Goal: Task Accomplishment & Management: Complete application form

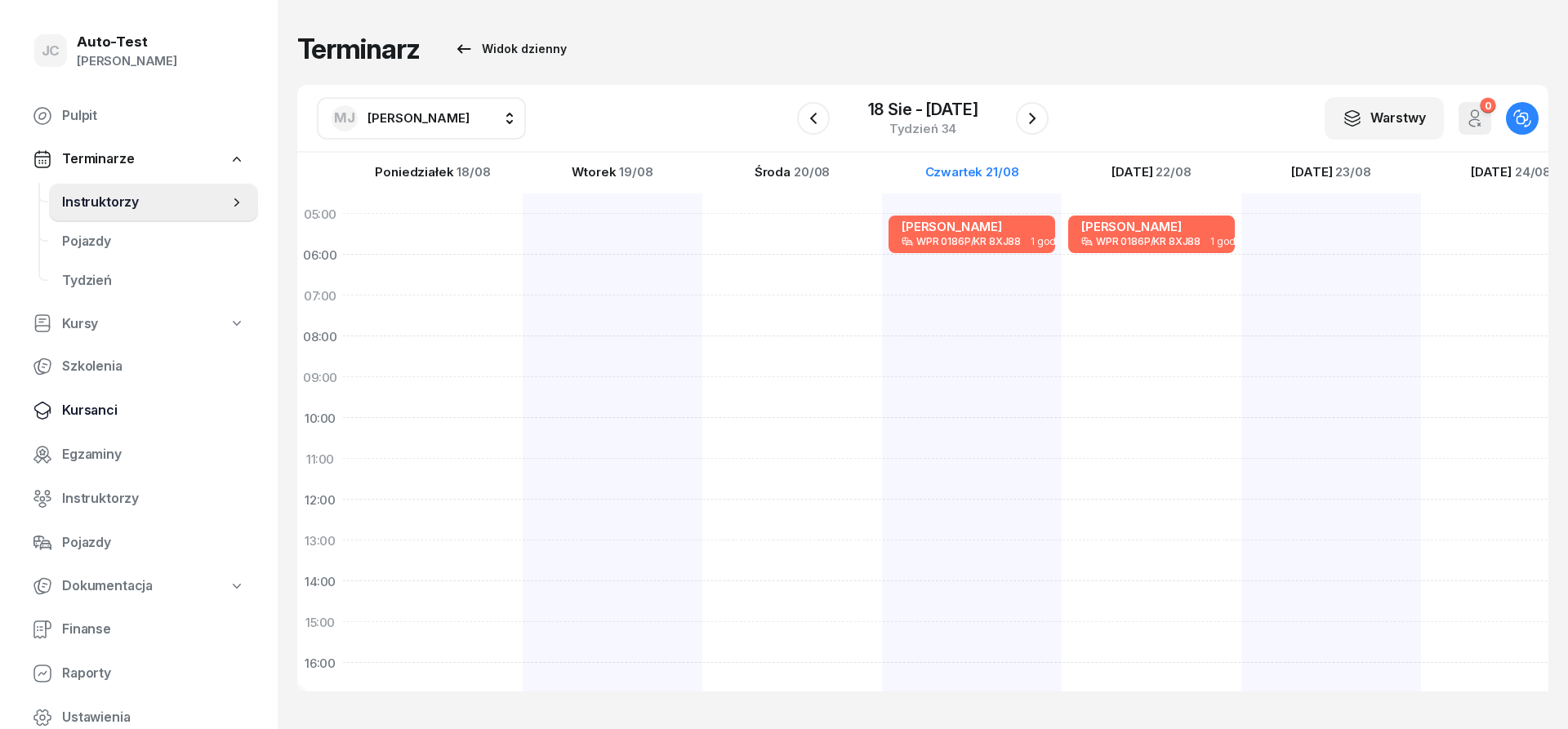
click at [119, 419] on span "Kursanci" at bounding box center [154, 410] width 183 height 21
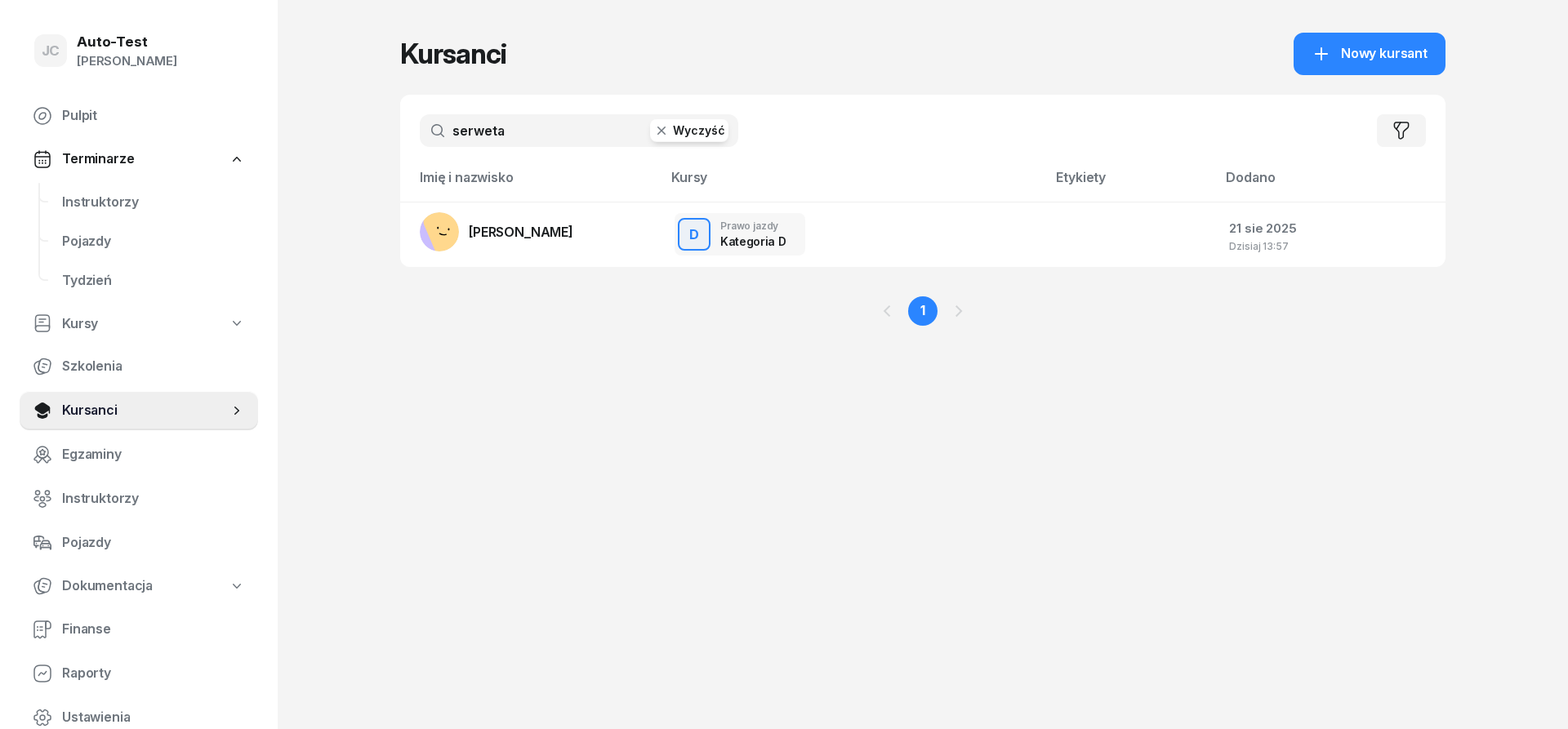
drag, startPoint x: 538, startPoint y: 138, endPoint x: 439, endPoint y: 138, distance: 99.0
click at [439, 138] on input "serweta" at bounding box center [579, 130] width 319 height 32
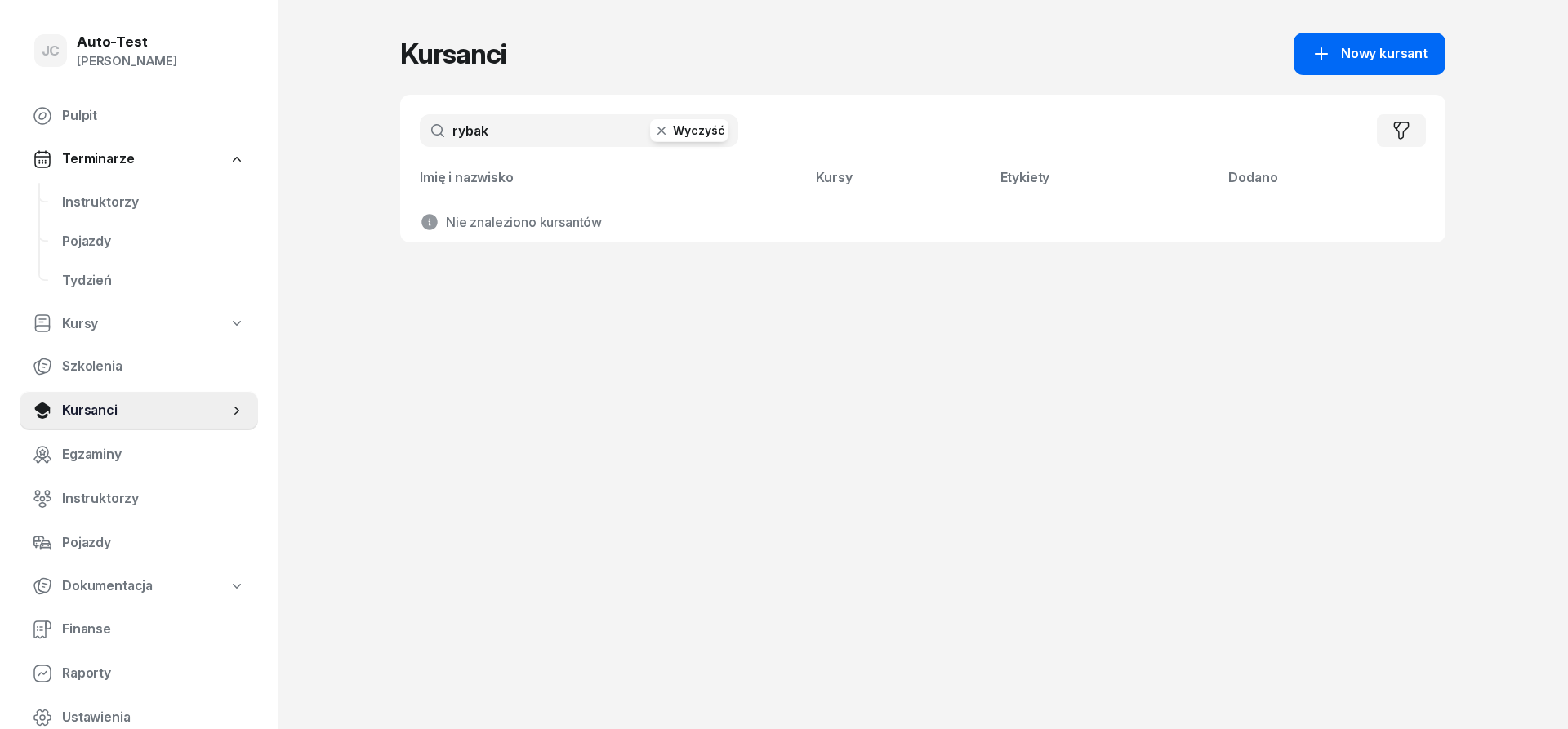
type input "rybak"
click at [1305, 66] on link "Nowy kursant" at bounding box center [1370, 54] width 152 height 43
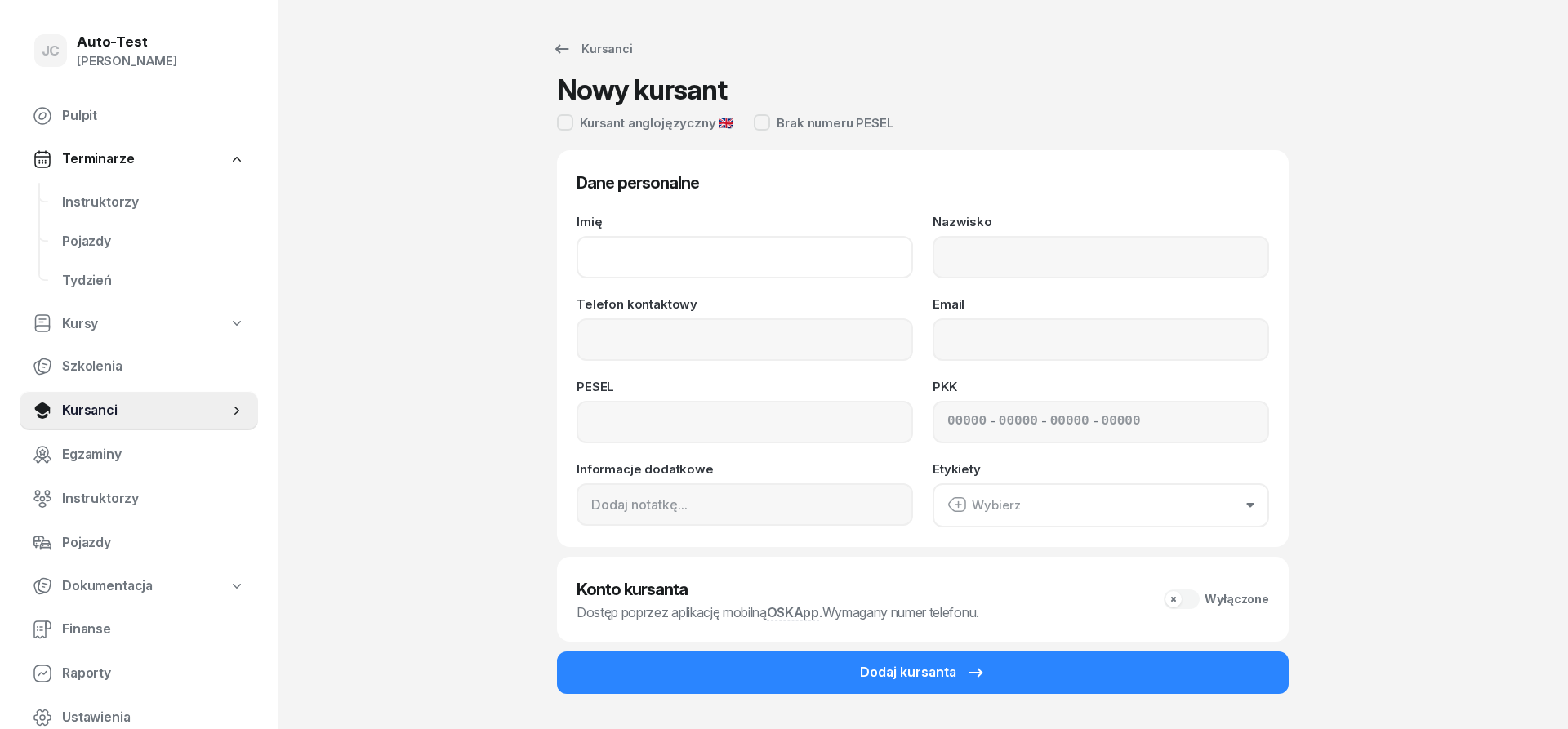
click at [663, 245] on input "Imię" at bounding box center [745, 258] width 336 height 43
type input "[PERSON_NAME]"
type input "Rybak"
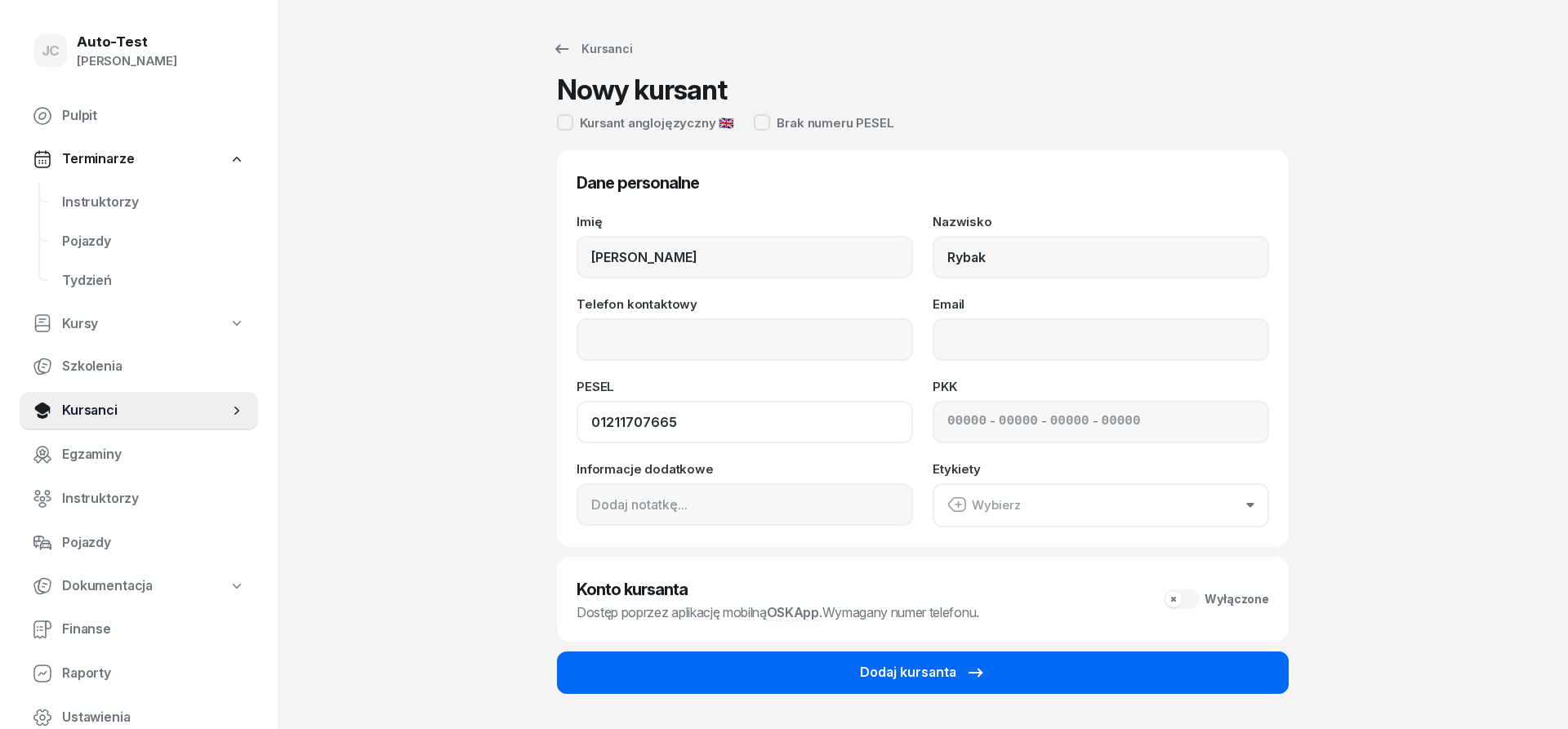
type input "01211707665"
click at [844, 686] on button "Dodaj kursanta" at bounding box center [922, 673] width 732 height 43
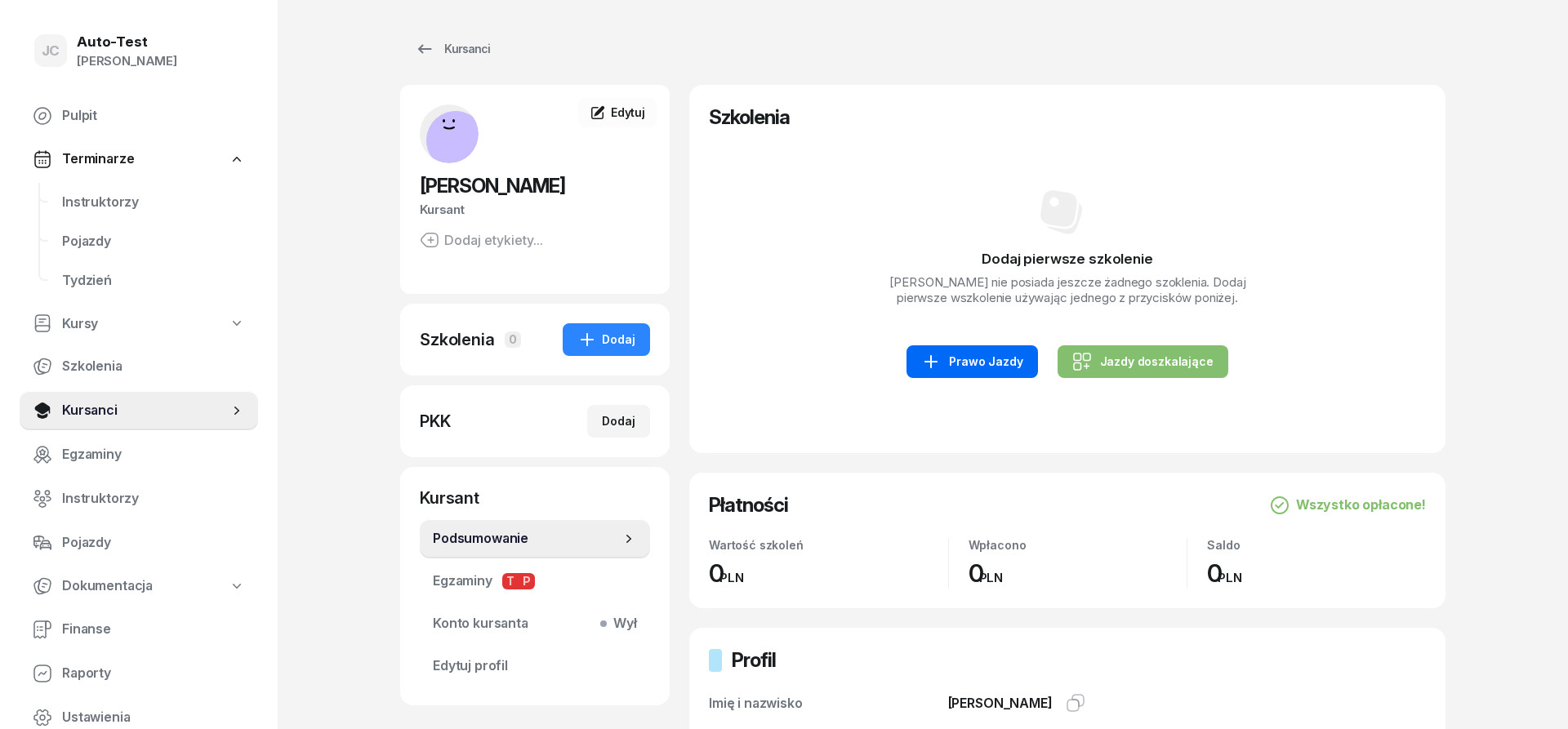
click at [988, 362] on div "Prawo Jazdy" at bounding box center [972, 361] width 101 height 19
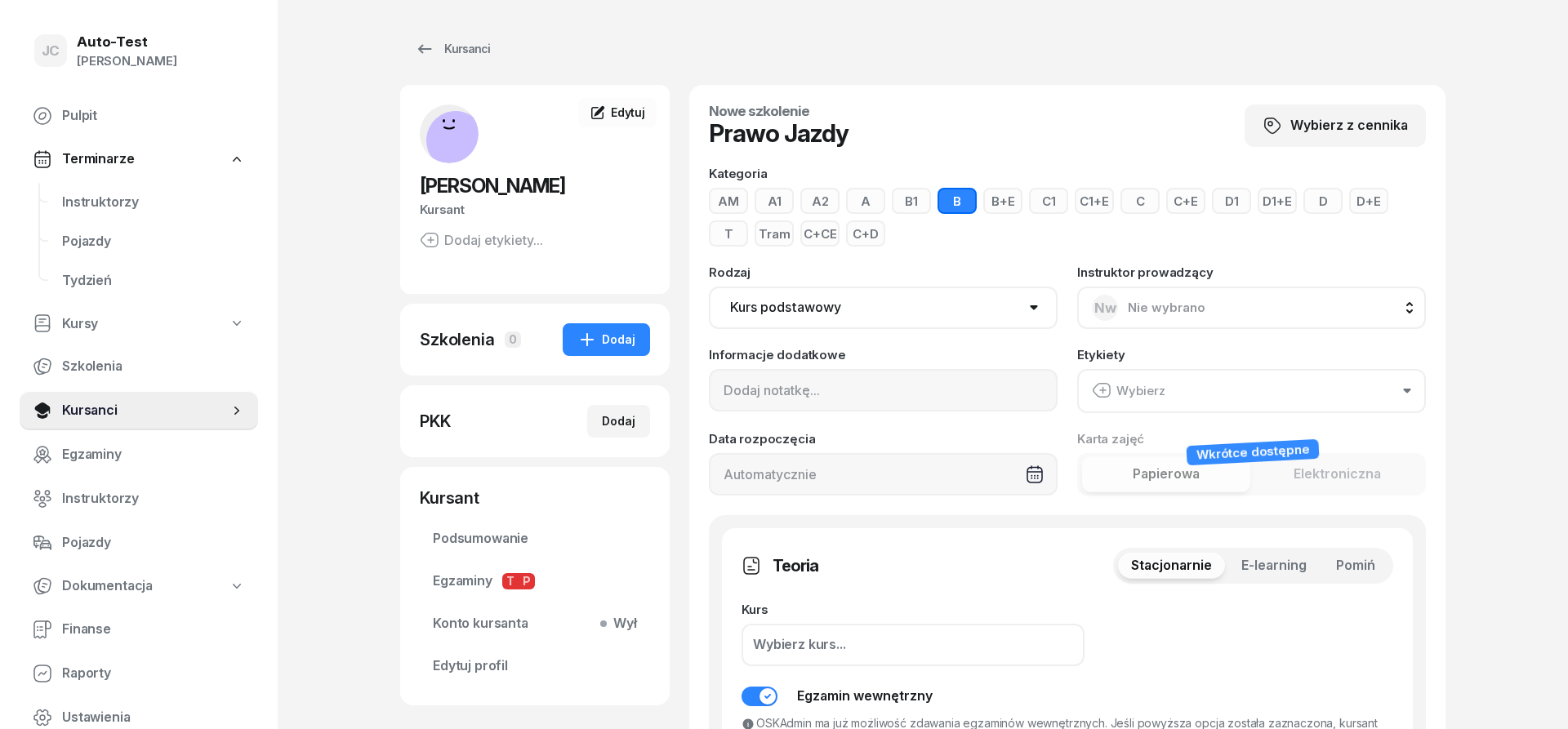
click at [860, 196] on button "A" at bounding box center [866, 201] width 39 height 26
click at [1352, 572] on span "Pomiń" at bounding box center [1356, 566] width 39 height 21
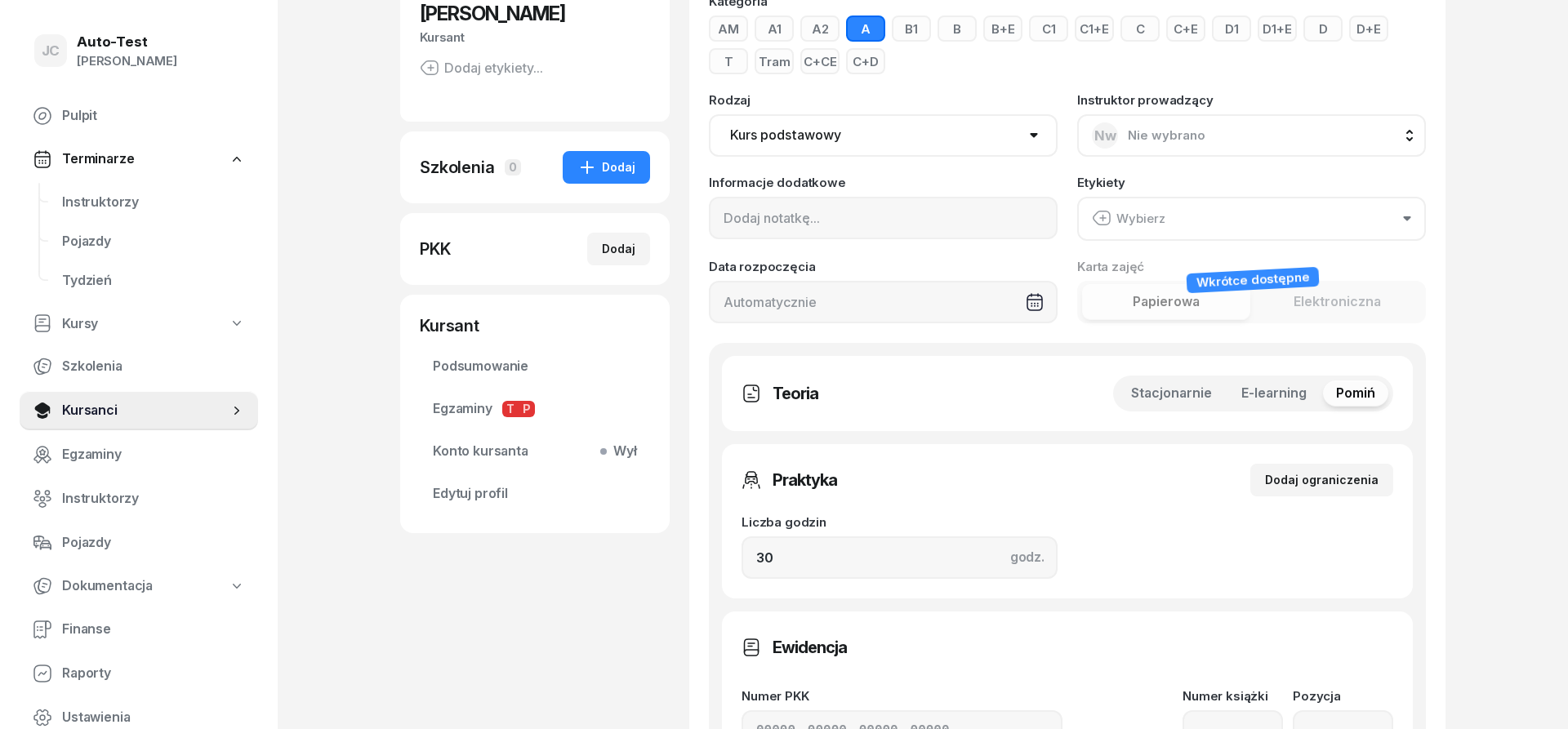
scroll to position [250, 0]
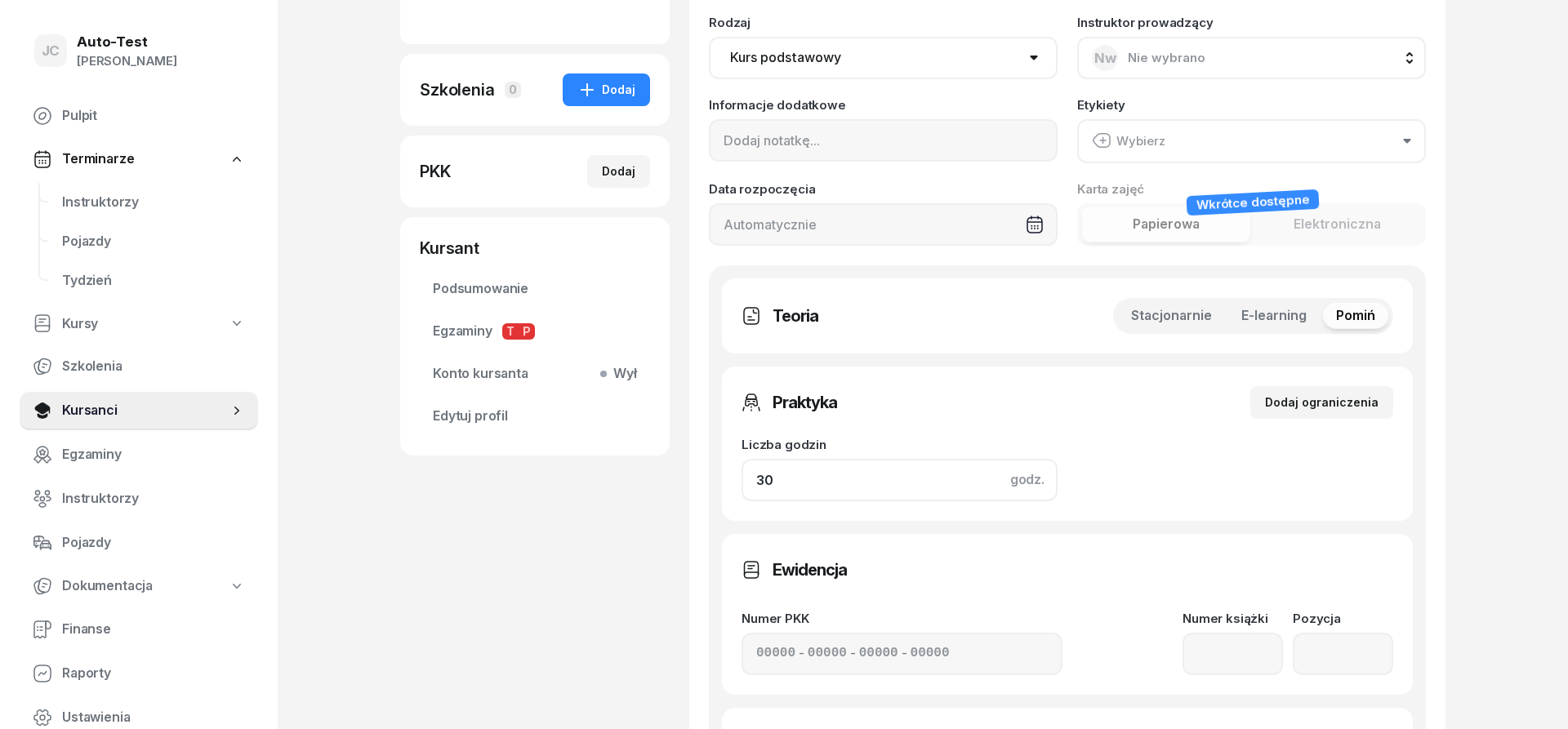
drag, startPoint x: 877, startPoint y: 479, endPoint x: 659, endPoint y: 489, distance: 218.2
click at [742, 489] on input "30" at bounding box center [899, 481] width 316 height 43
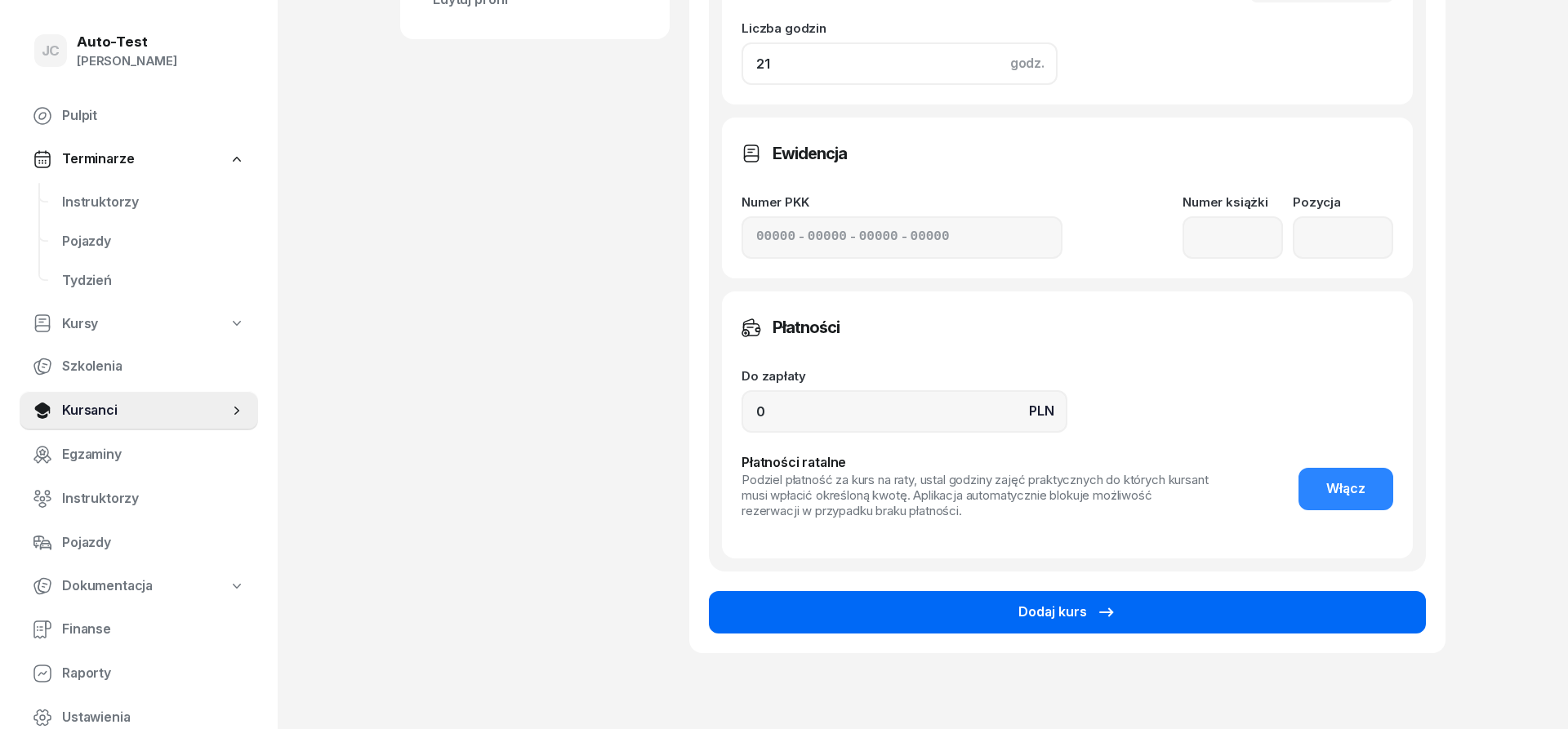
type input "21"
click at [936, 606] on button "Dodaj kurs" at bounding box center [1067, 612] width 717 height 43
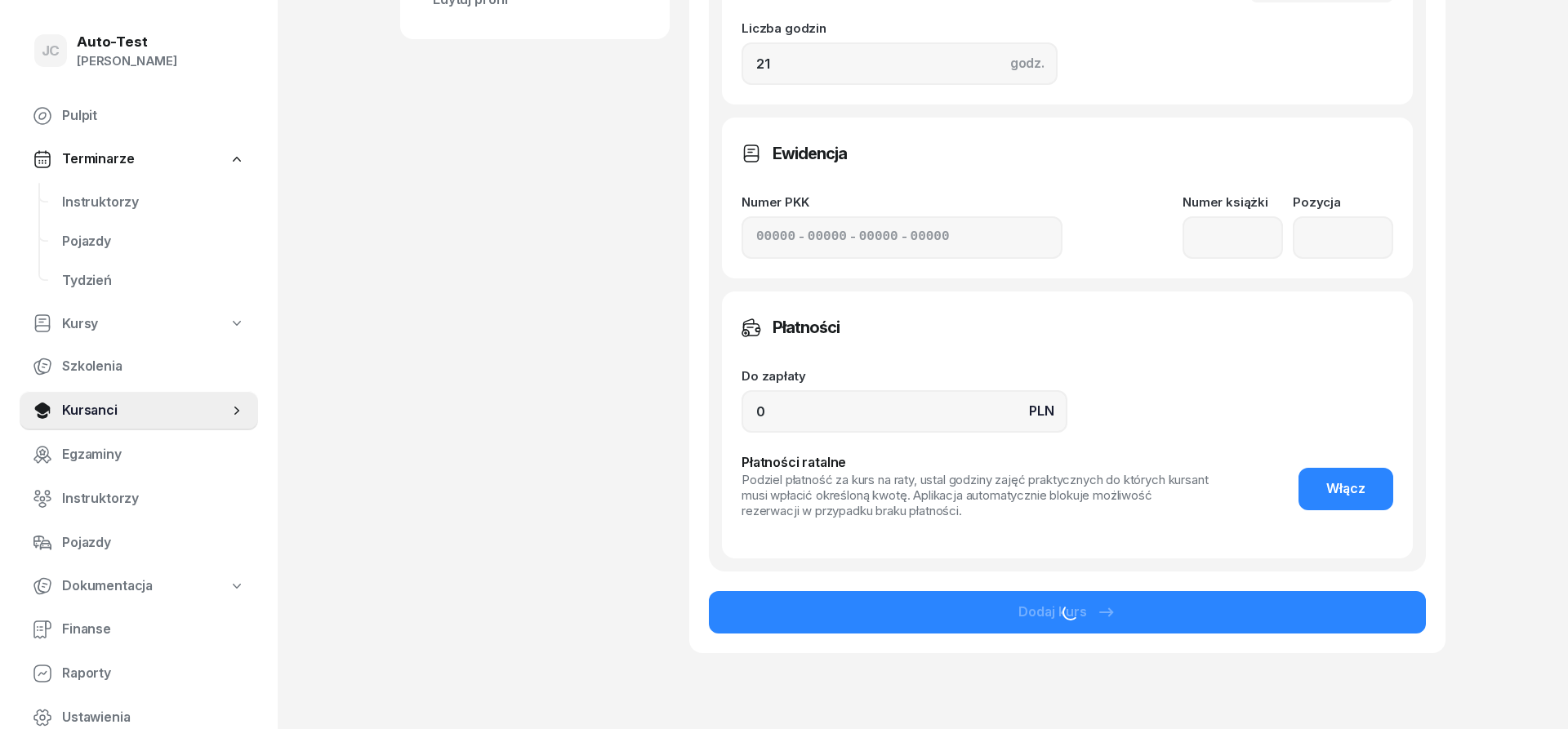
scroll to position [168, 0]
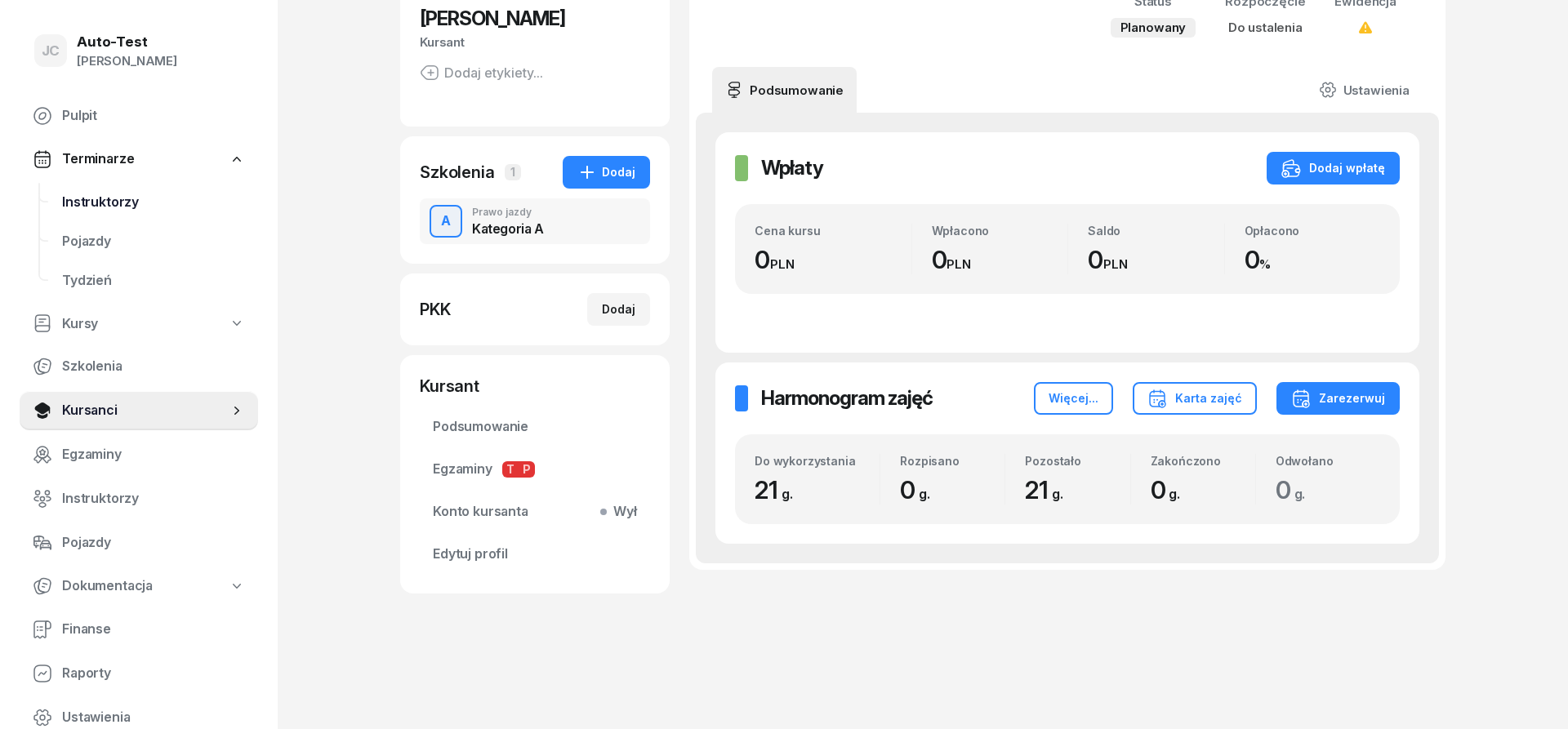
click at [132, 211] on span "Instruktorzy" at bounding box center [154, 202] width 183 height 21
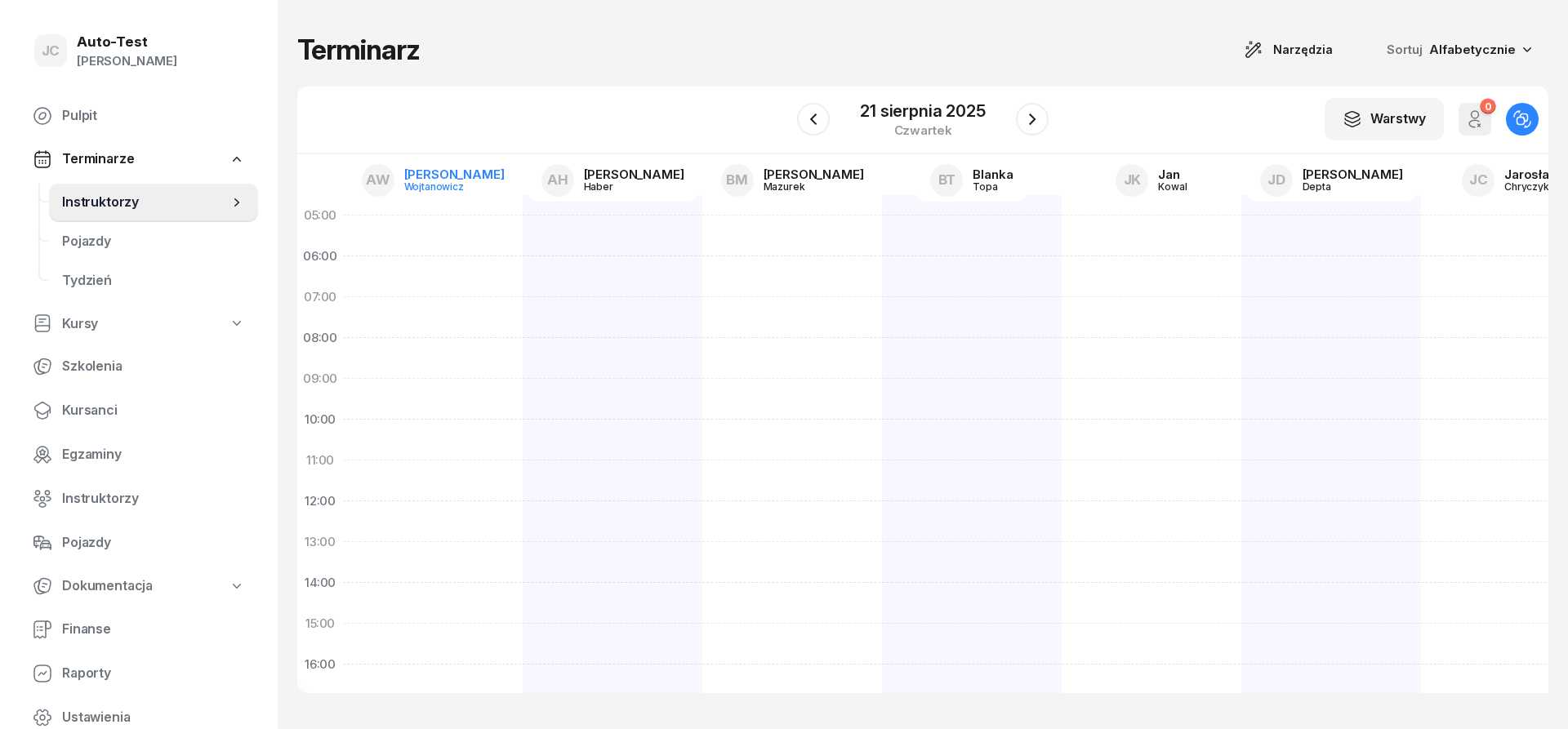
click at [468, 186] on div "Wojtanowicz" at bounding box center [443, 186] width 79 height 10
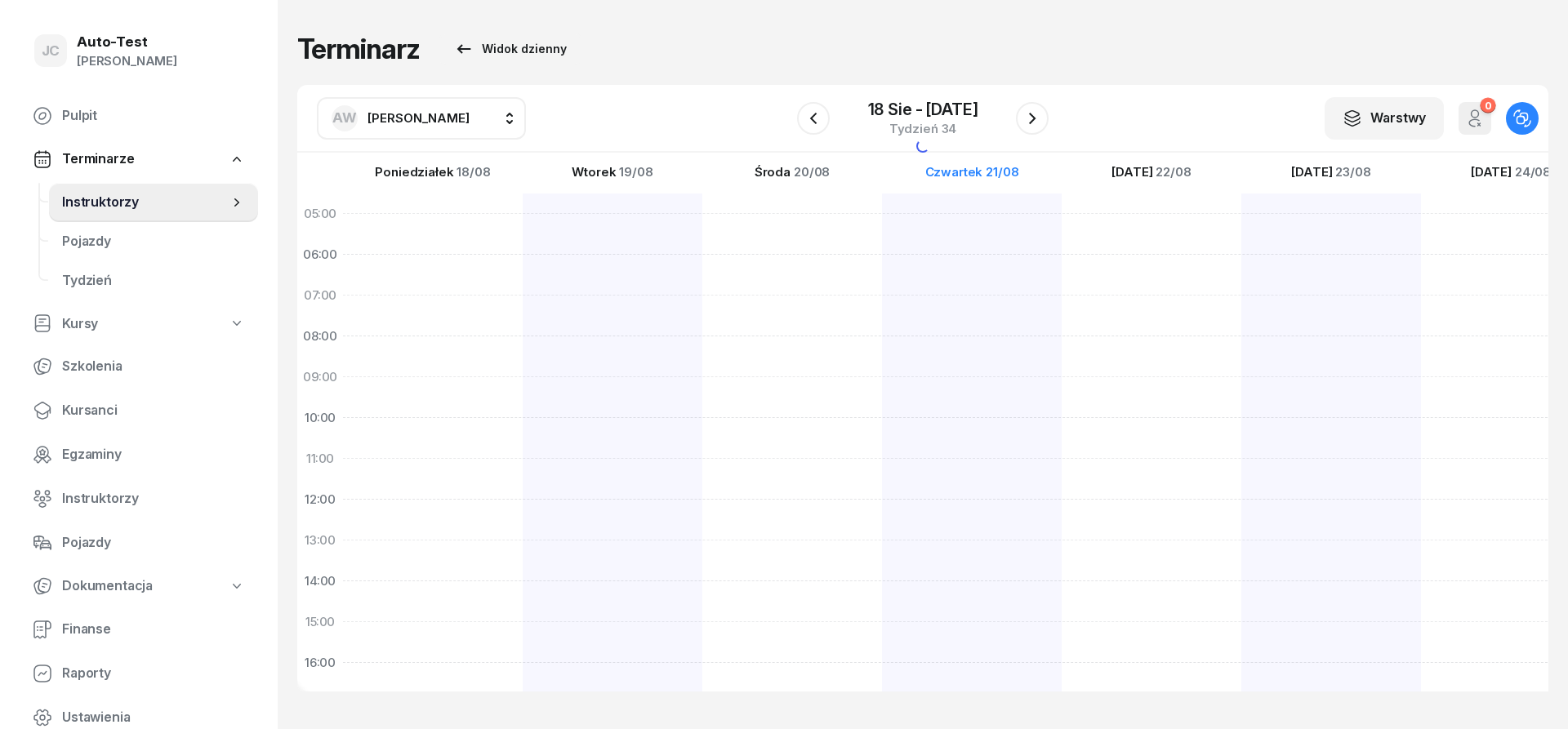
click at [427, 121] on span "[PERSON_NAME]" at bounding box center [419, 118] width 102 height 16
type input "kud"
click at [465, 224] on span "[PERSON_NAME]" at bounding box center [427, 226] width 100 height 21
click at [813, 119] on icon "button" at bounding box center [813, 118] width 19 height 19
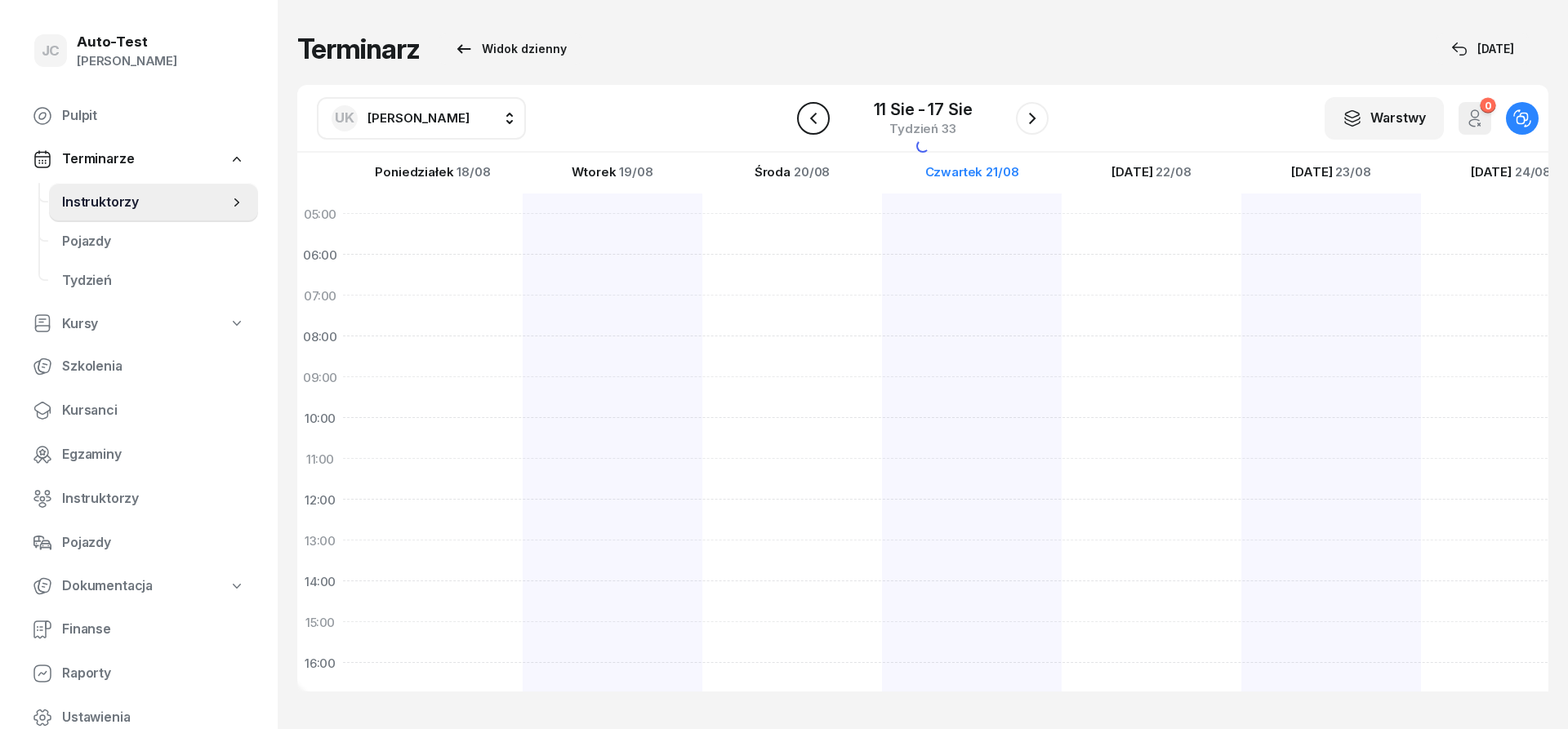
click at [813, 119] on icon "button" at bounding box center [813, 118] width 19 height 19
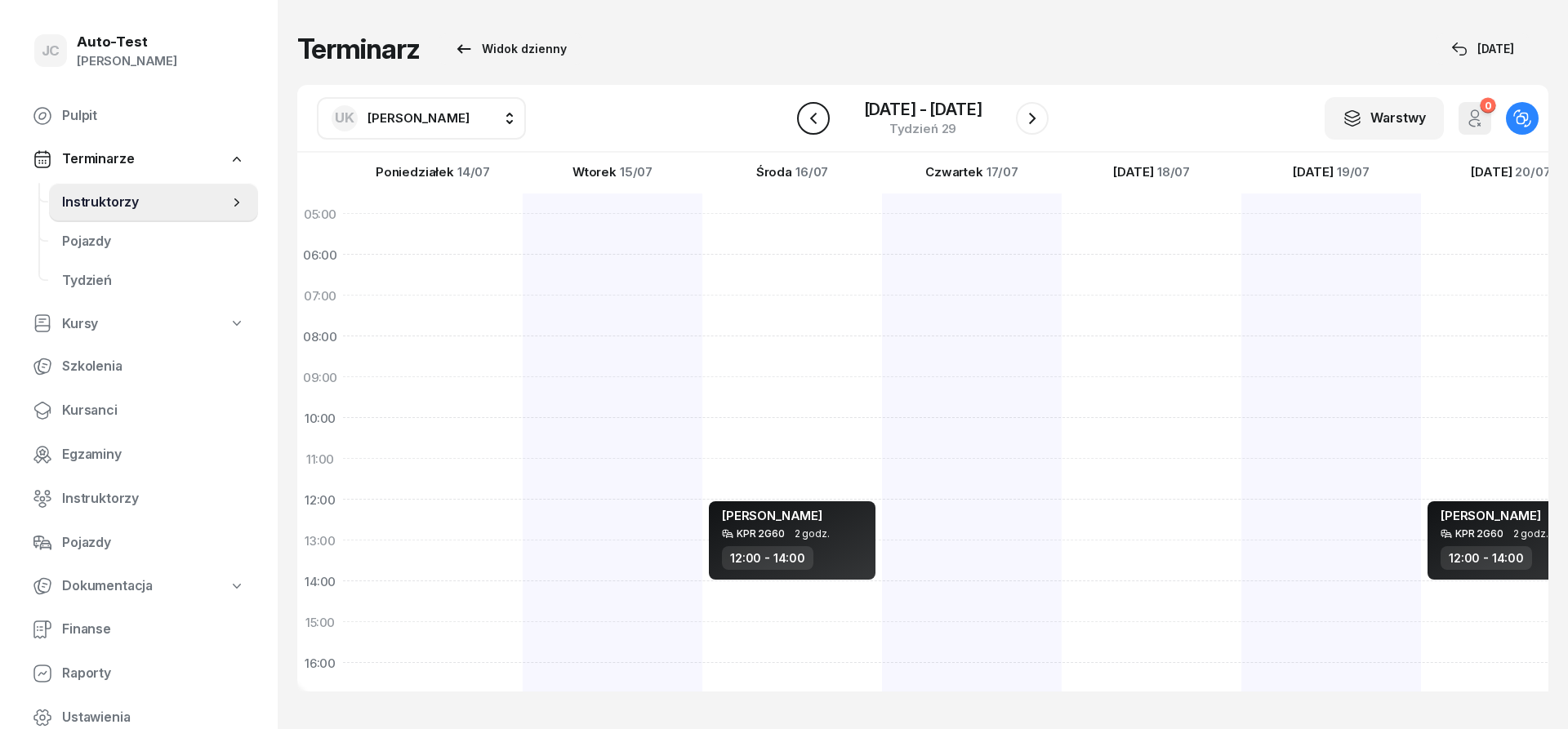
click at [813, 119] on icon "button" at bounding box center [813, 118] width 19 height 19
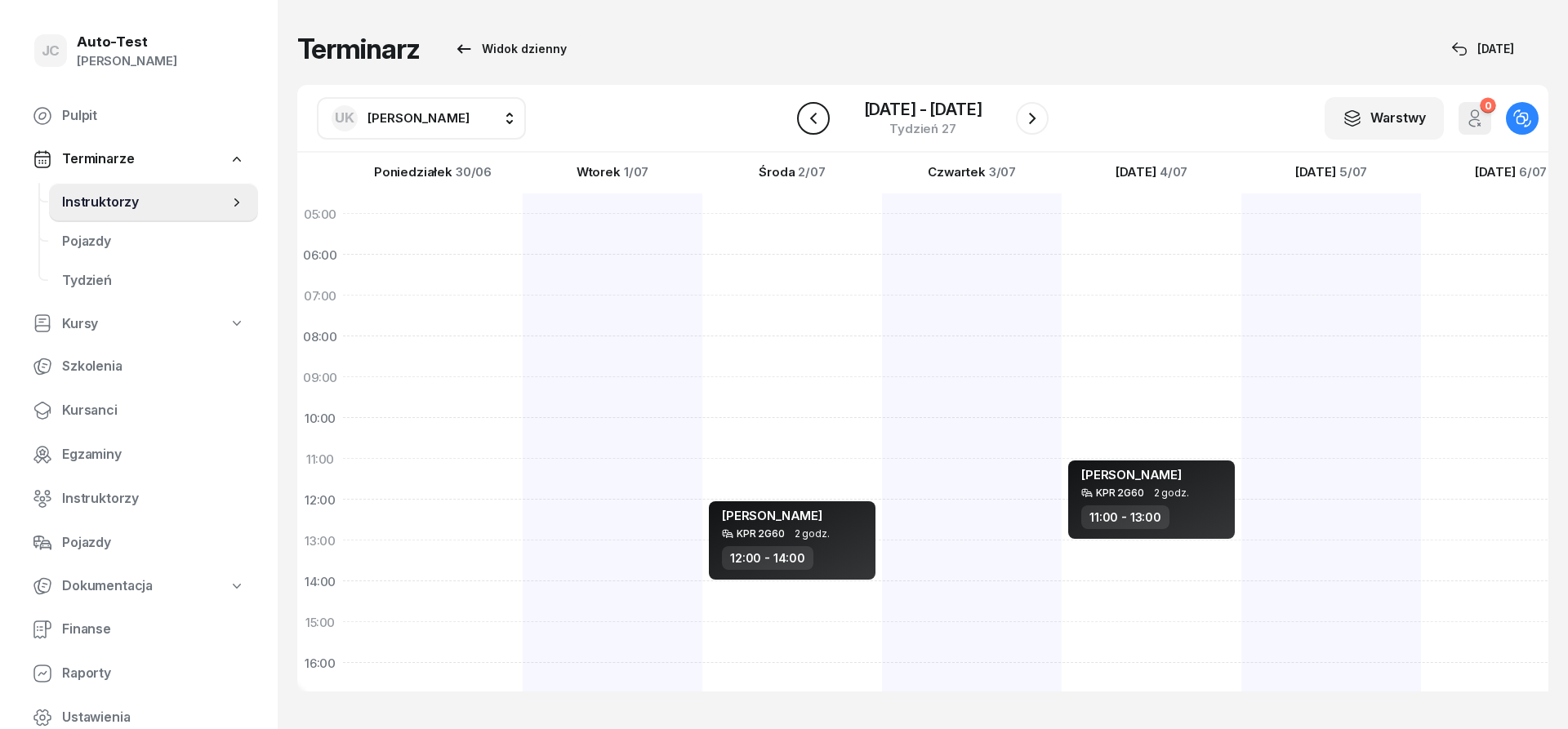
click at [813, 119] on icon "button" at bounding box center [813, 118] width 19 height 19
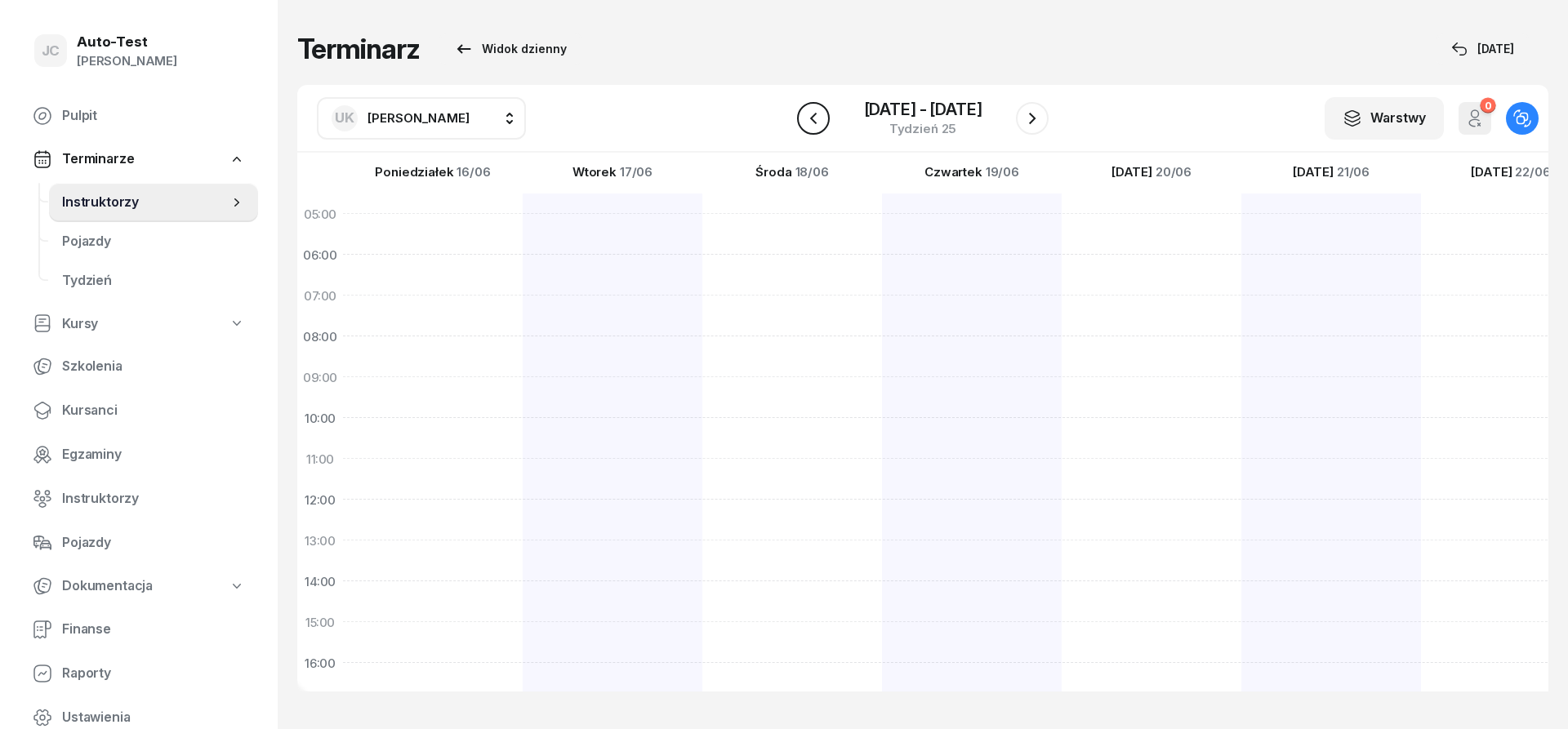
click at [813, 119] on icon "button" at bounding box center [813, 118] width 19 height 19
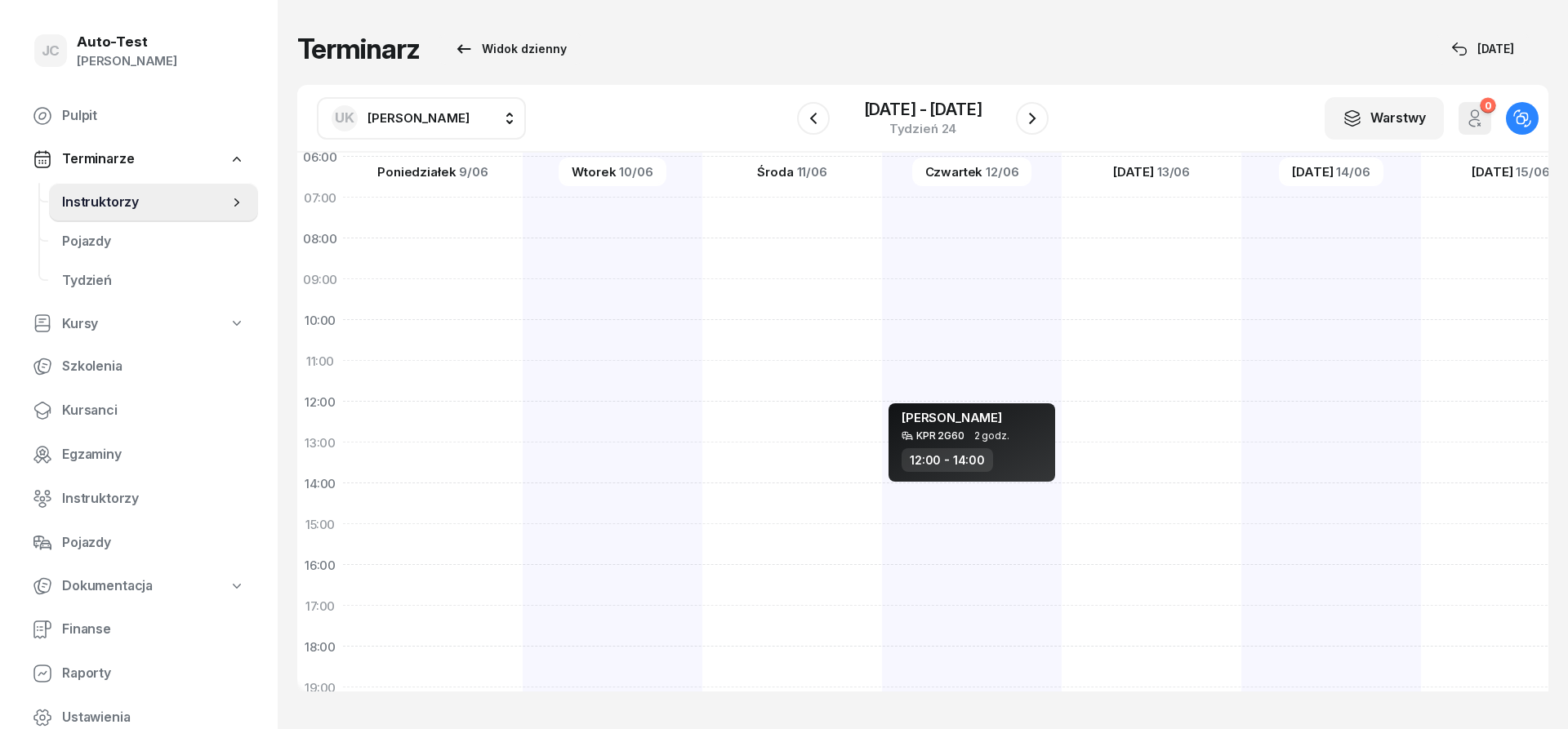
click at [522, 408] on div at bounding box center [612, 504] width 180 height 817
select select "12"
select select "14"
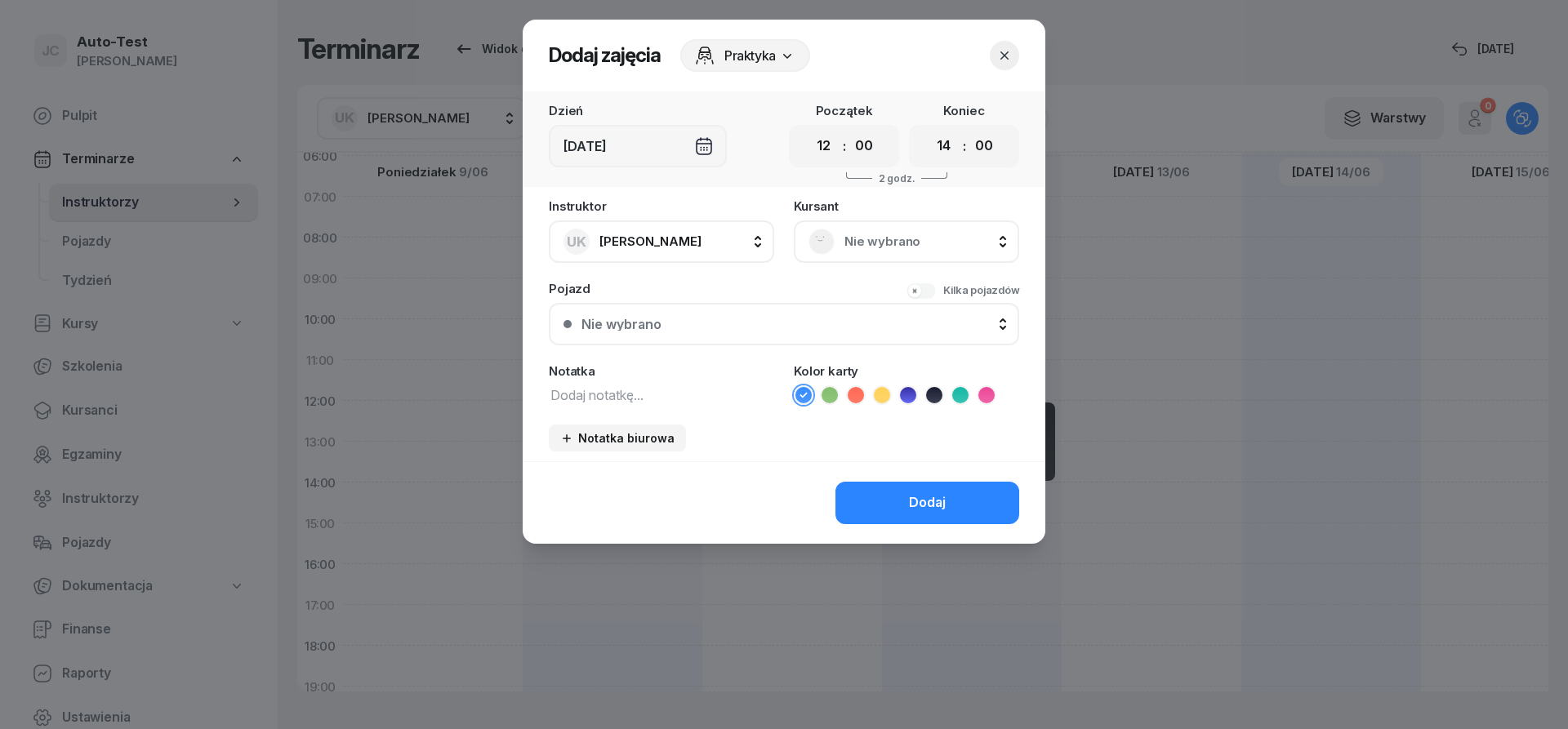
click at [890, 246] on span "Nie wybrano" at bounding box center [924, 242] width 160 height 21
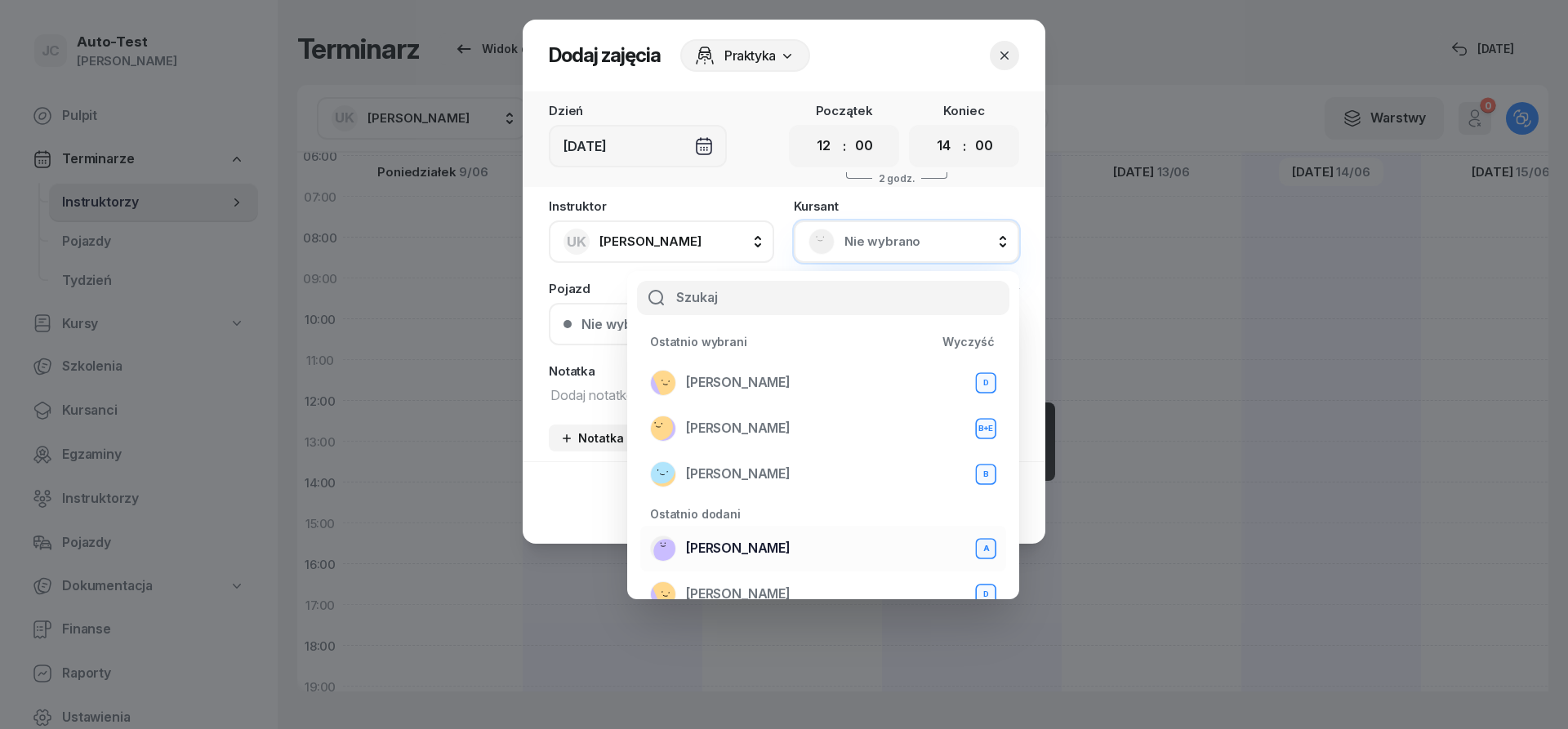
click at [767, 537] on div "[PERSON_NAME] A" at bounding box center [823, 548] width 346 height 26
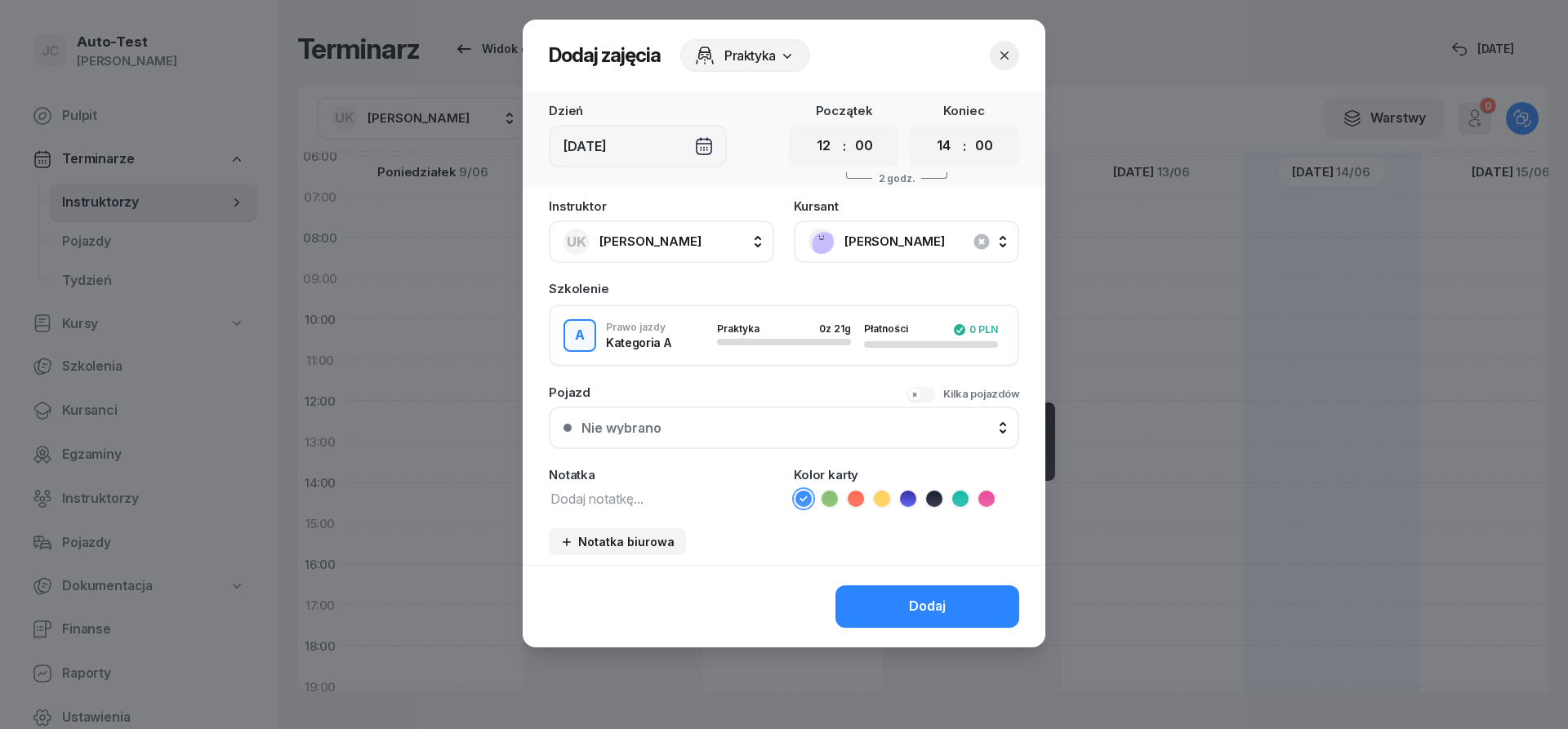
click at [763, 423] on div "Nie wybrano" at bounding box center [793, 428] width 423 height 13
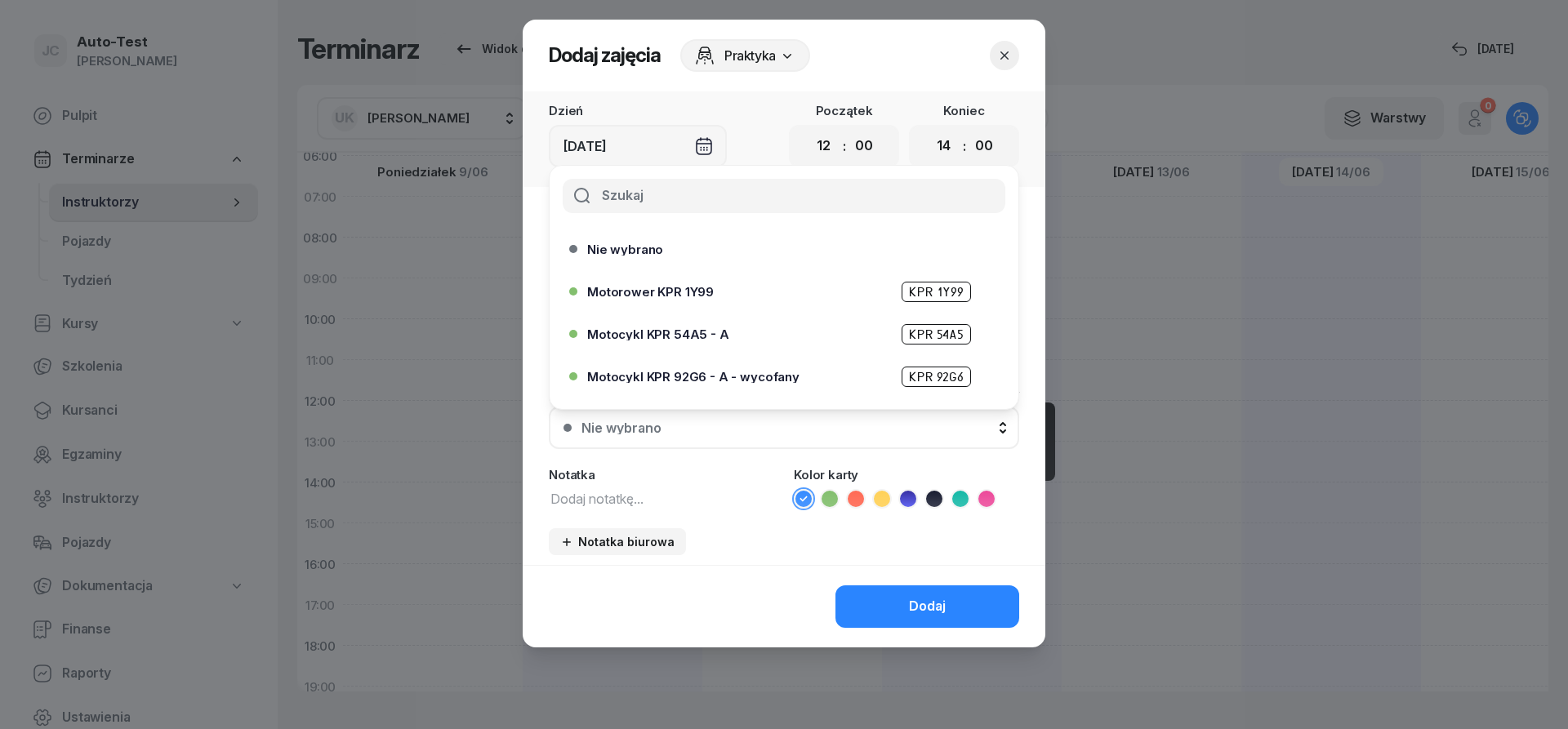
click at [715, 336] on span "Motocykl KPR 54A5 - A" at bounding box center [658, 333] width 142 height 12
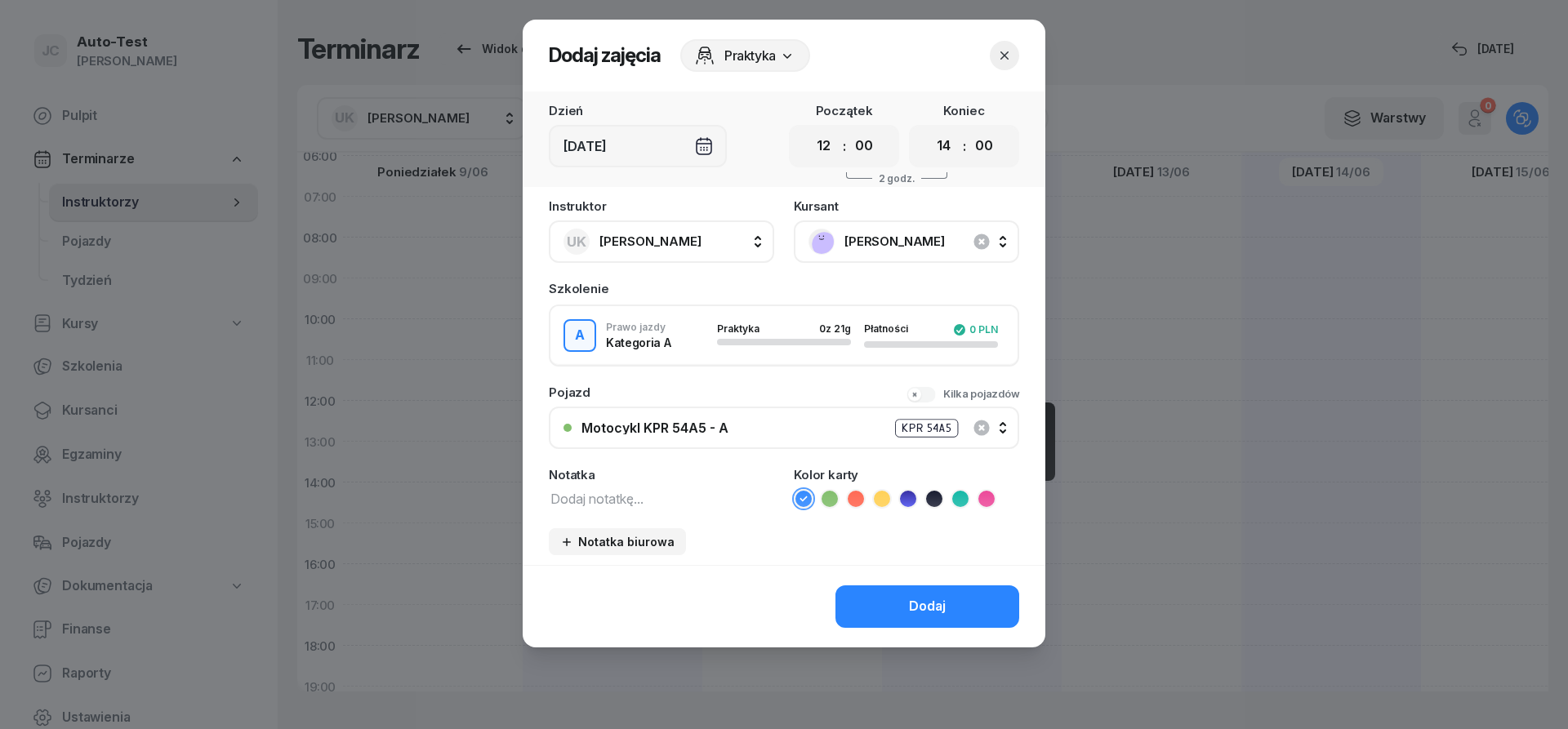
click at [934, 494] on icon at bounding box center [935, 499] width 17 height 17
click at [903, 597] on button "Dodaj" at bounding box center [927, 607] width 183 height 43
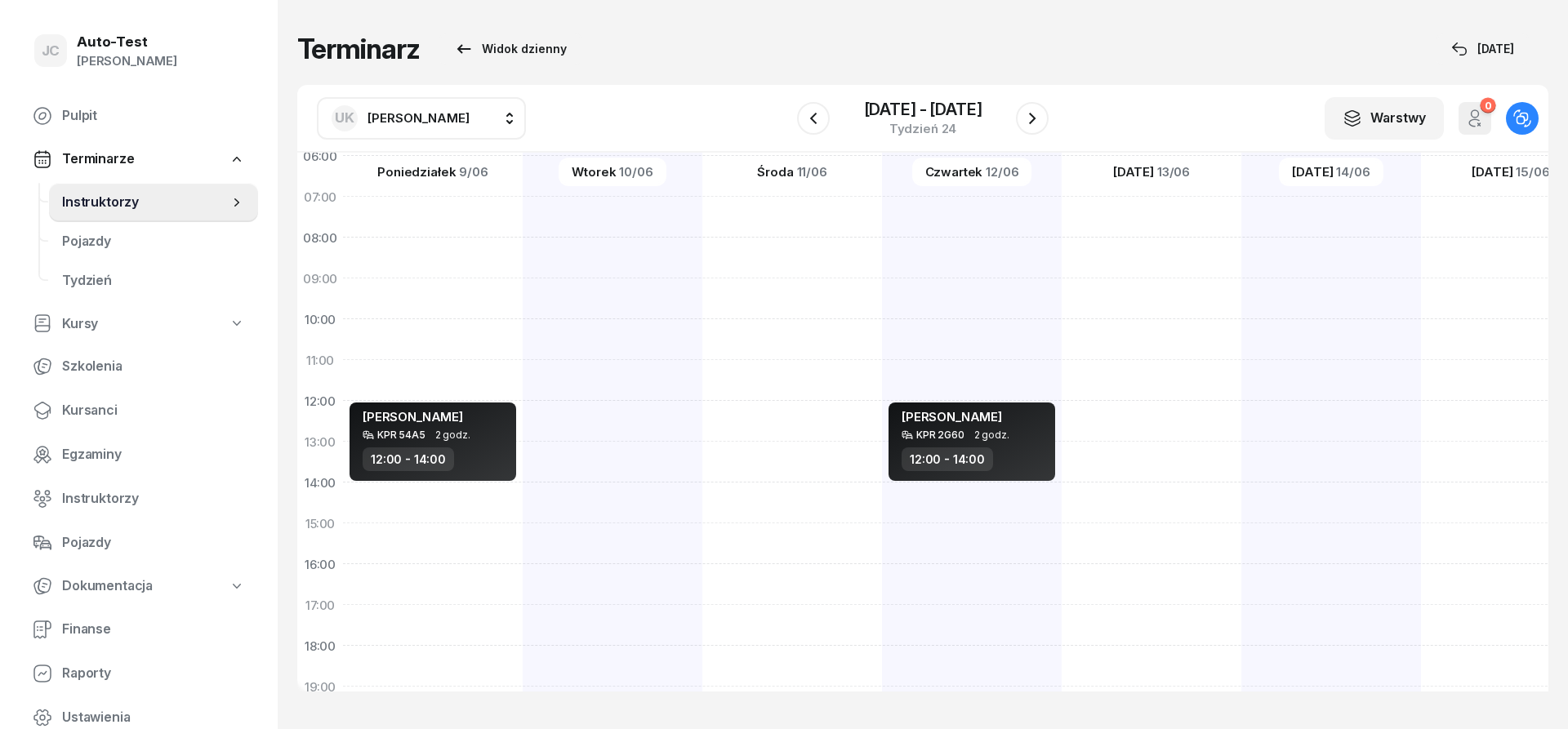
click at [702, 463] on div at bounding box center [792, 503] width 180 height 817
select select "13"
select select "15"
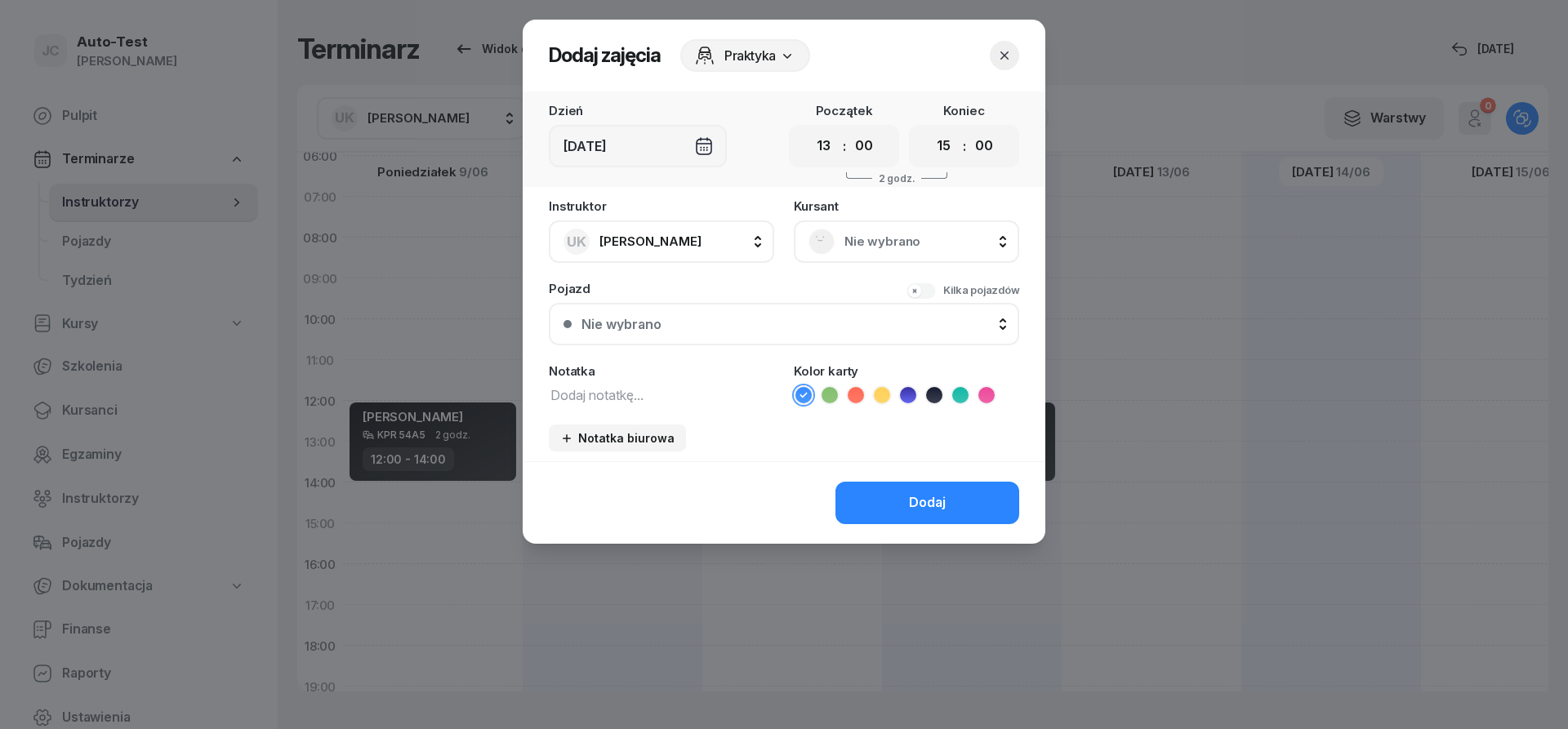
click at [884, 219] on div "[DEMOGRAPHIC_DATA] Nie wybrano" at bounding box center [906, 232] width 225 height 63
click at [846, 252] on div "Nie wybrano" at bounding box center [907, 242] width 196 height 26
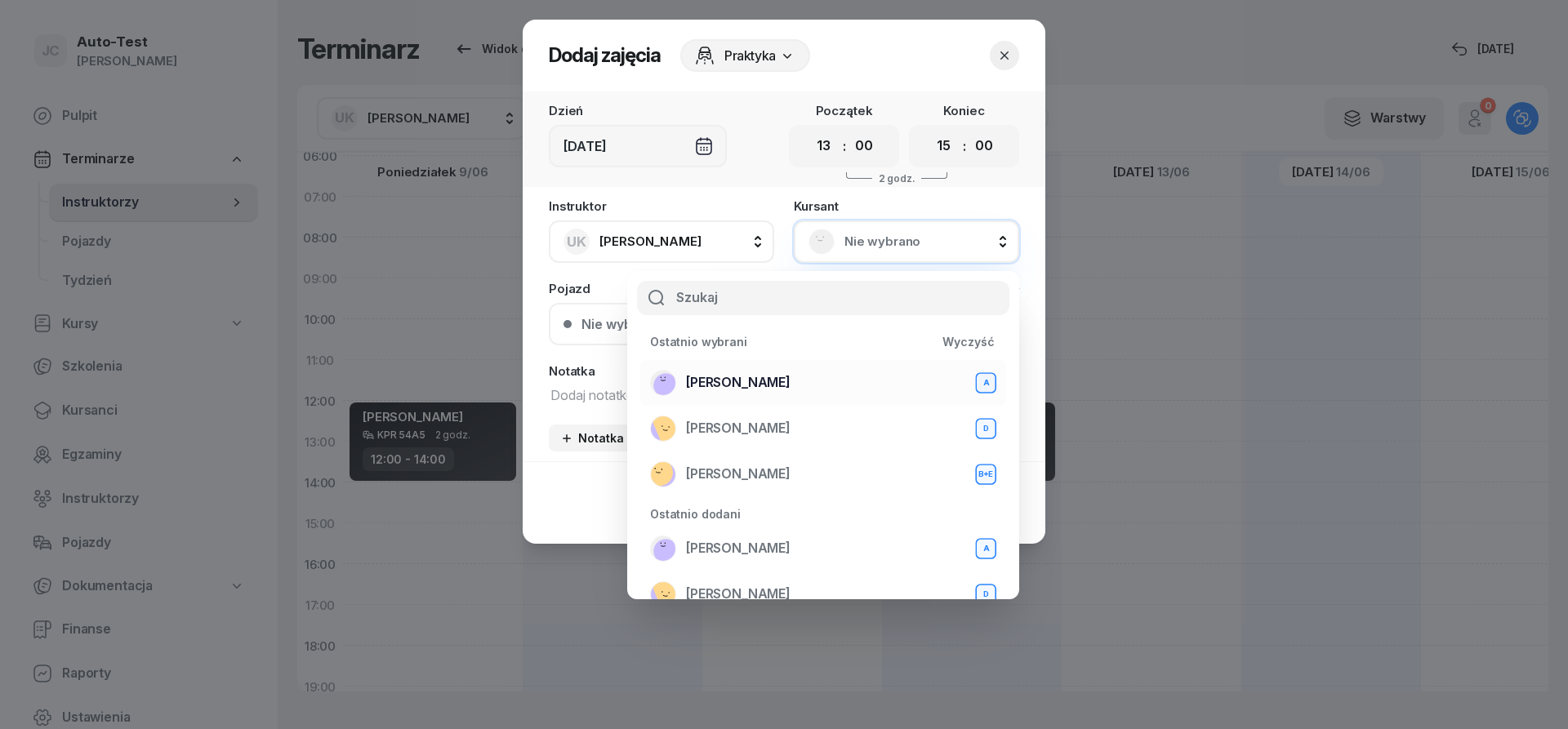
click at [749, 383] on span "[PERSON_NAME]" at bounding box center [738, 383] width 105 height 21
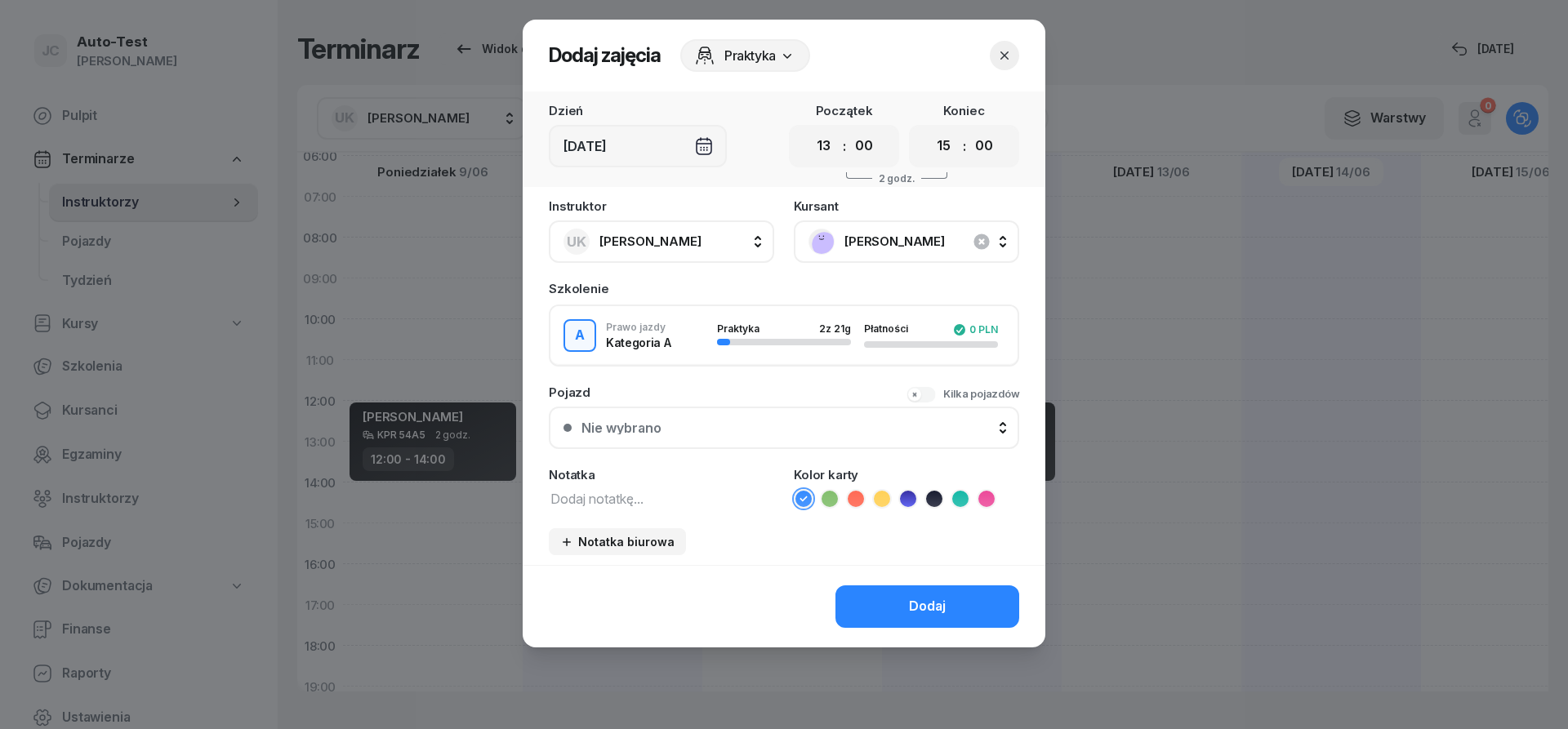
click at [766, 433] on div "Nie wybrano" at bounding box center [793, 428] width 423 height 13
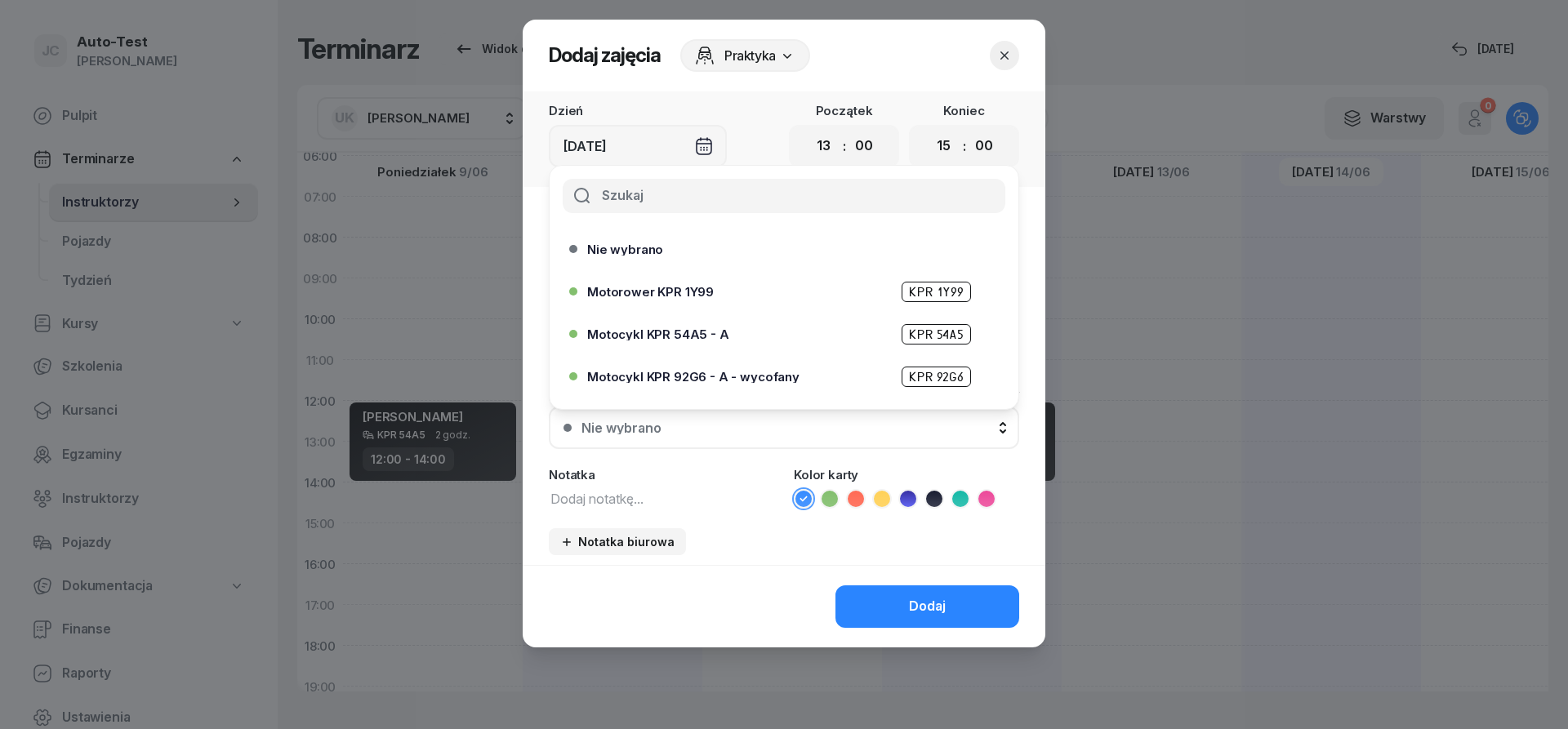
click at [705, 340] on span "Motocykl KPR 54A5 - A" at bounding box center [658, 333] width 142 height 12
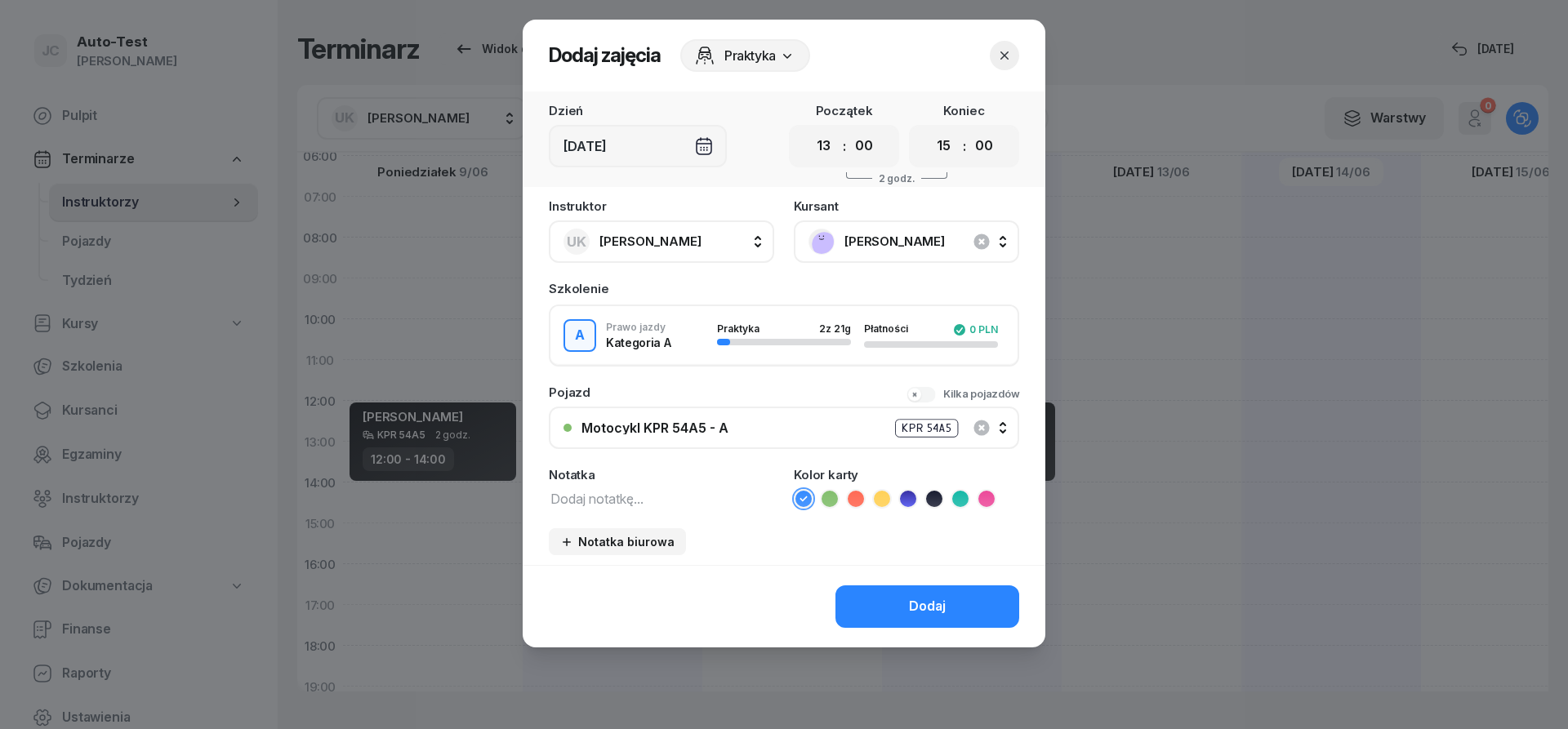
click at [935, 501] on icon at bounding box center [934, 498] width 7 height 6
click at [929, 606] on div "Dodaj" at bounding box center [927, 607] width 37 height 21
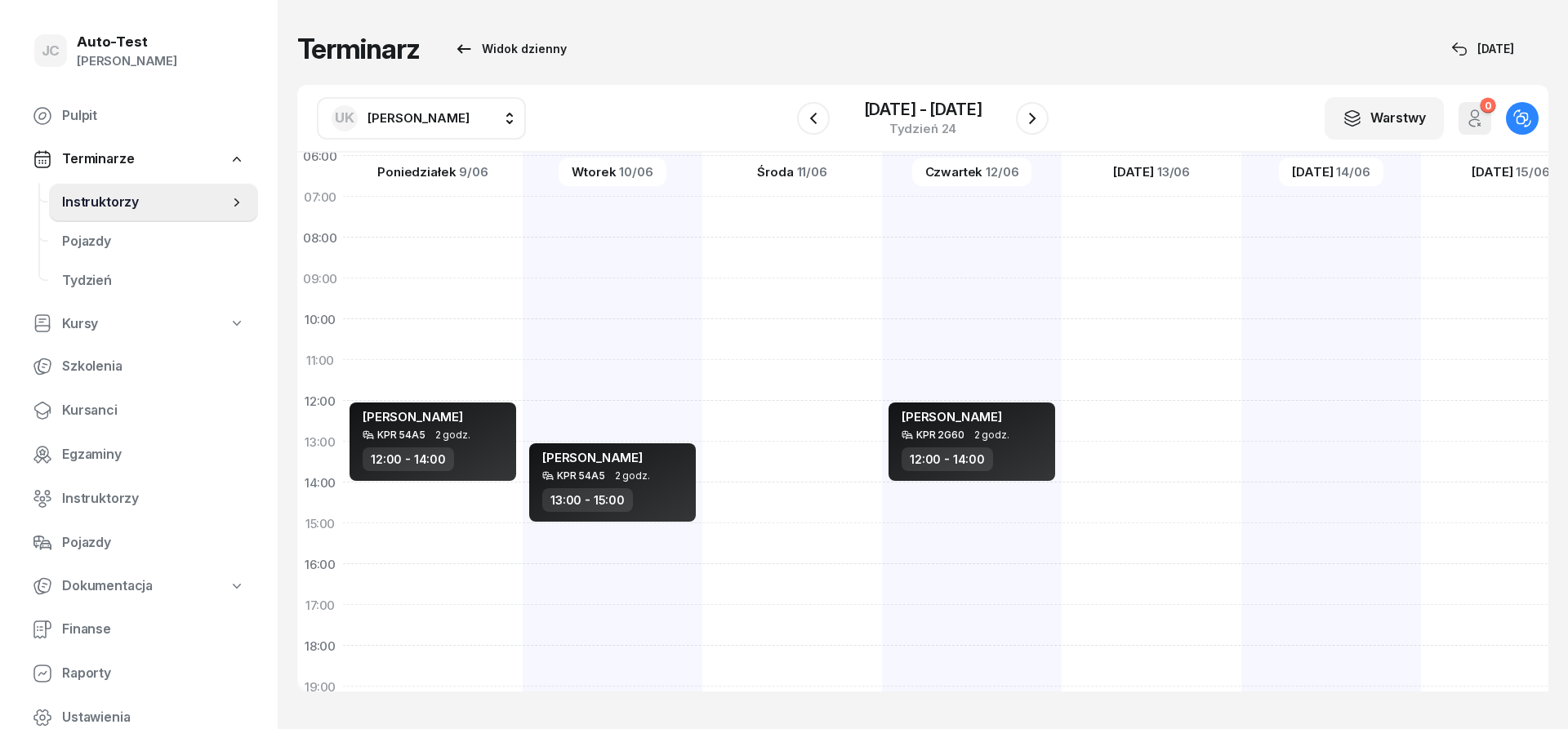
click at [1448, 580] on div at bounding box center [1511, 503] width 180 height 817
select select "16"
select select "18"
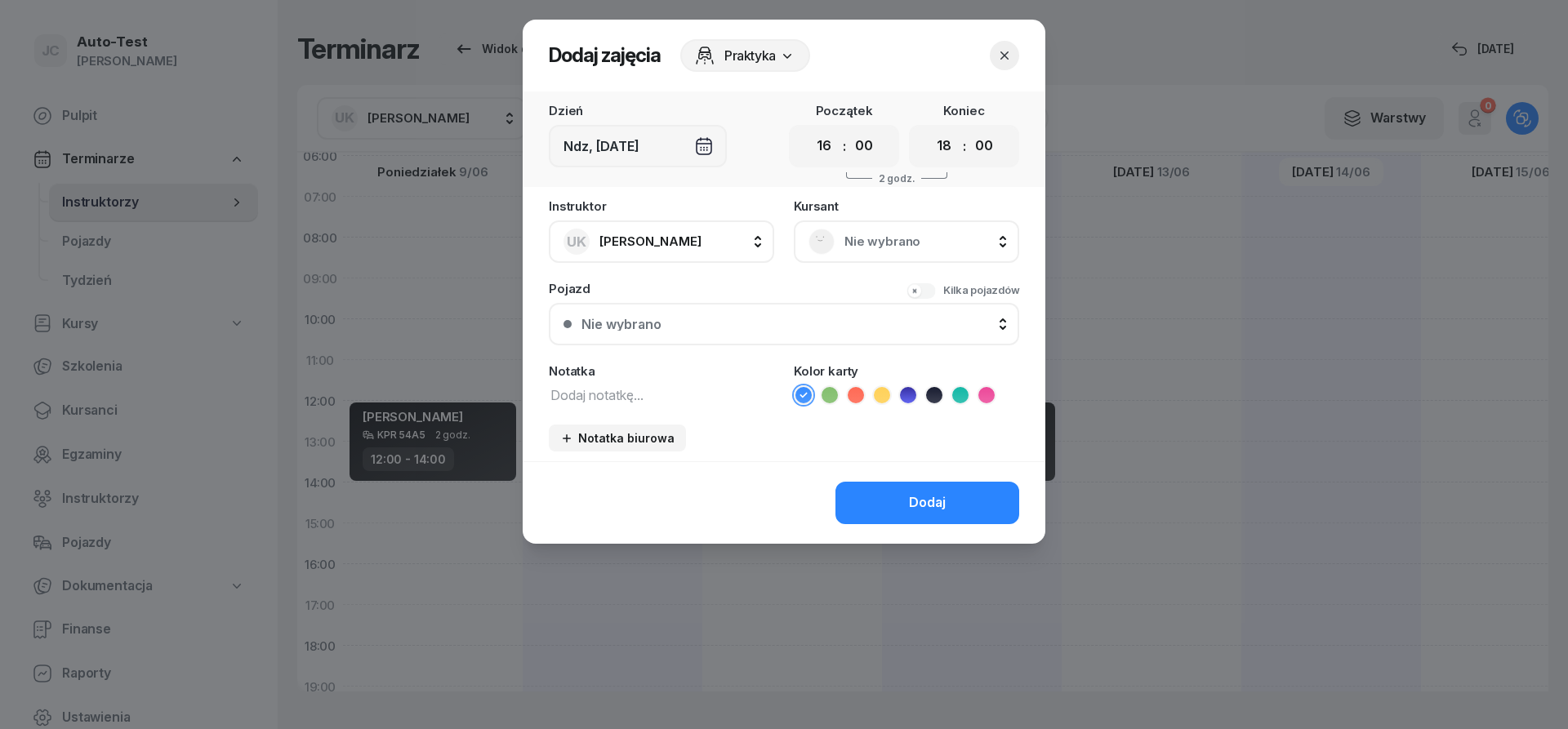
click at [898, 218] on div "[DEMOGRAPHIC_DATA] Nie wybrano" at bounding box center [906, 232] width 225 height 63
click at [873, 234] on span "Nie wybrano" at bounding box center [924, 242] width 160 height 21
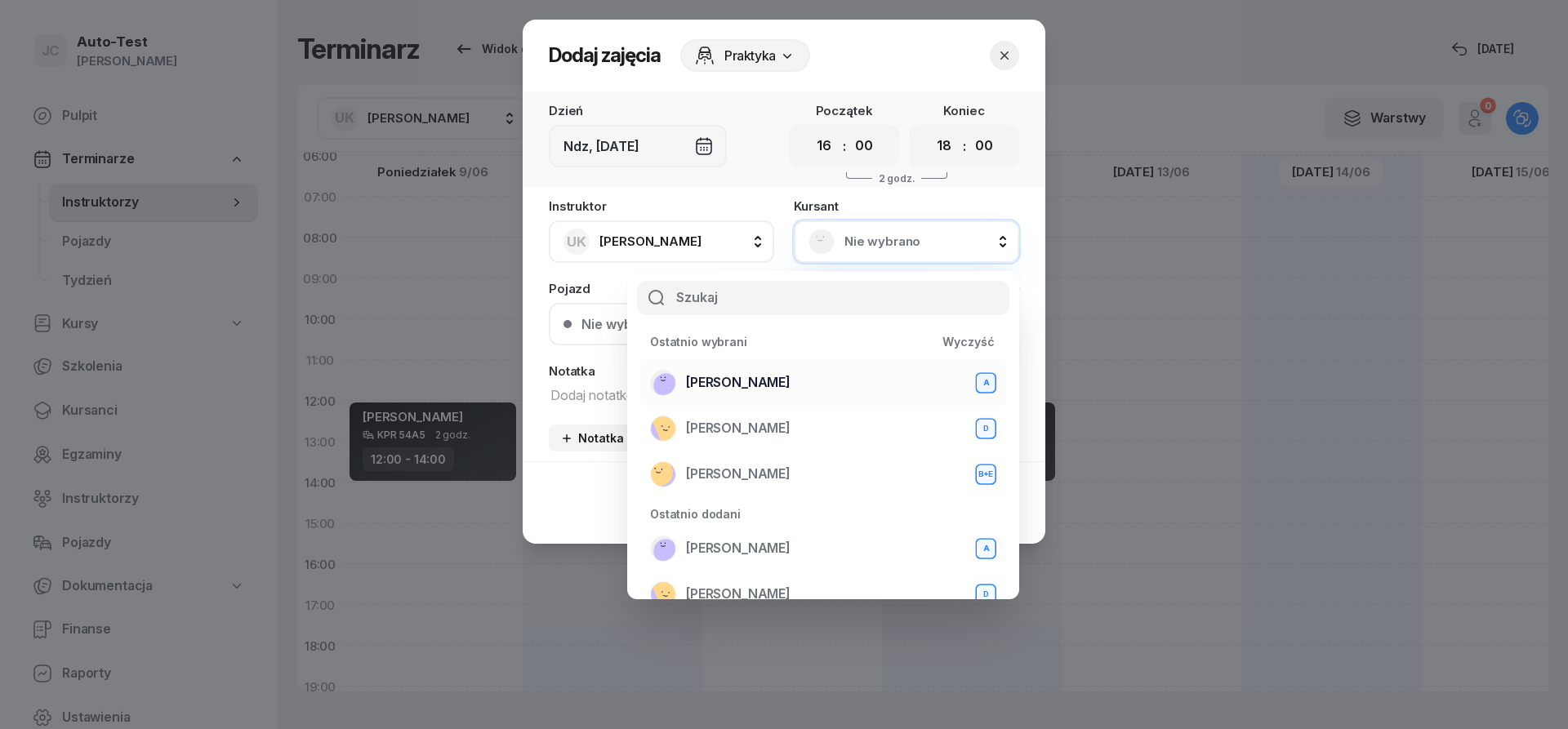
click at [773, 383] on span "[PERSON_NAME]" at bounding box center [738, 383] width 105 height 21
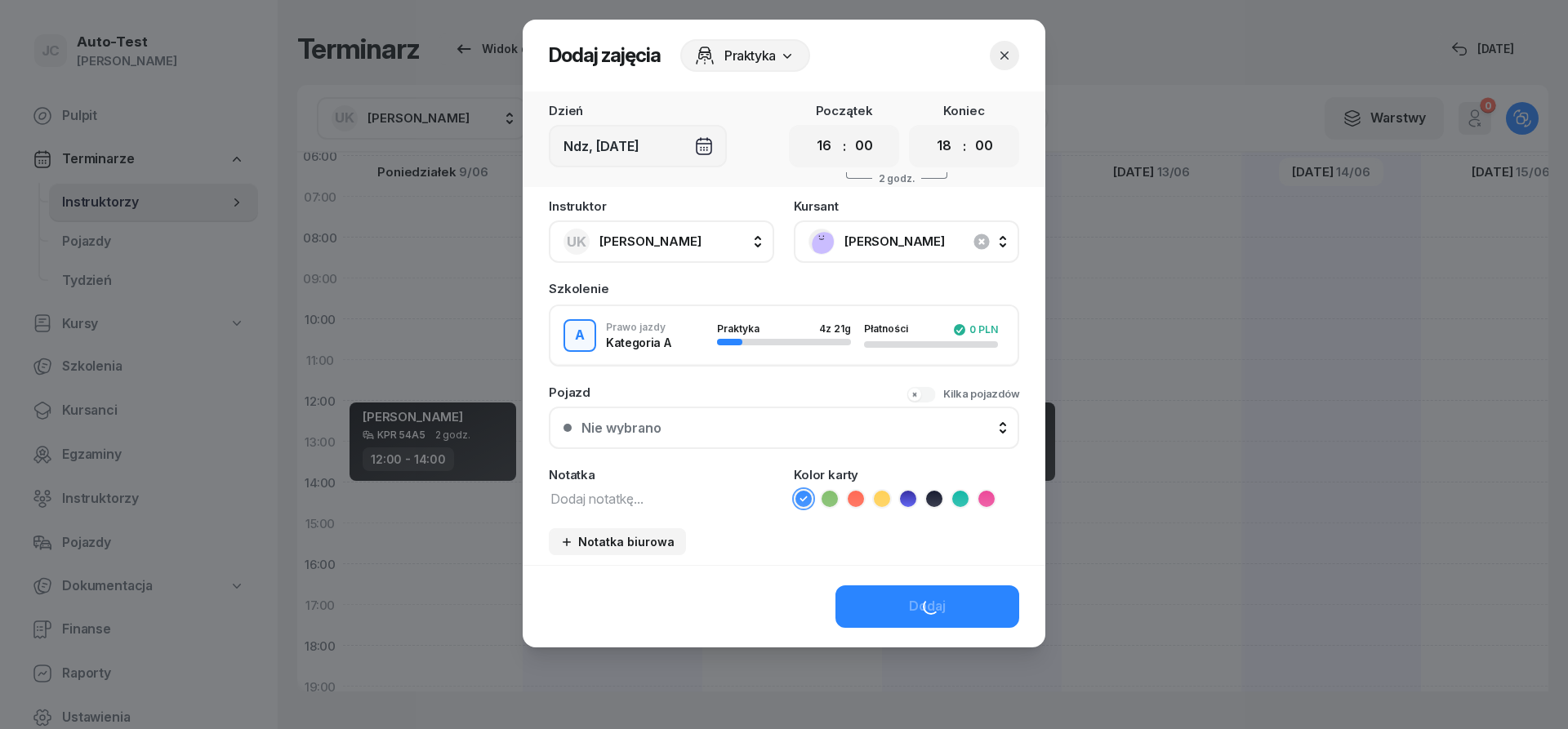
click at [722, 431] on div "Nie wybrano" at bounding box center [793, 428] width 423 height 13
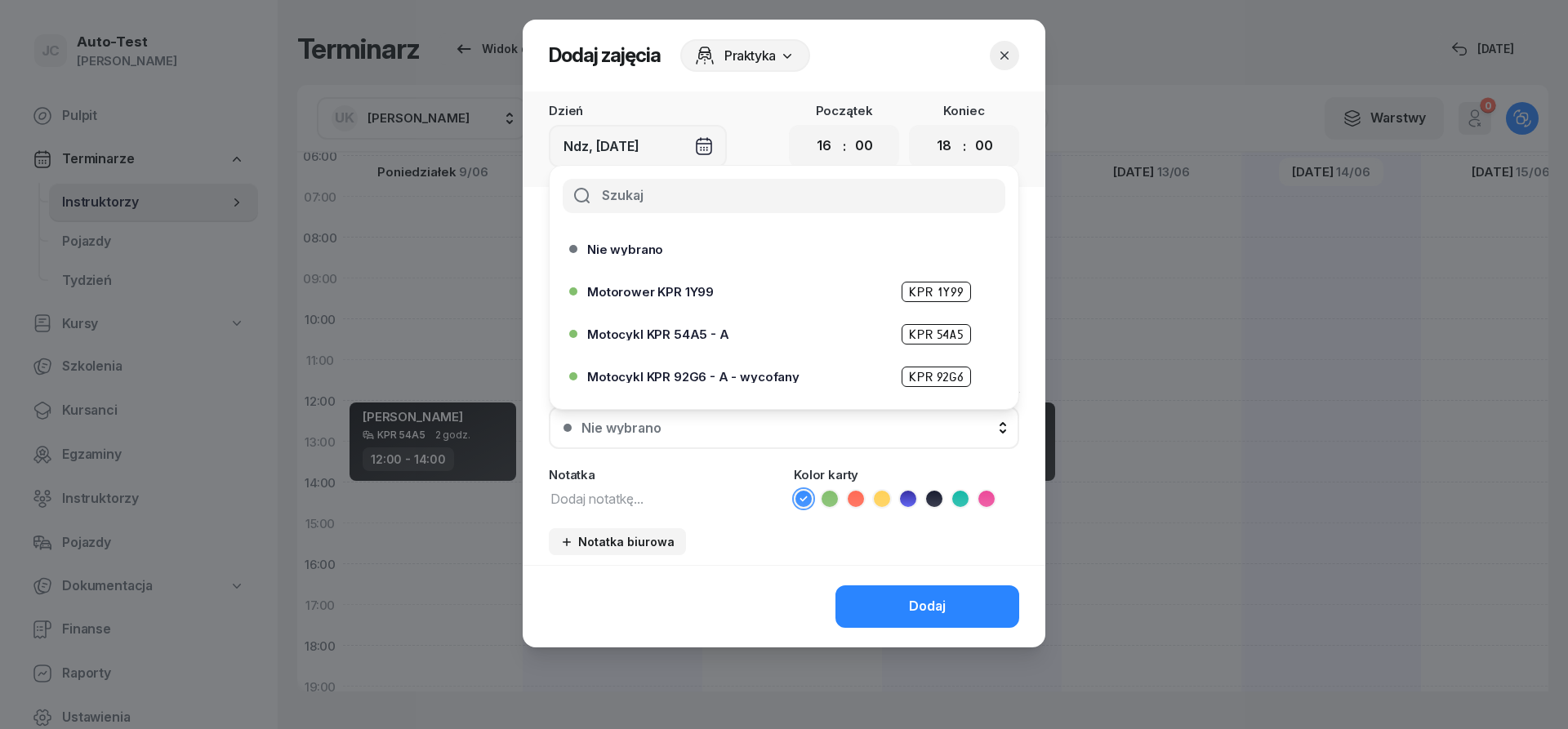
click at [695, 335] on span "Motocykl KPR 54A5 - A" at bounding box center [658, 333] width 142 height 12
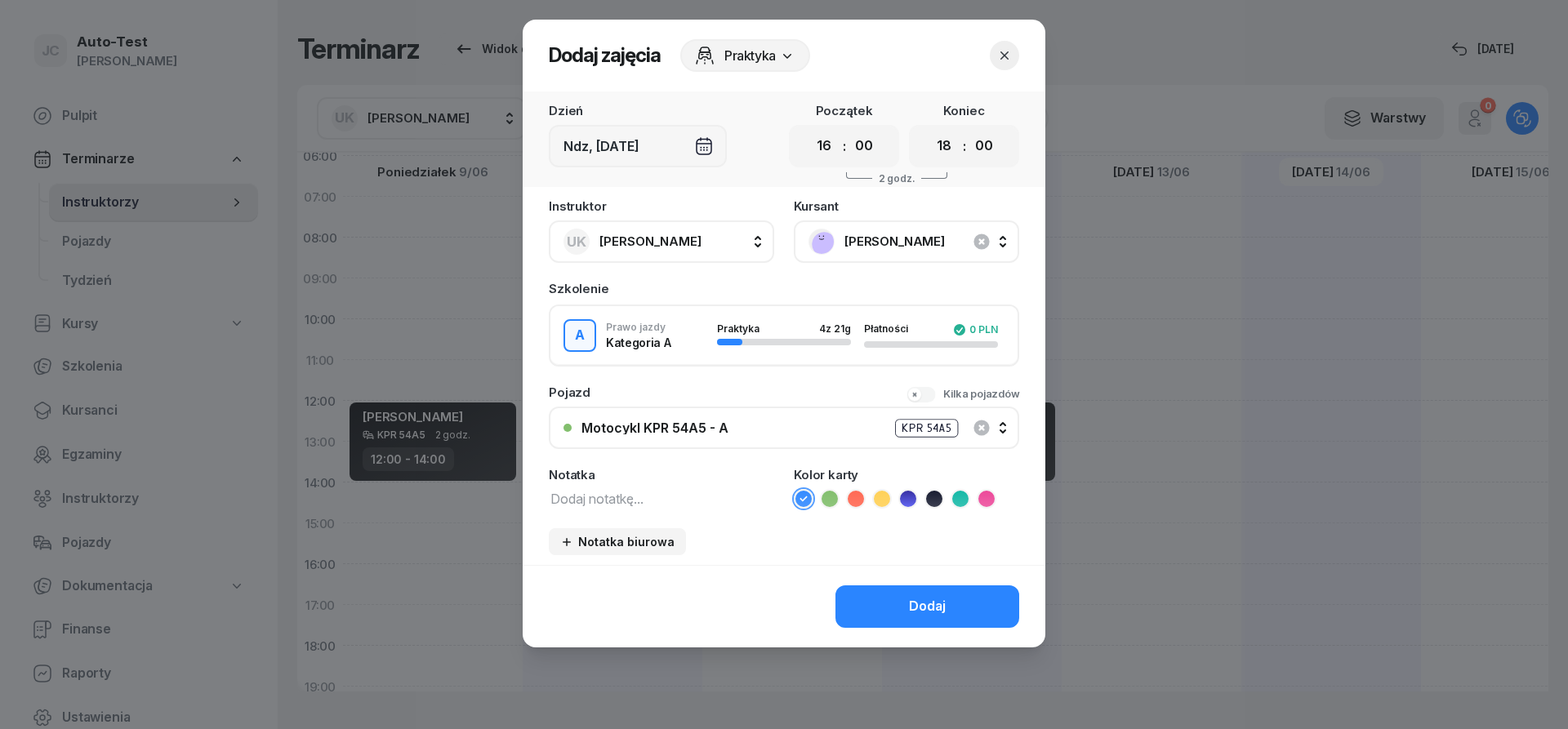
click at [936, 500] on icon at bounding box center [935, 499] width 17 height 17
click at [927, 591] on button "Dodaj" at bounding box center [927, 607] width 183 height 43
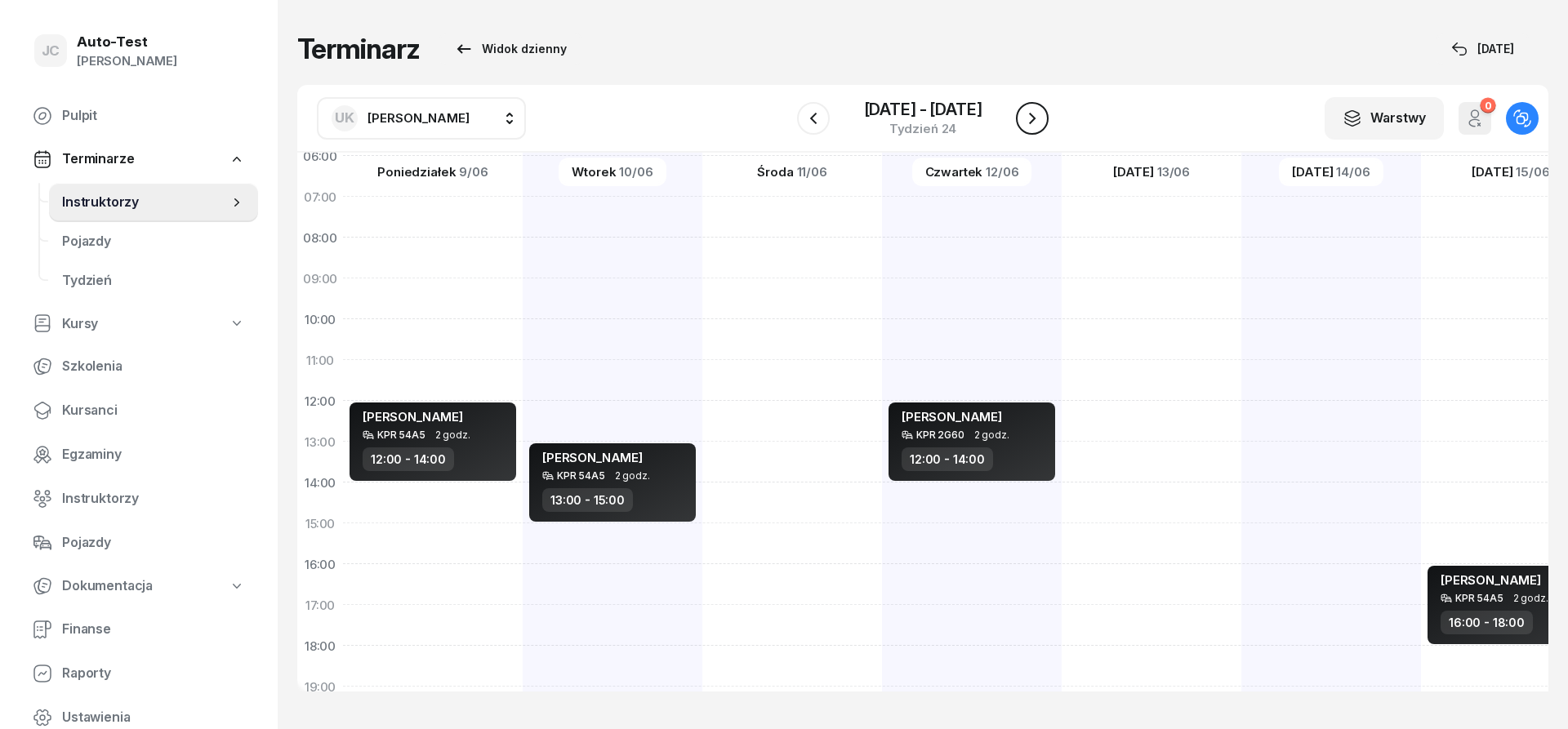
click at [1034, 119] on icon "button" at bounding box center [1032, 119] width 6 height 11
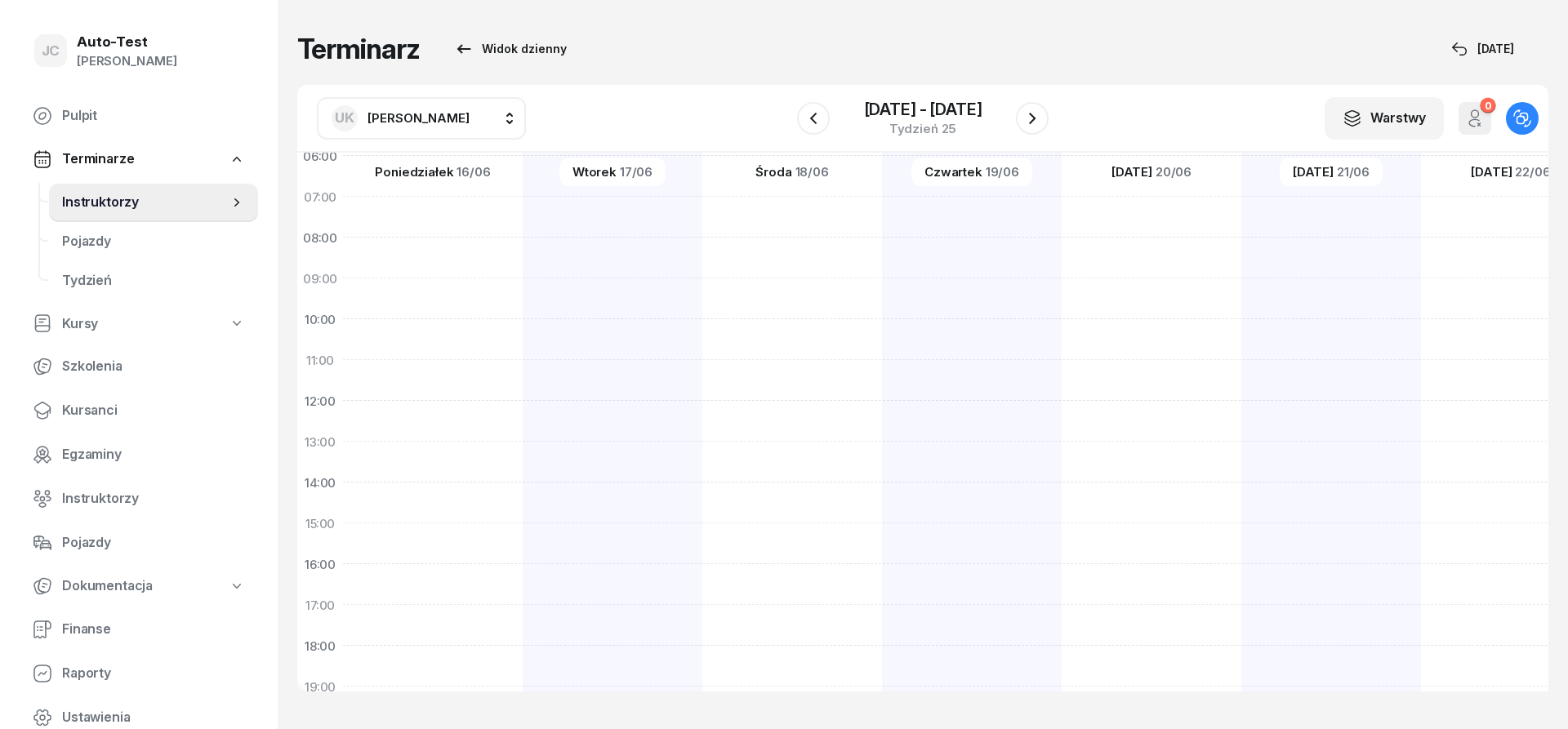
click at [1061, 499] on div at bounding box center [1151, 503] width 180 height 817
select select "14"
select select "16"
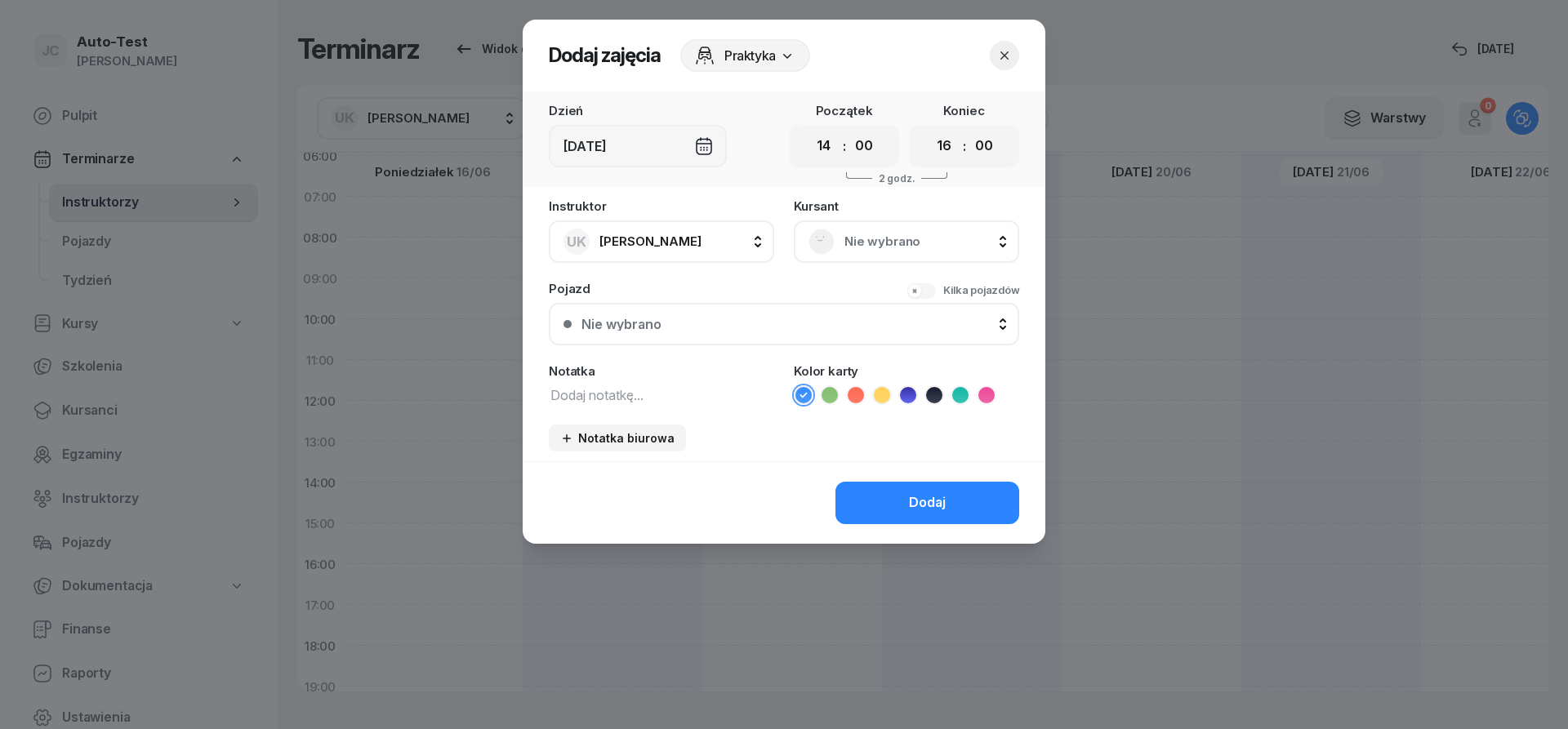
scroll to position [99, 0]
click at [887, 231] on div "Nie wybrano" at bounding box center [907, 242] width 196 height 26
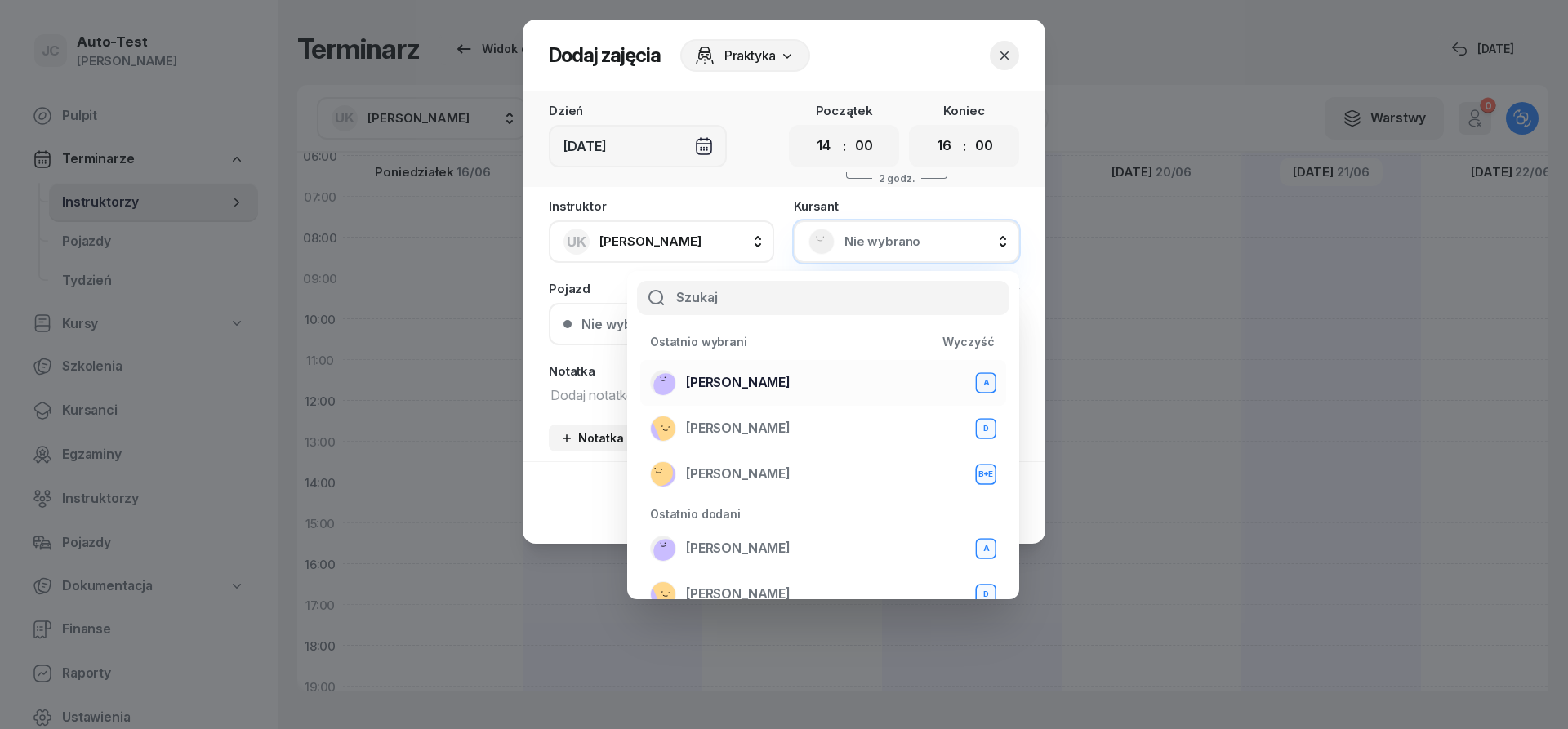
click at [785, 387] on div "[PERSON_NAME] A" at bounding box center [823, 383] width 346 height 26
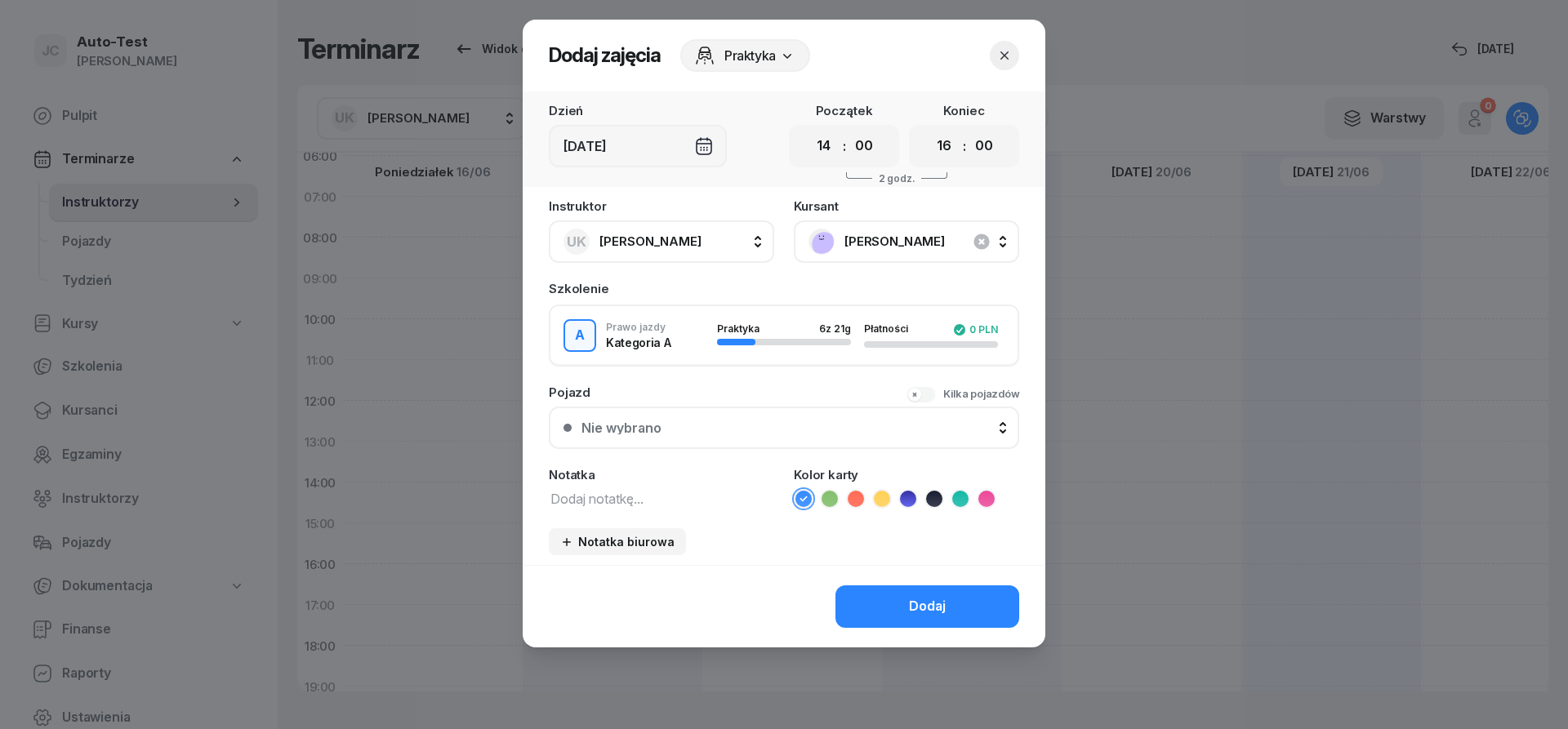
click at [771, 418] on button "Nie wybrano" at bounding box center [784, 428] width 470 height 43
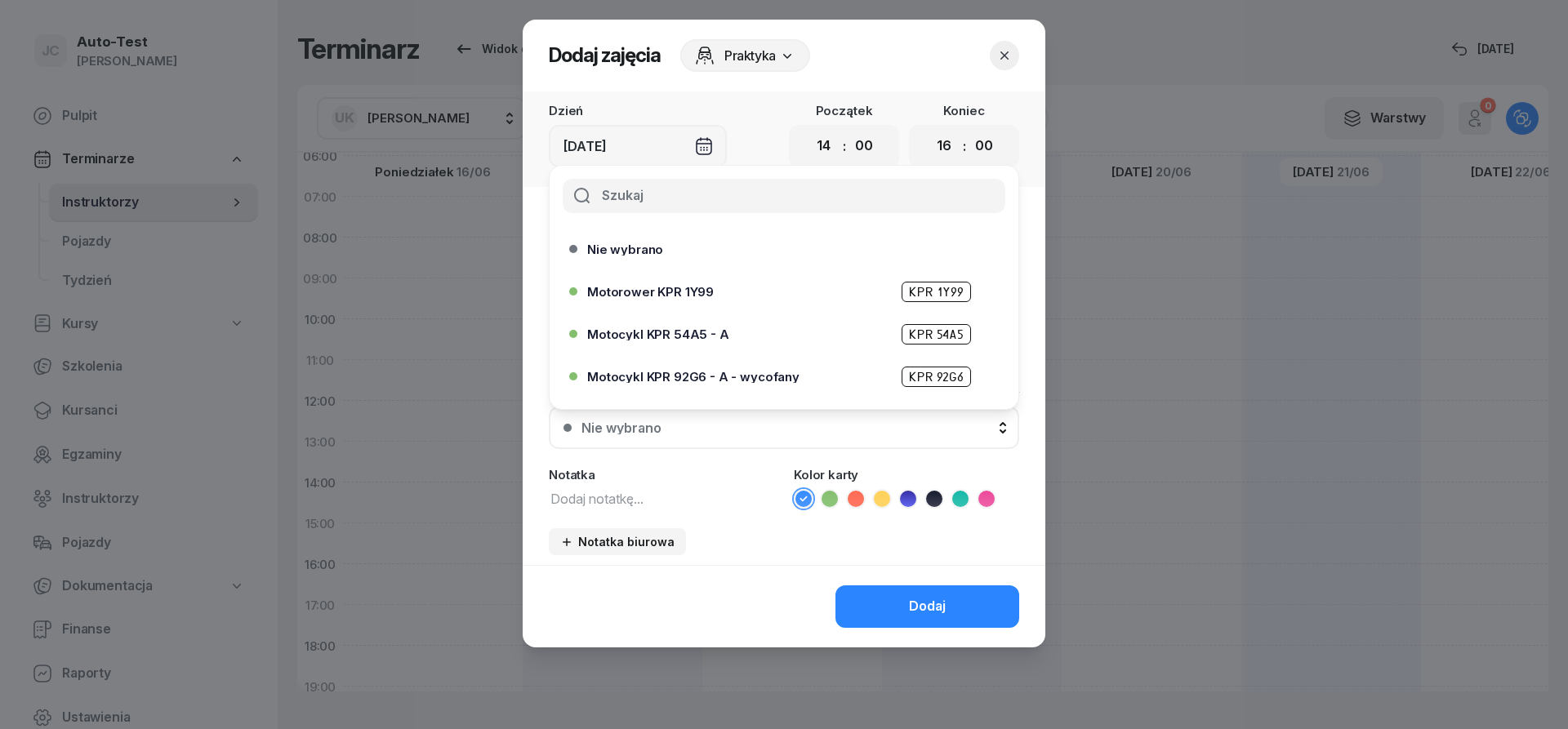
click at [716, 340] on span "Motocykl KPR 54A5 - A" at bounding box center [658, 333] width 142 height 12
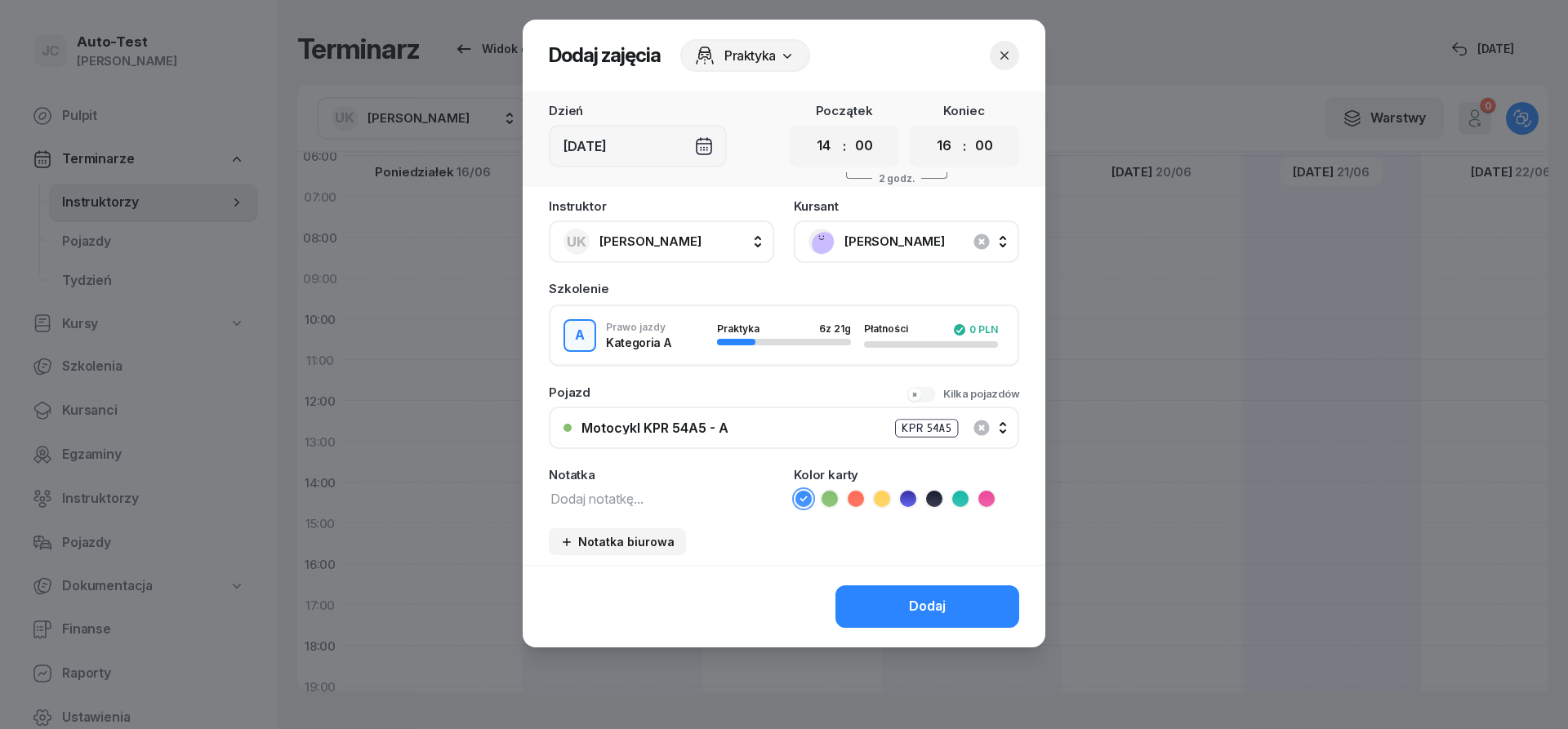
click at [930, 501] on icon at bounding box center [935, 499] width 17 height 17
drag, startPoint x: 905, startPoint y: 605, endPoint x: 905, endPoint y: 613, distance: 8.0
click at [905, 604] on button "Dodaj" at bounding box center [927, 607] width 183 height 43
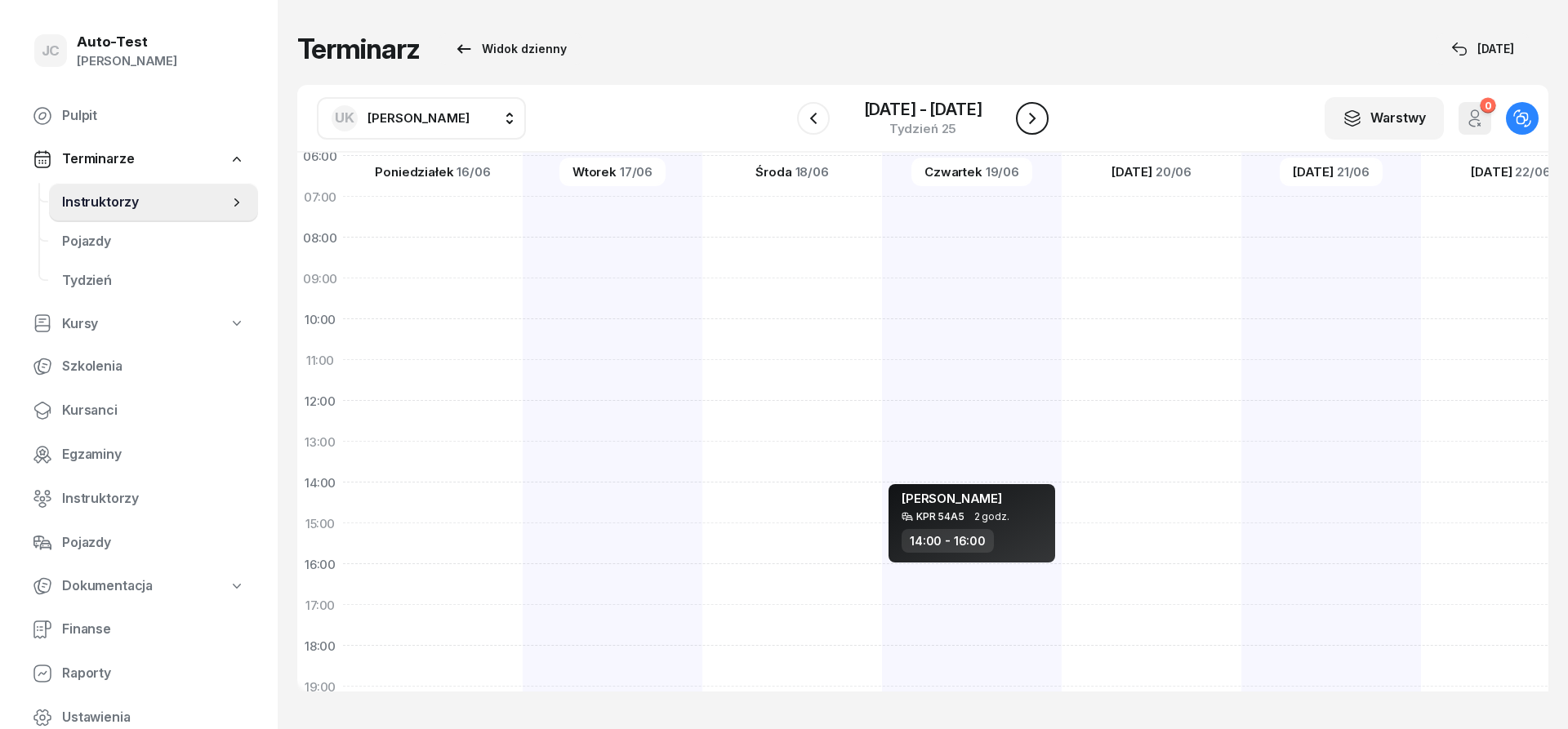
click at [1033, 118] on icon "button" at bounding box center [1032, 118] width 19 height 19
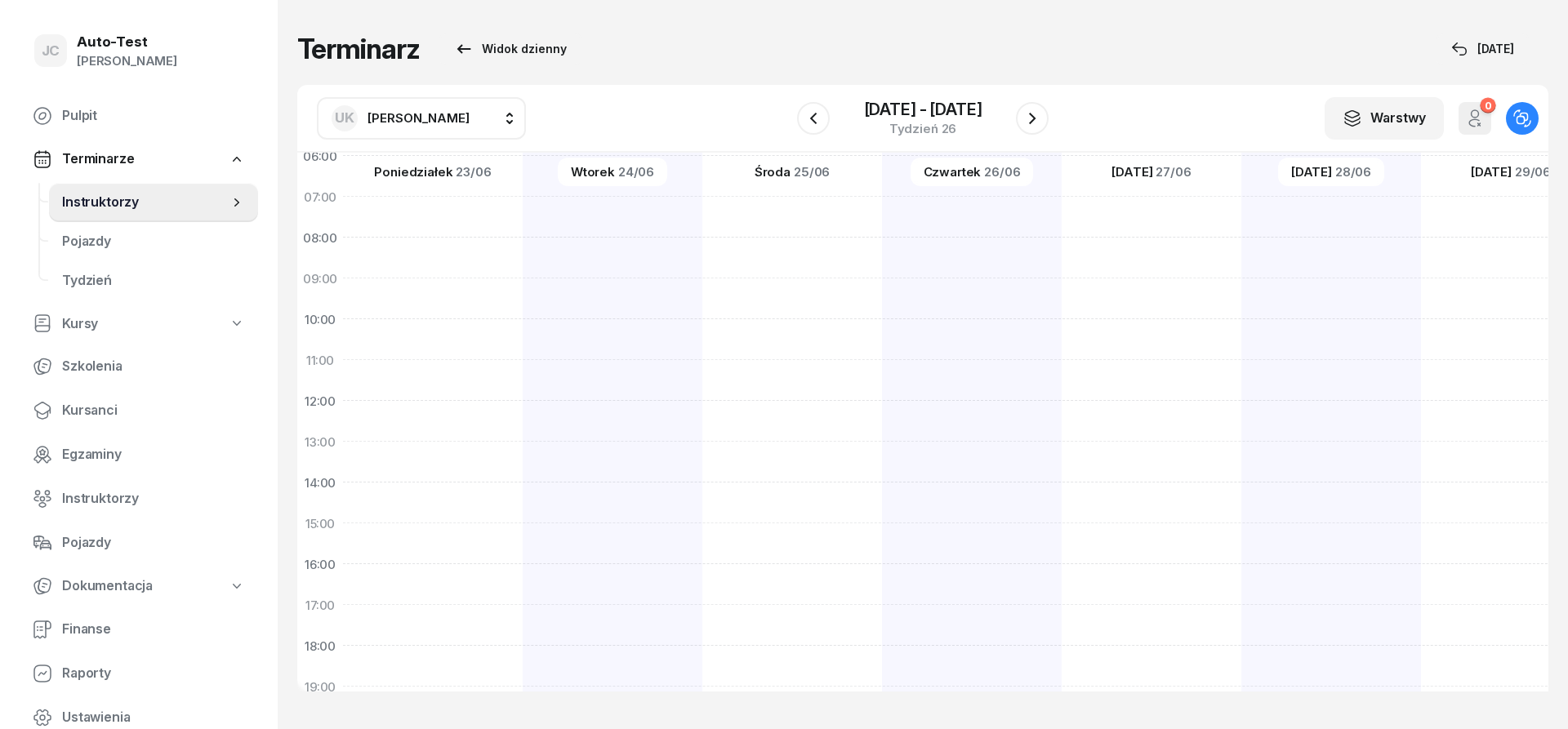
click at [882, 335] on div at bounding box center [972, 503] width 180 height 817
select select "10"
select select "12"
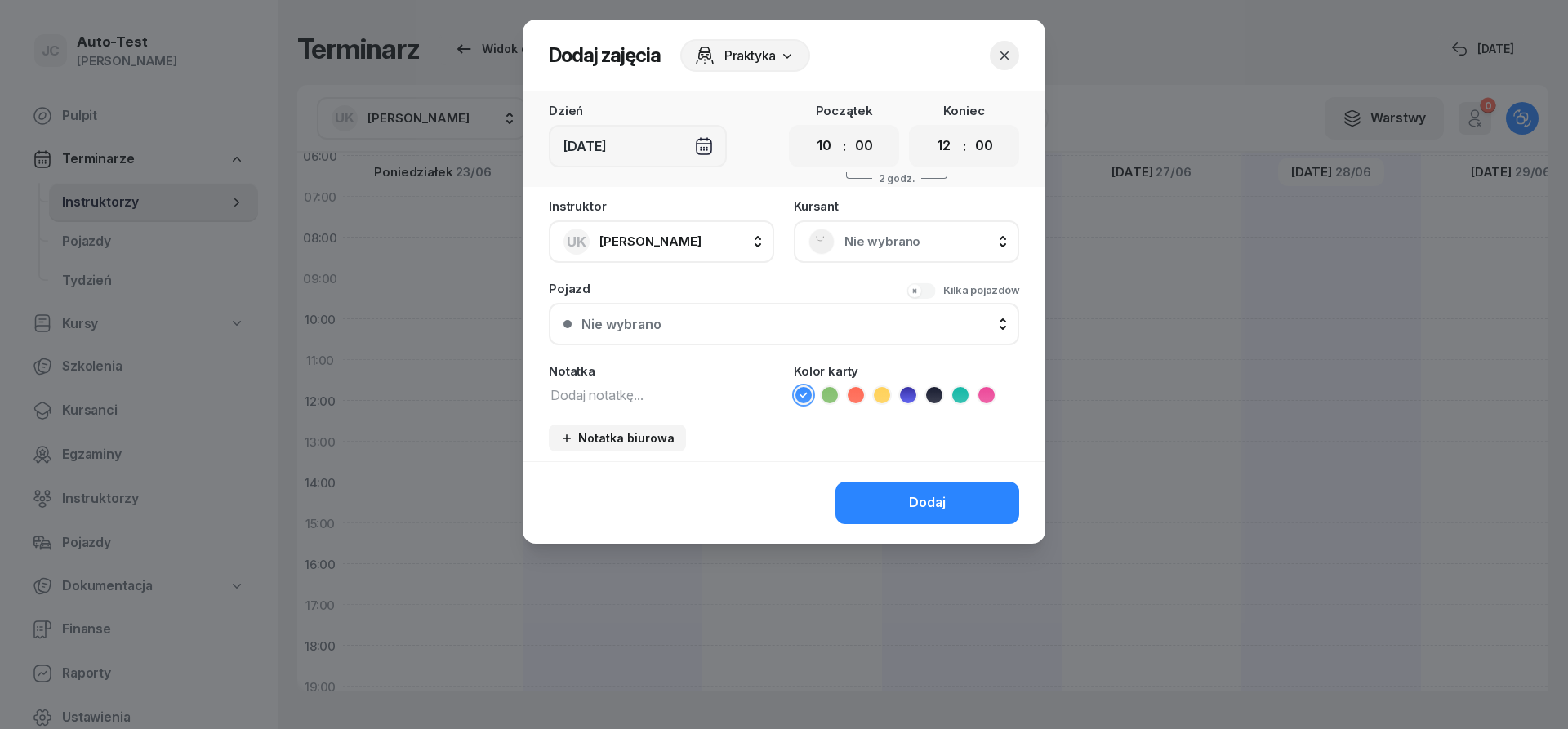
click at [865, 249] on span "Nie wybrano" at bounding box center [924, 242] width 160 height 21
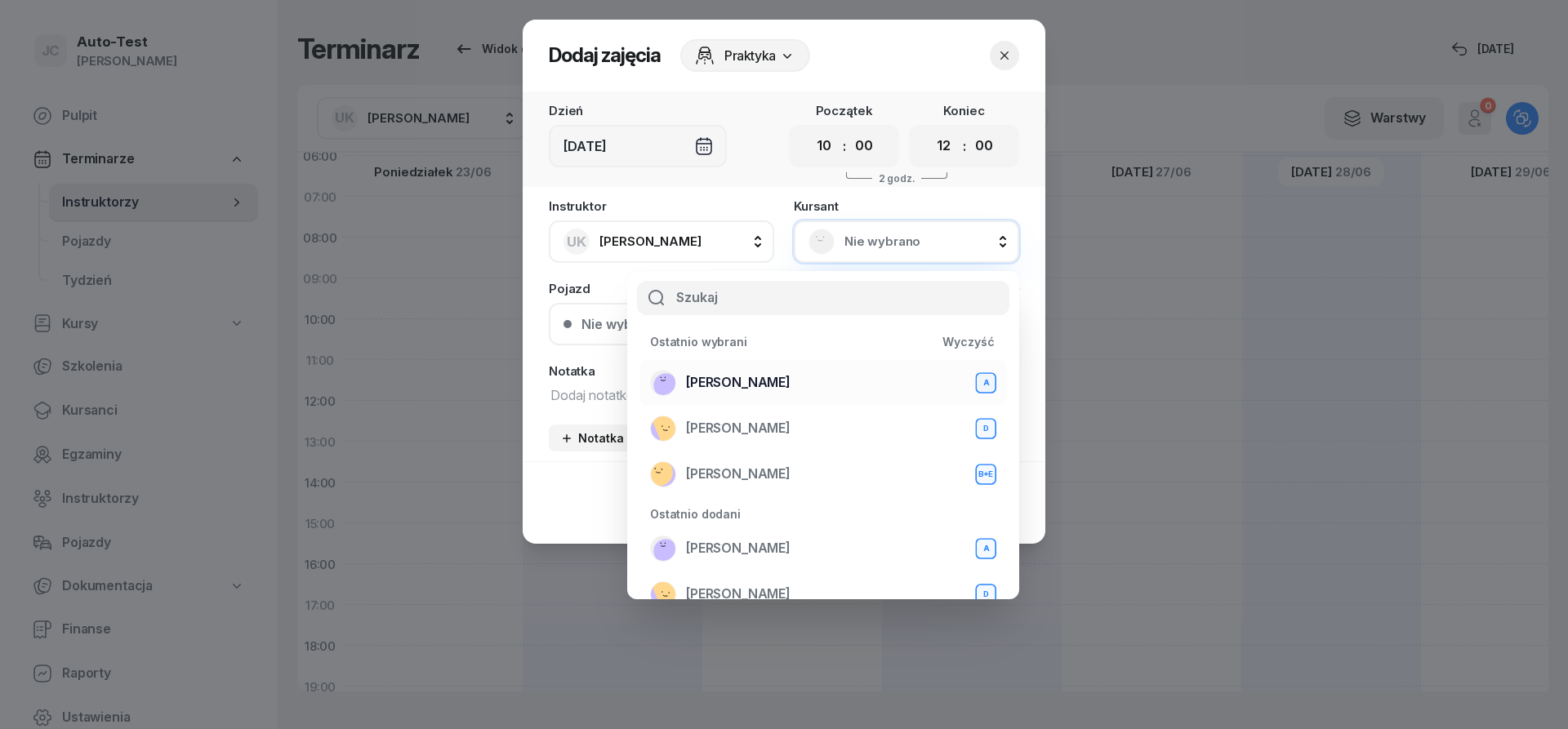
click at [773, 381] on span "[PERSON_NAME]" at bounding box center [738, 383] width 105 height 21
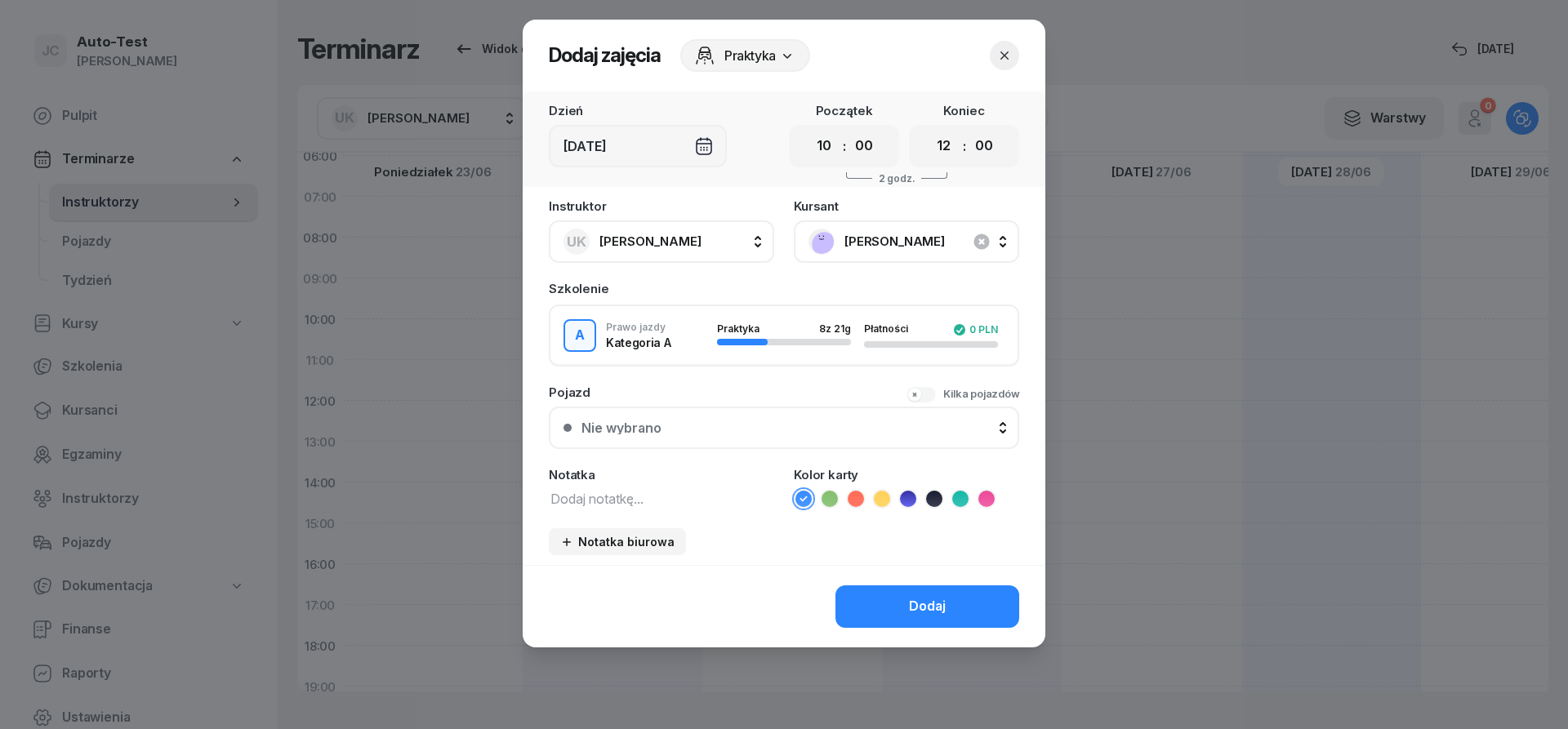
click at [743, 425] on div "Nie wybrano" at bounding box center [793, 428] width 423 height 13
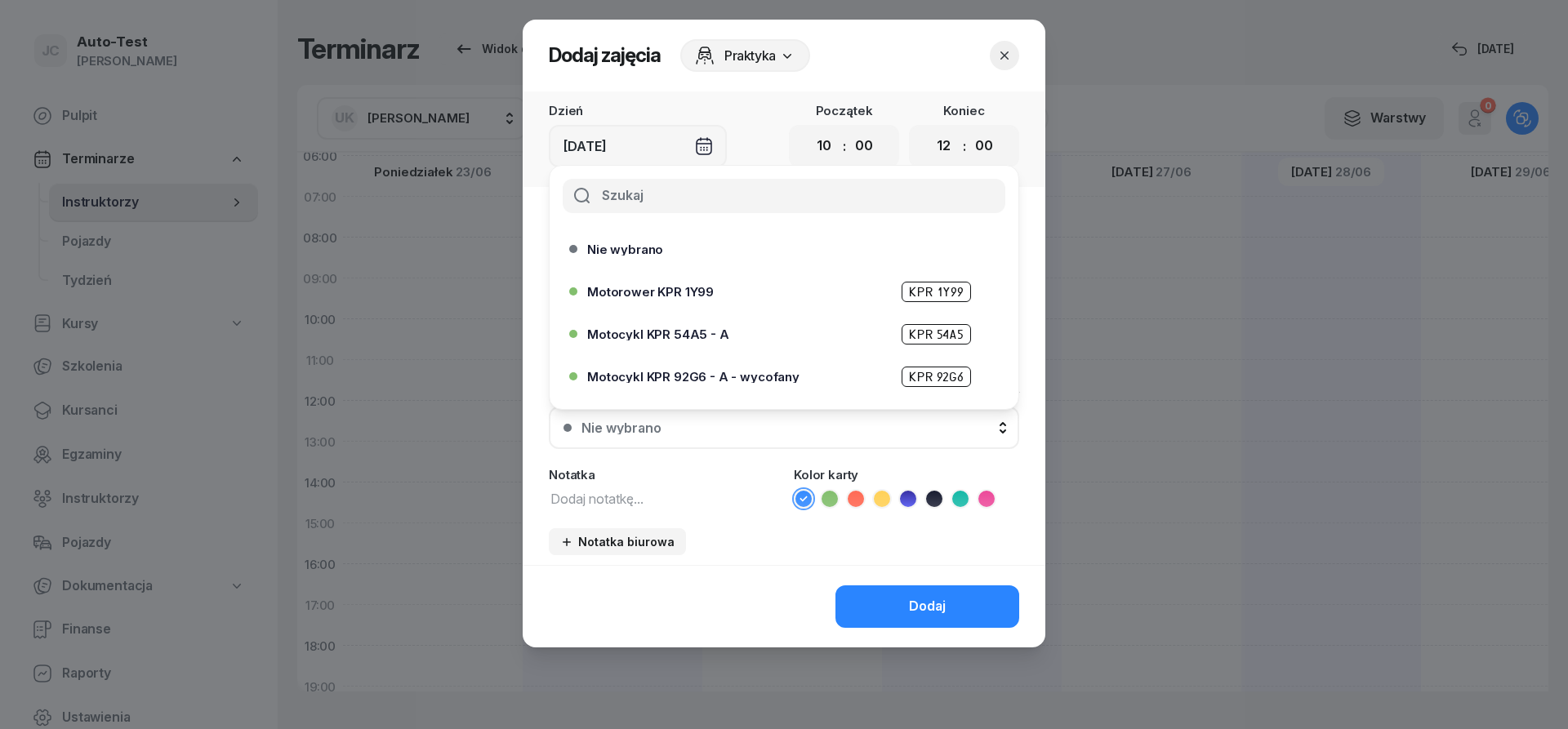
click at [724, 341] on div "Motocykl KPR 54A5 - A KPR 54A5" at bounding box center [788, 334] width 402 height 20
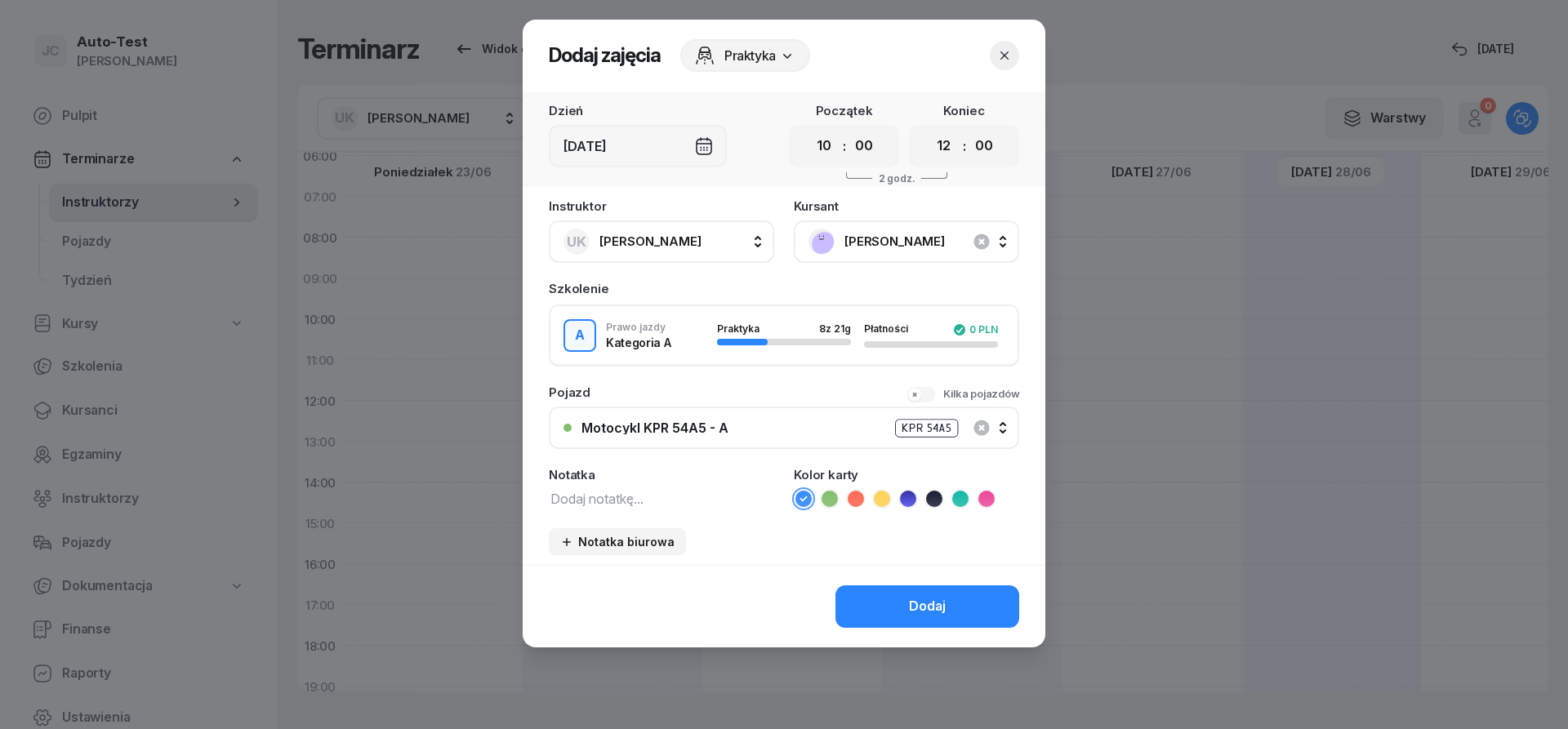
click at [933, 499] on icon at bounding box center [935, 499] width 17 height 17
click at [916, 592] on button "Dodaj" at bounding box center [927, 607] width 183 height 43
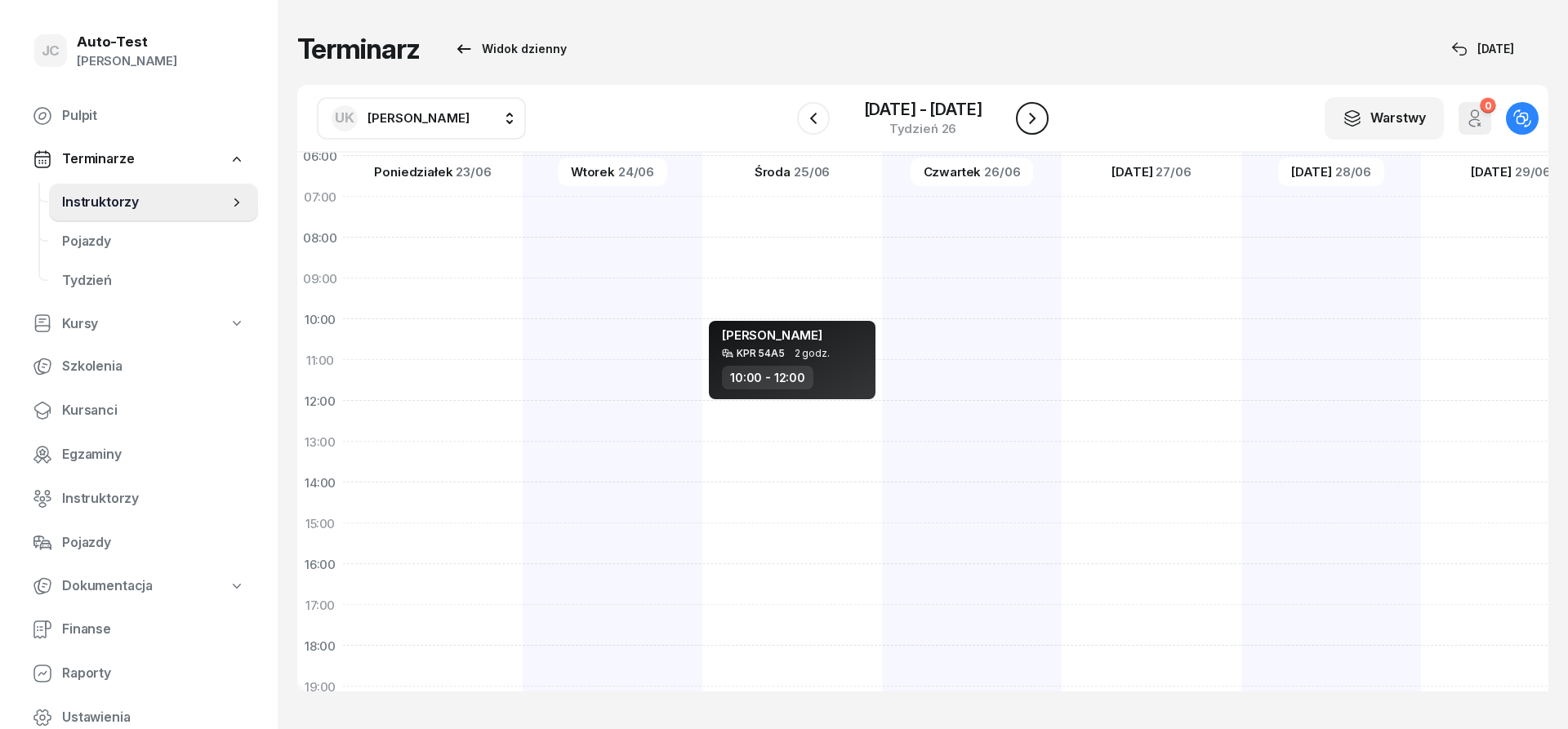
click at [1033, 109] on icon "button" at bounding box center [1032, 118] width 19 height 19
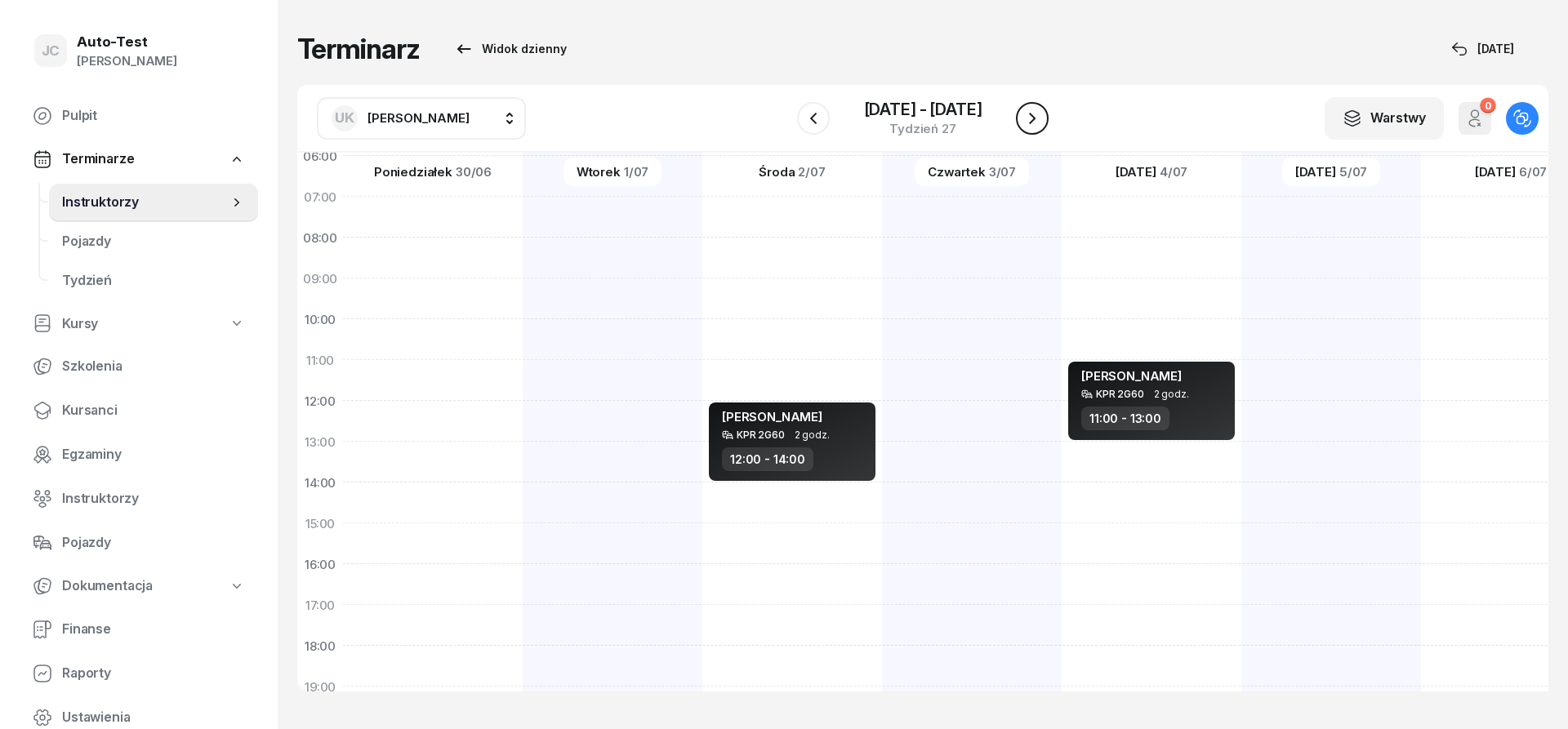
click at [1033, 110] on icon "button" at bounding box center [1032, 118] width 19 height 19
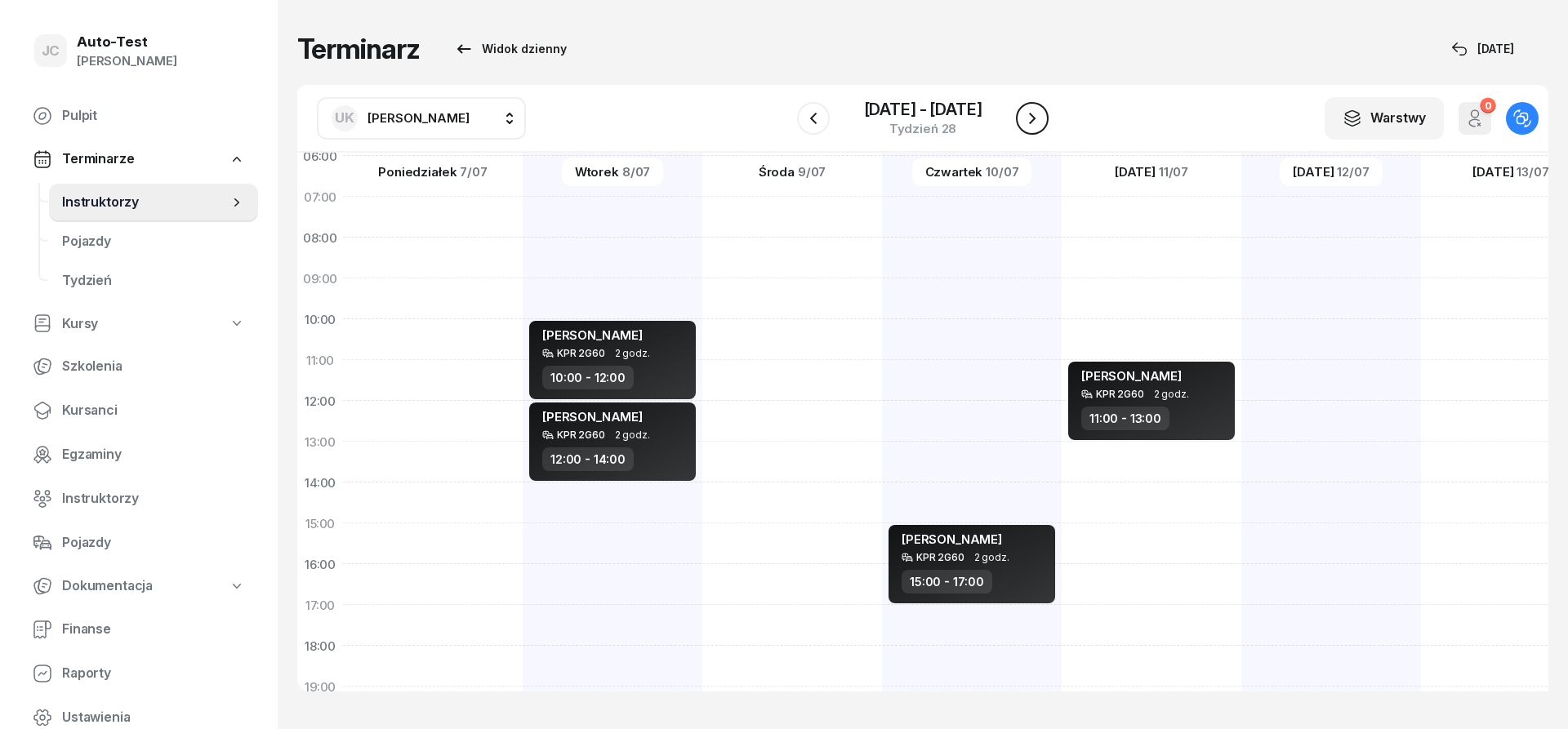
click at [1020, 119] on button "button" at bounding box center [1032, 118] width 32 height 32
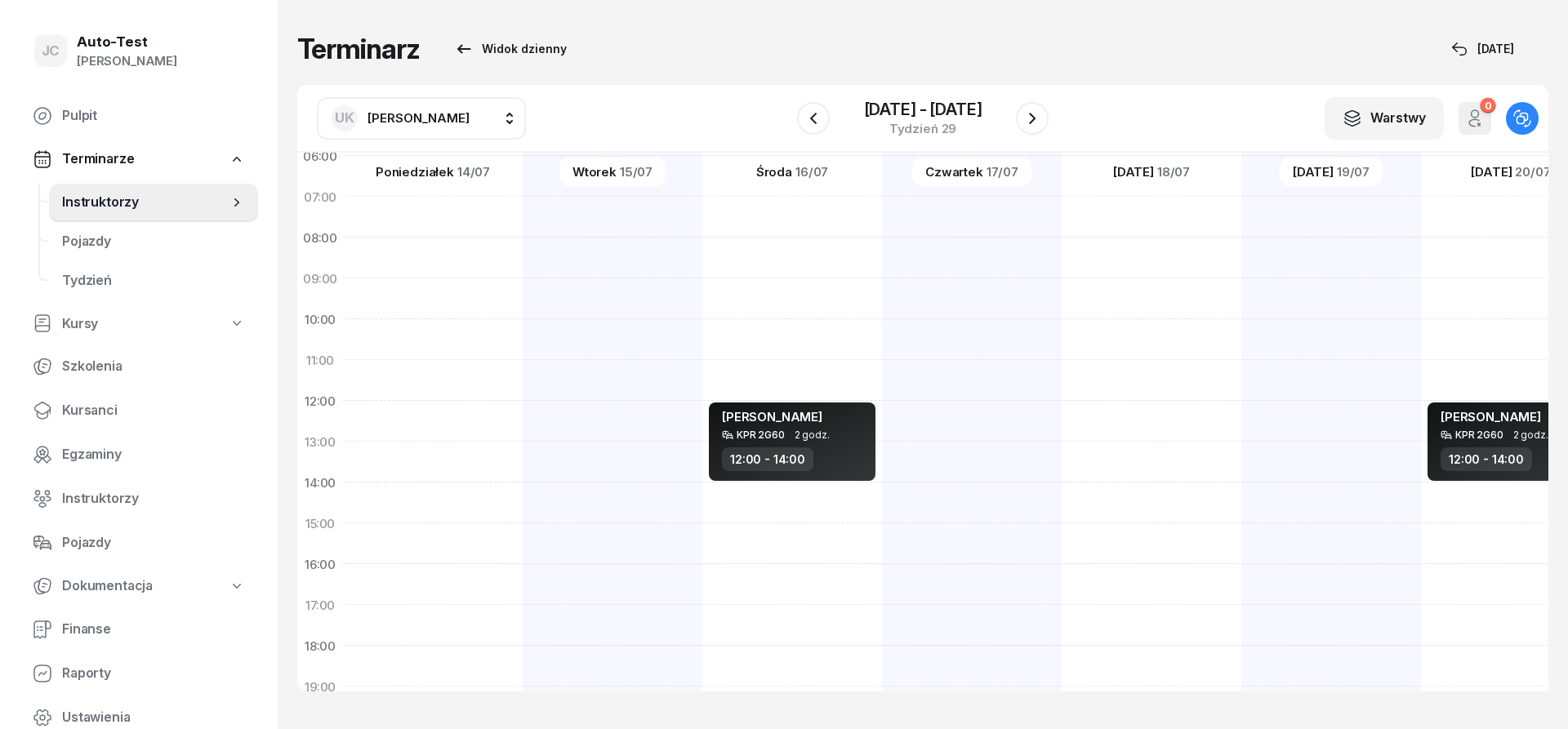
click at [1494, 497] on div "[PERSON_NAME] KPR 2G60 2 godz. 12:00 - 14:00" at bounding box center [1511, 503] width 180 height 817
select select "14"
select select "16"
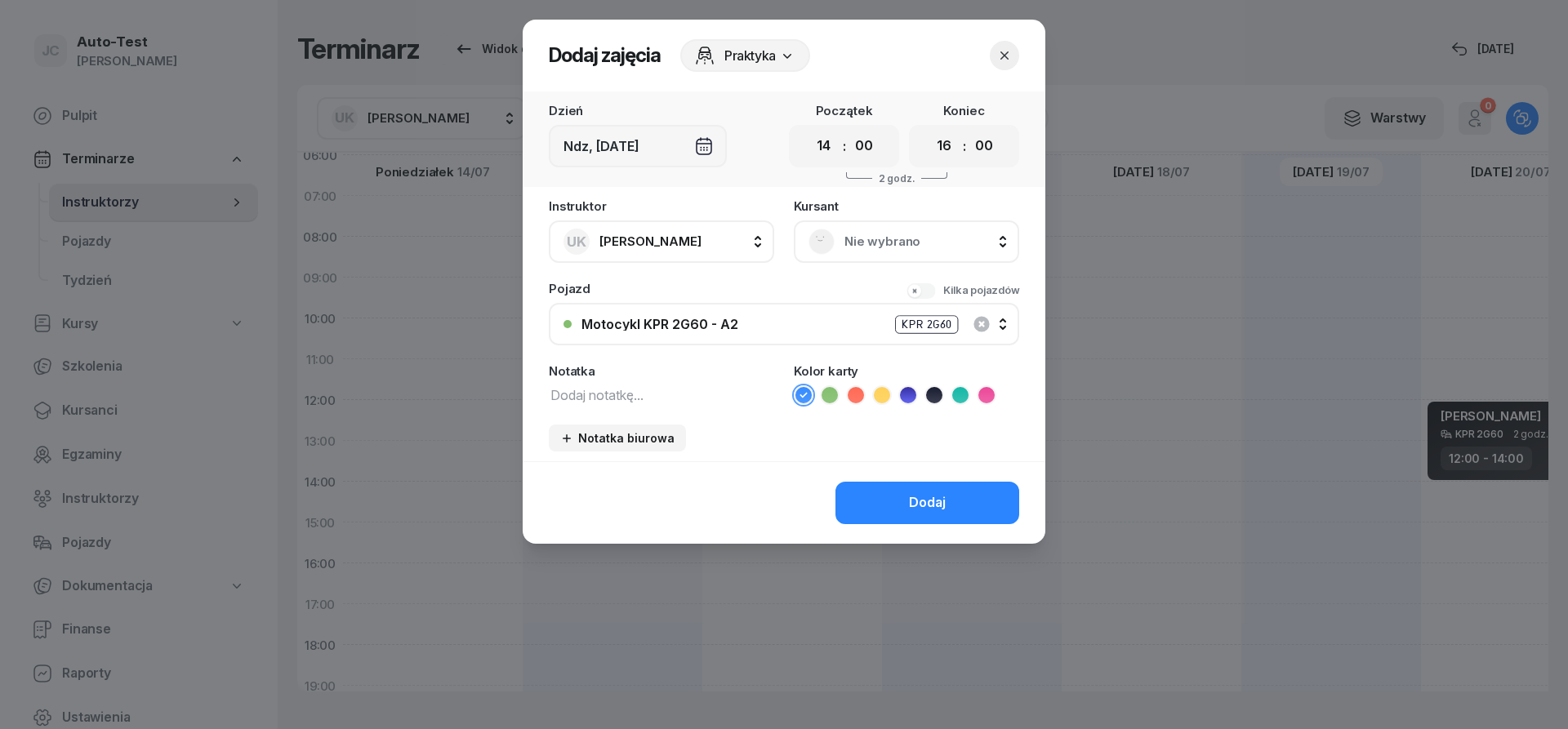
click at [915, 237] on span "Nie wybrano" at bounding box center [924, 242] width 160 height 21
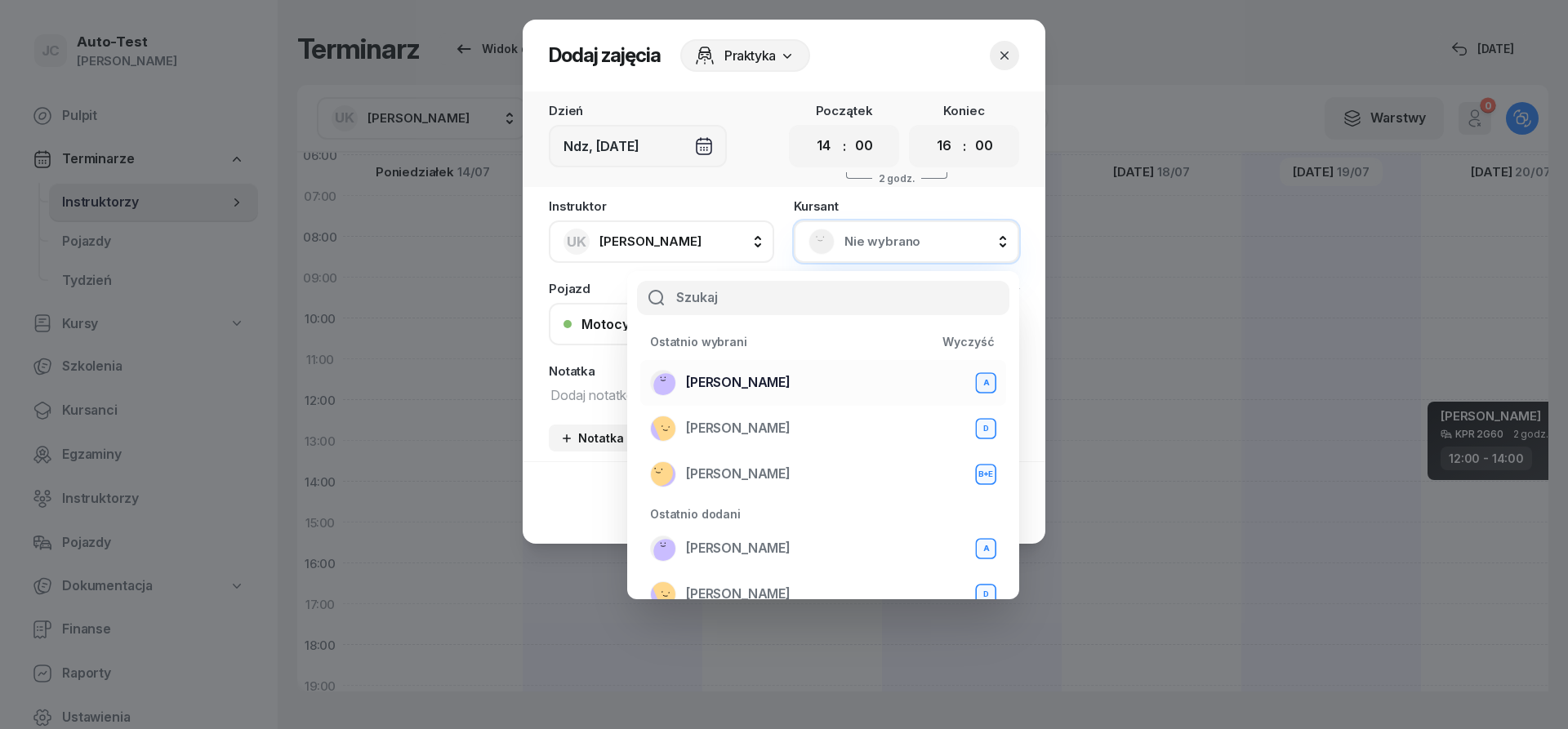
click at [726, 388] on span "[PERSON_NAME]" at bounding box center [738, 383] width 105 height 21
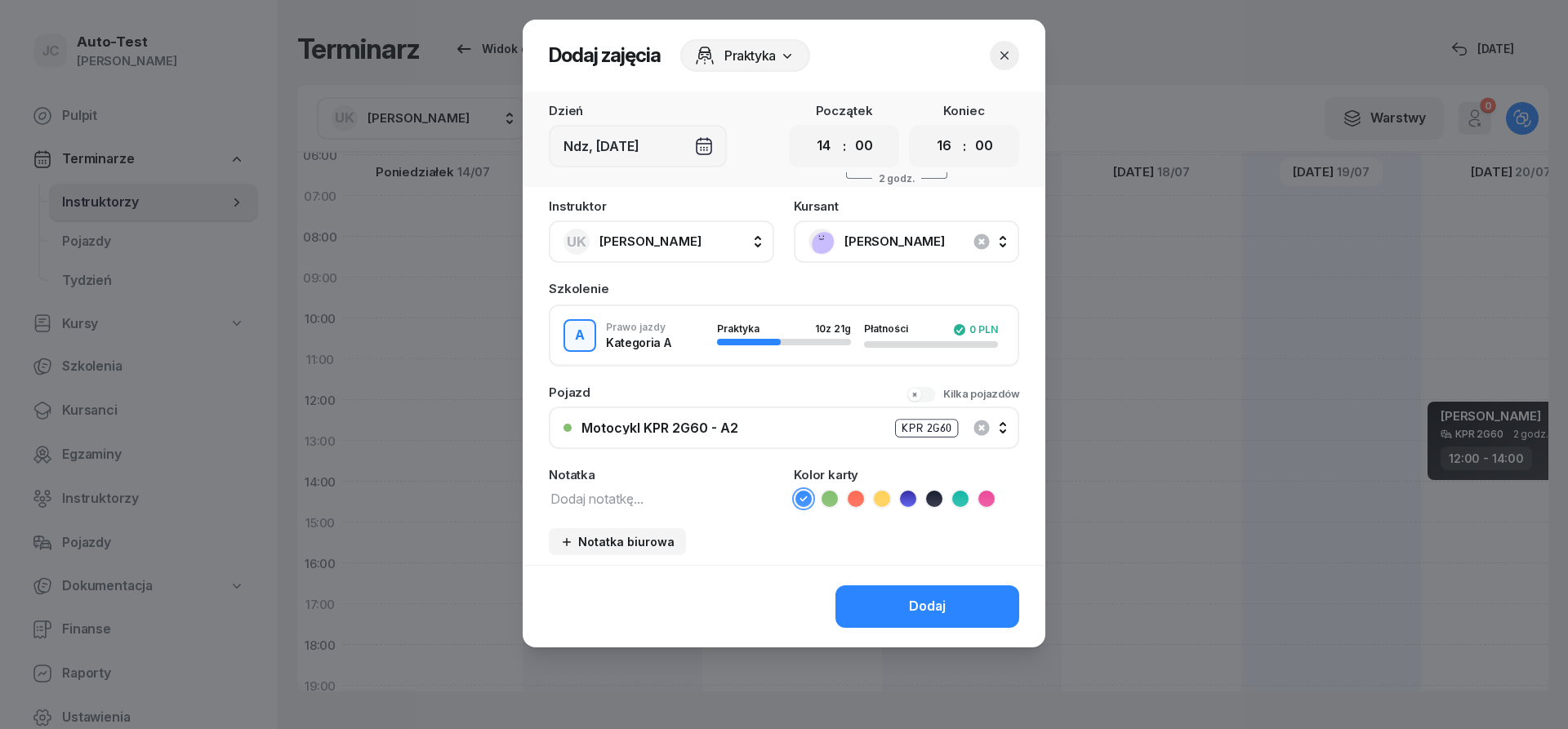
click at [754, 426] on div "Motocykl KPR 2G60 - A2 KPR 2G60" at bounding box center [793, 428] width 423 height 20
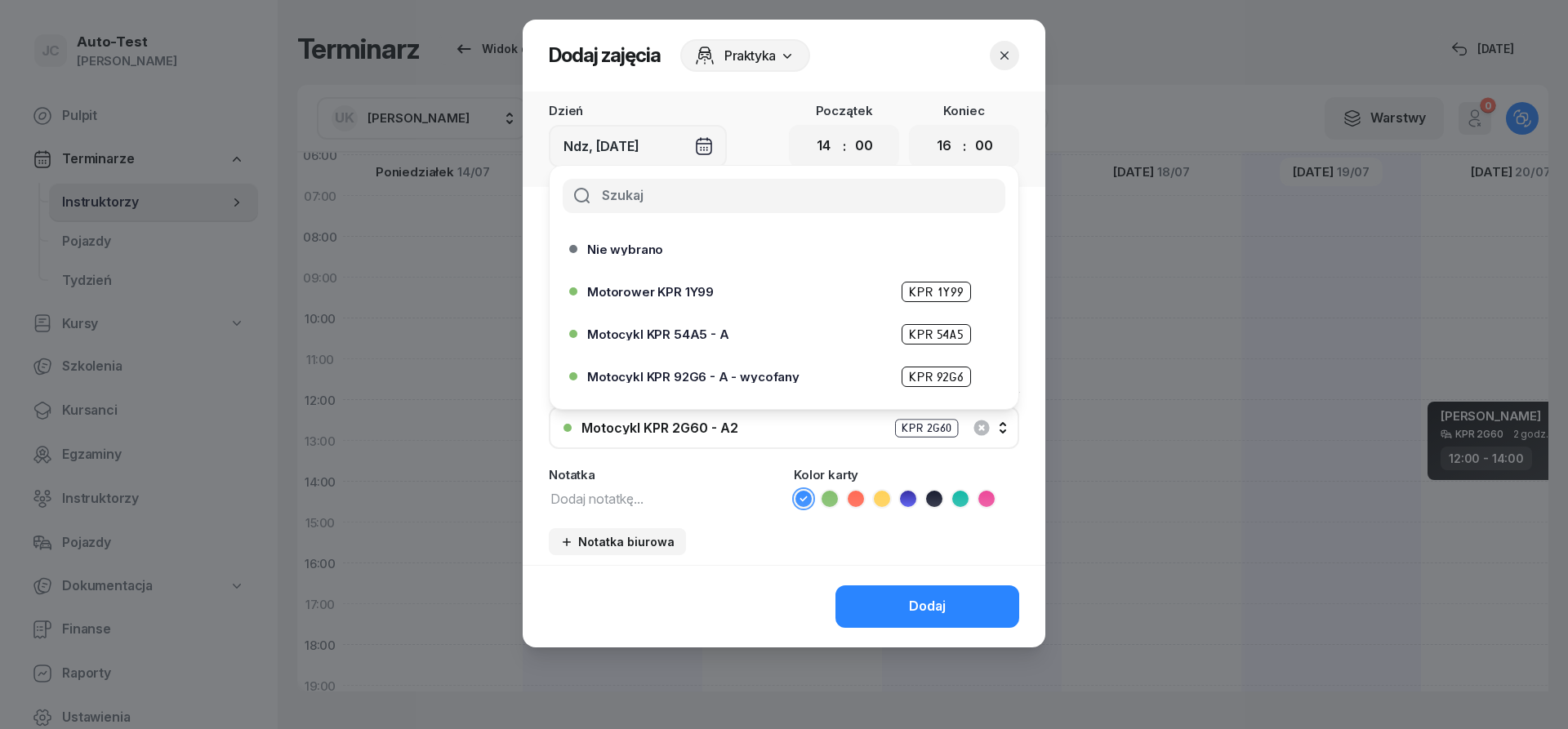
click at [708, 331] on span "Motocykl KPR 54A5 - A" at bounding box center [658, 333] width 142 height 12
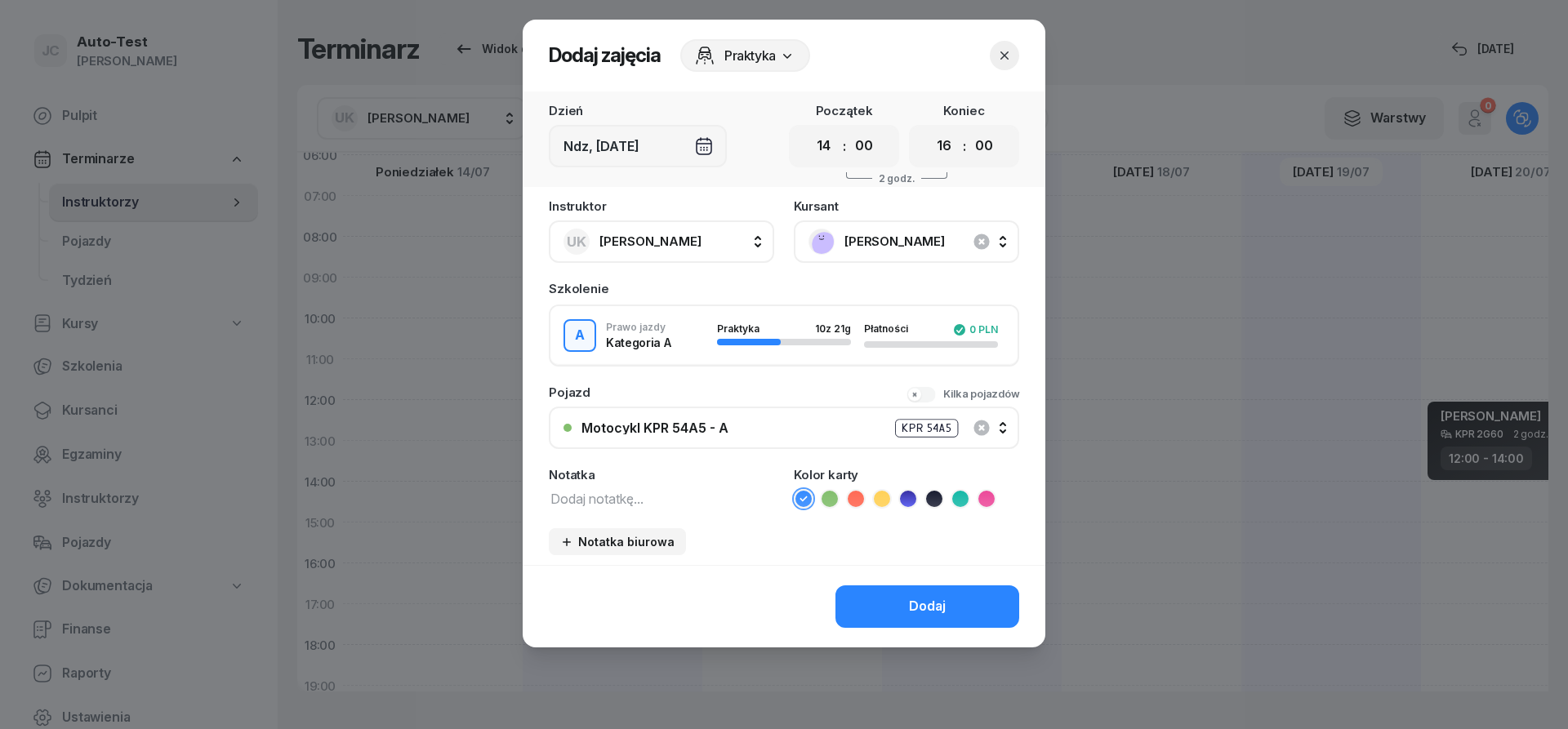
click at [931, 504] on icon at bounding box center [935, 499] width 17 height 17
click at [914, 617] on div "Dodaj" at bounding box center [927, 607] width 37 height 21
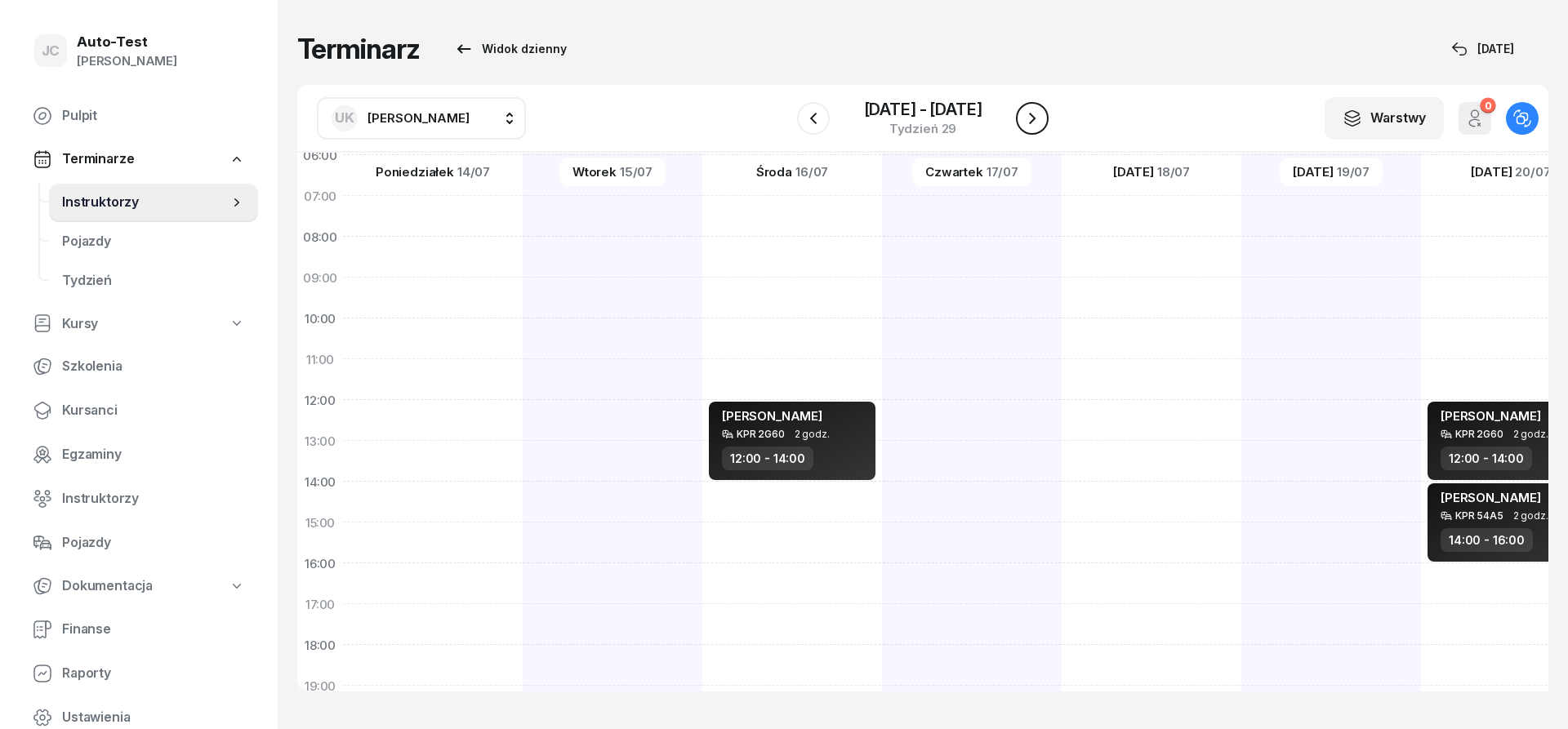
click at [1035, 126] on icon "button" at bounding box center [1032, 118] width 19 height 19
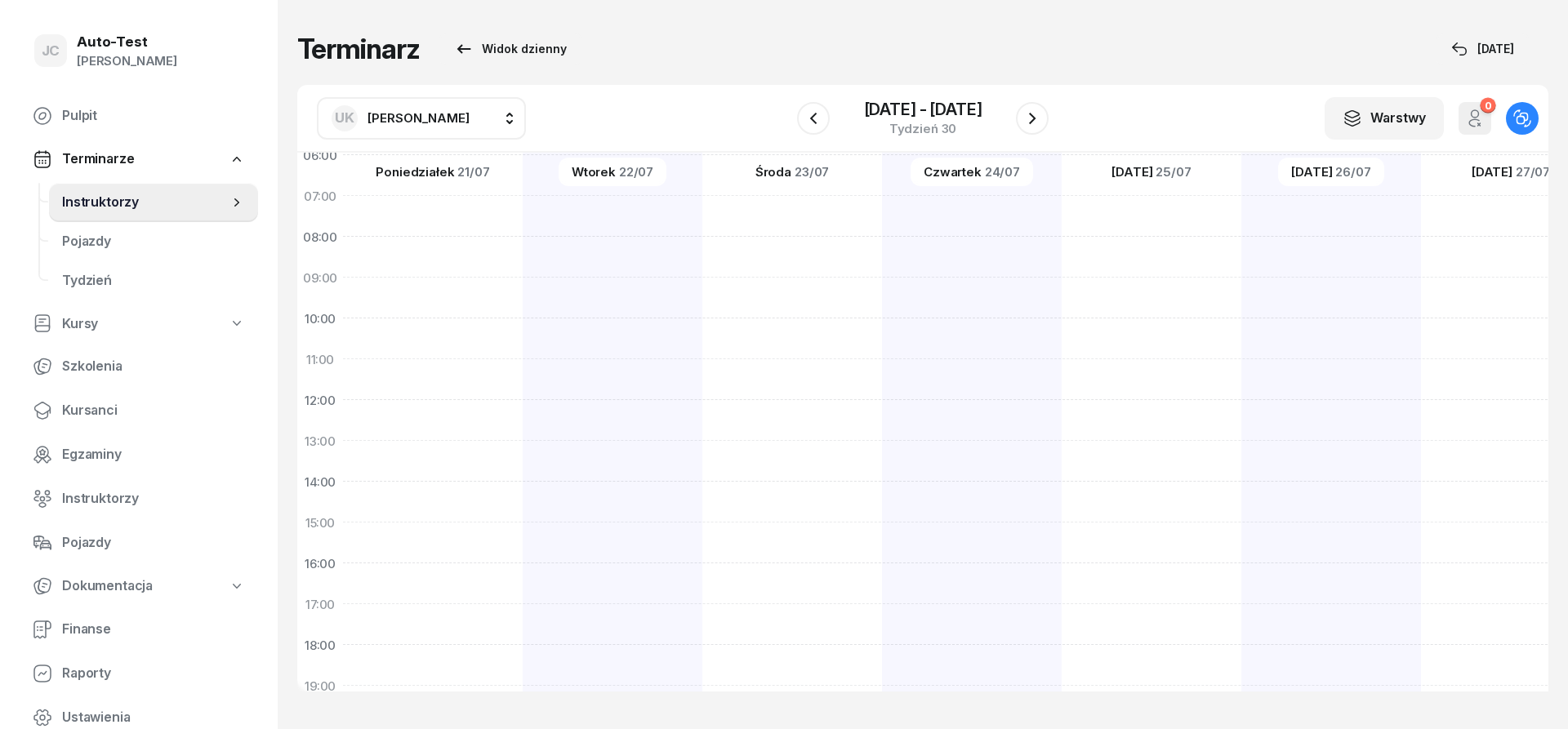
click at [1061, 363] on div at bounding box center [1151, 502] width 180 height 817
select select "11"
select select "13"
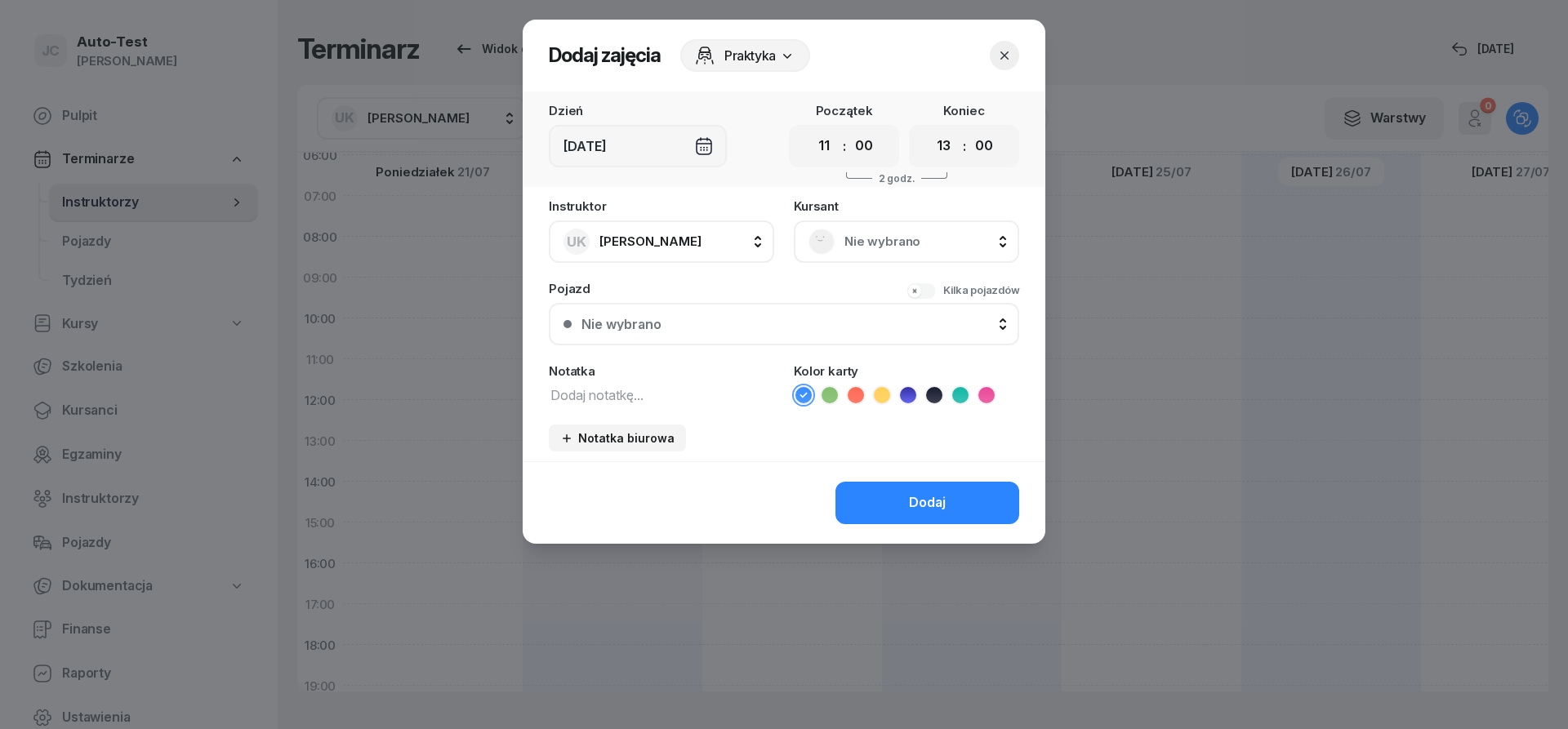
click at [906, 252] on div "Nie wybrano" at bounding box center [907, 242] width 196 height 26
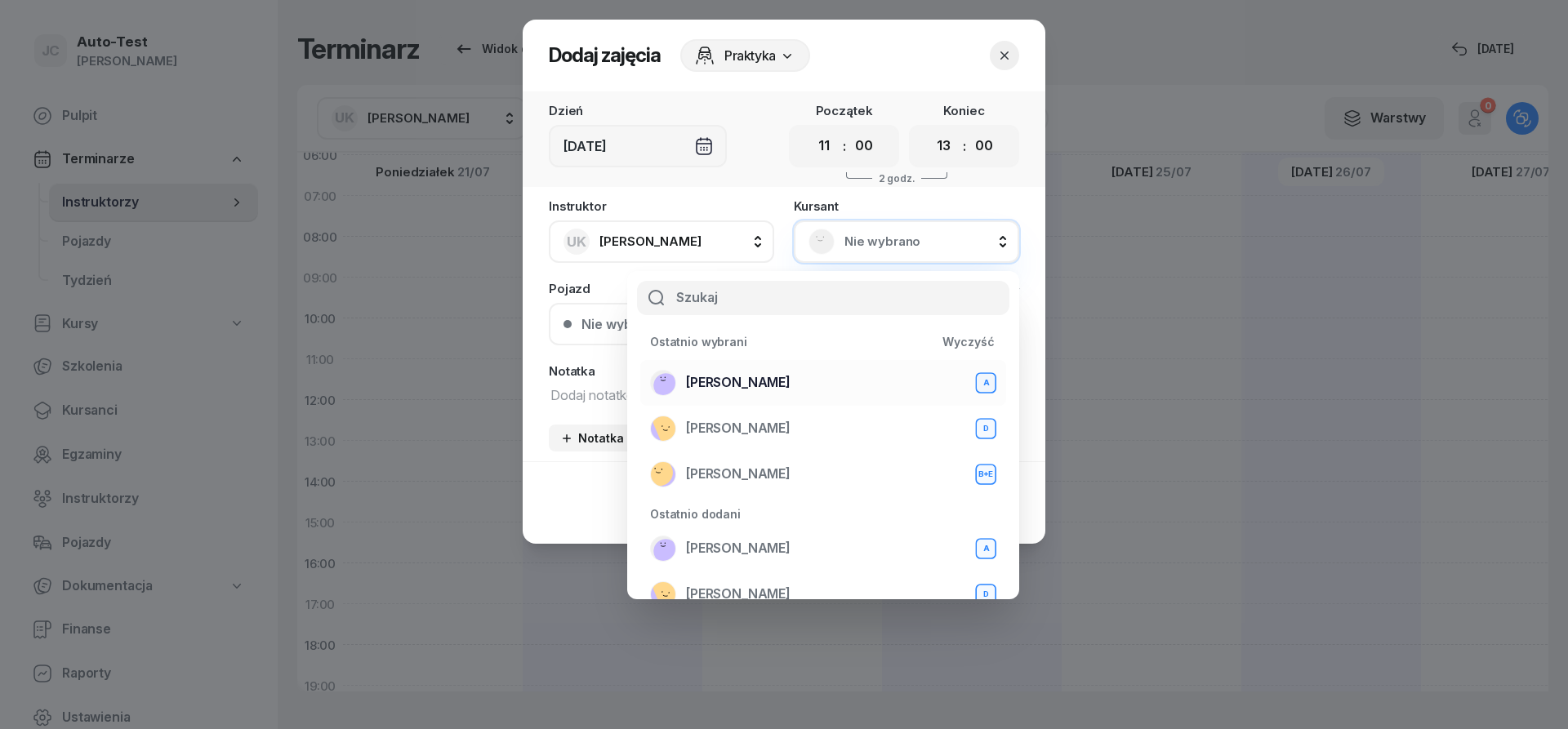
click at [764, 374] on span "[PERSON_NAME]" at bounding box center [738, 383] width 105 height 21
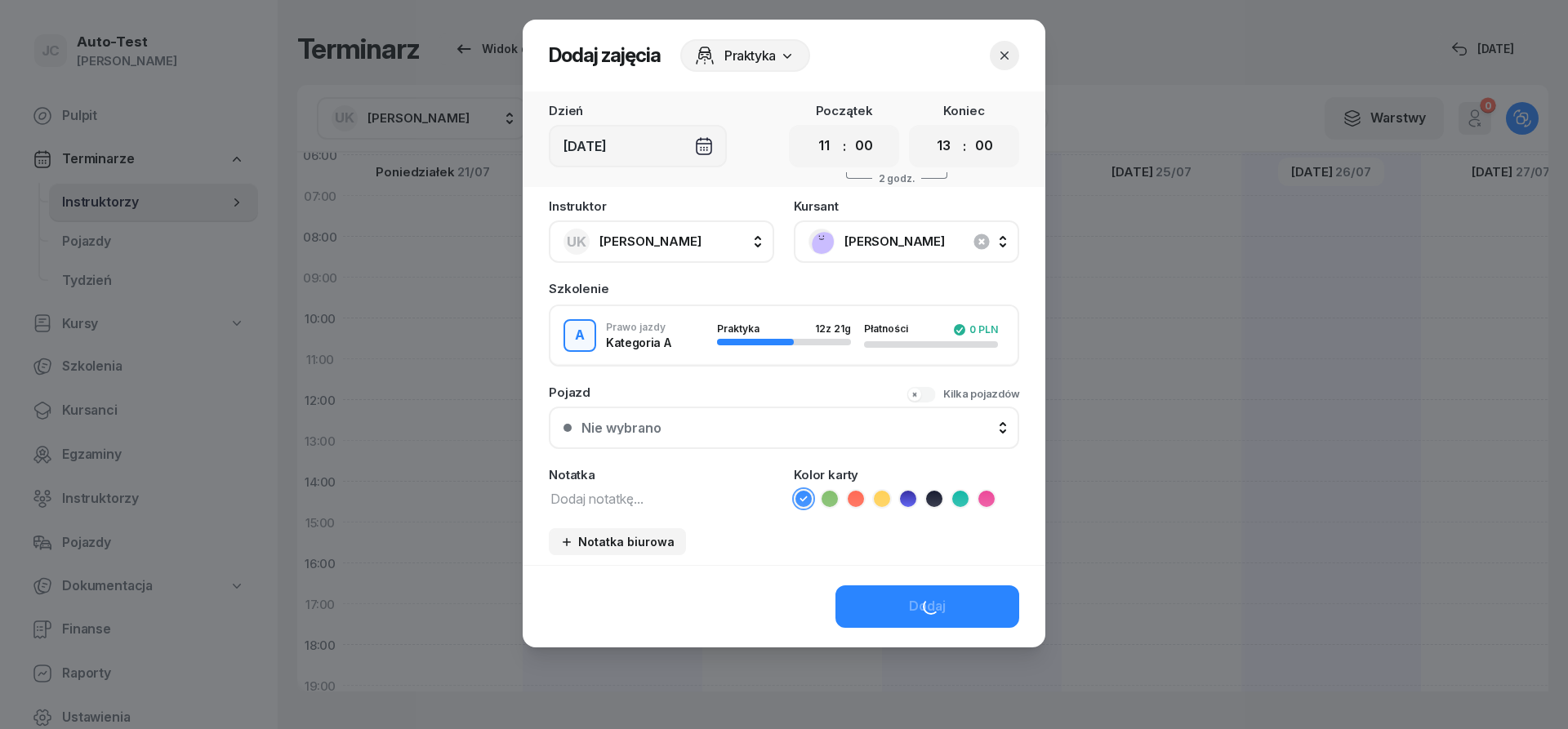
click at [706, 436] on button "Nie wybrano" at bounding box center [784, 428] width 470 height 43
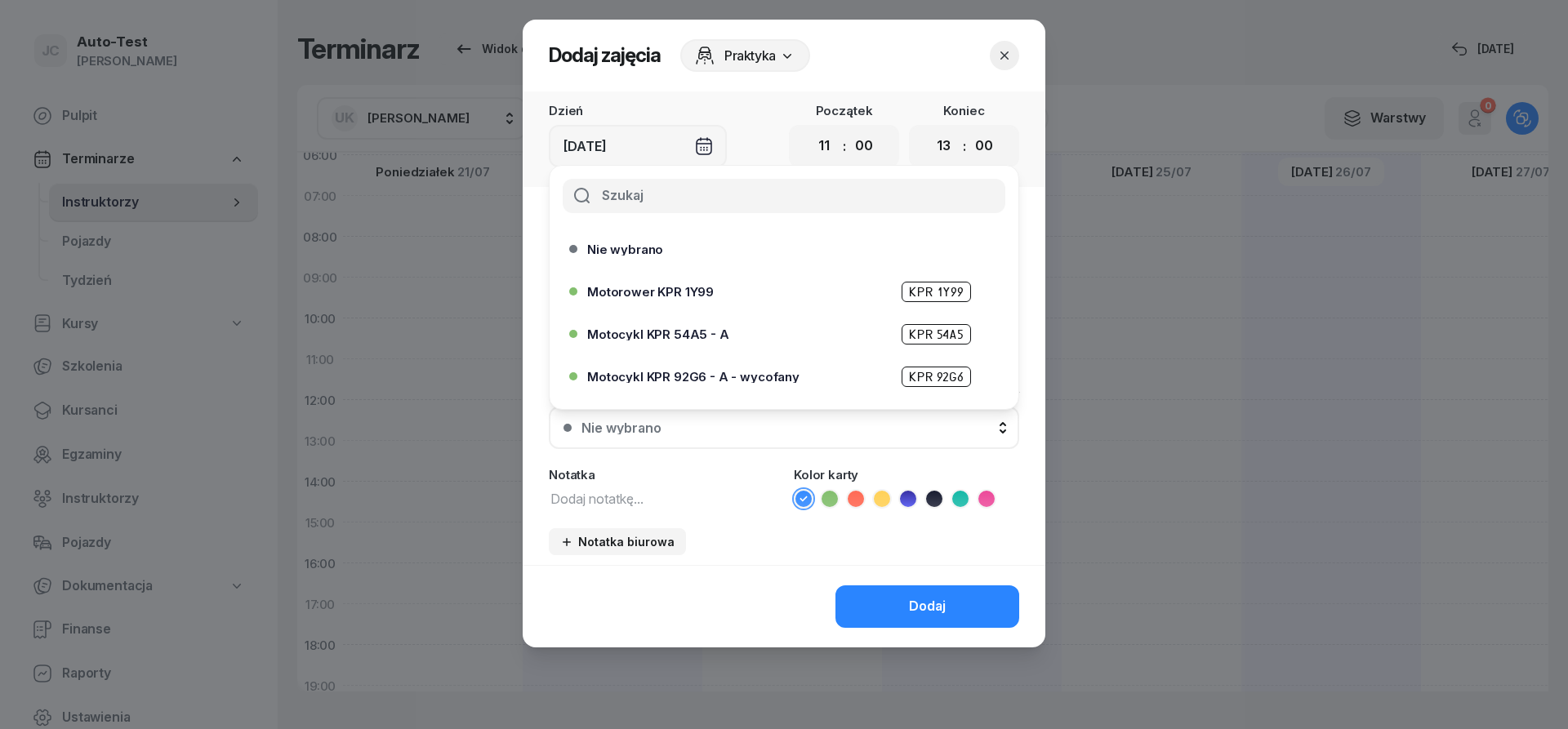
click at [727, 325] on div "Motocykl KPR 54A5 - A KPR 54A5" at bounding box center [788, 334] width 402 height 20
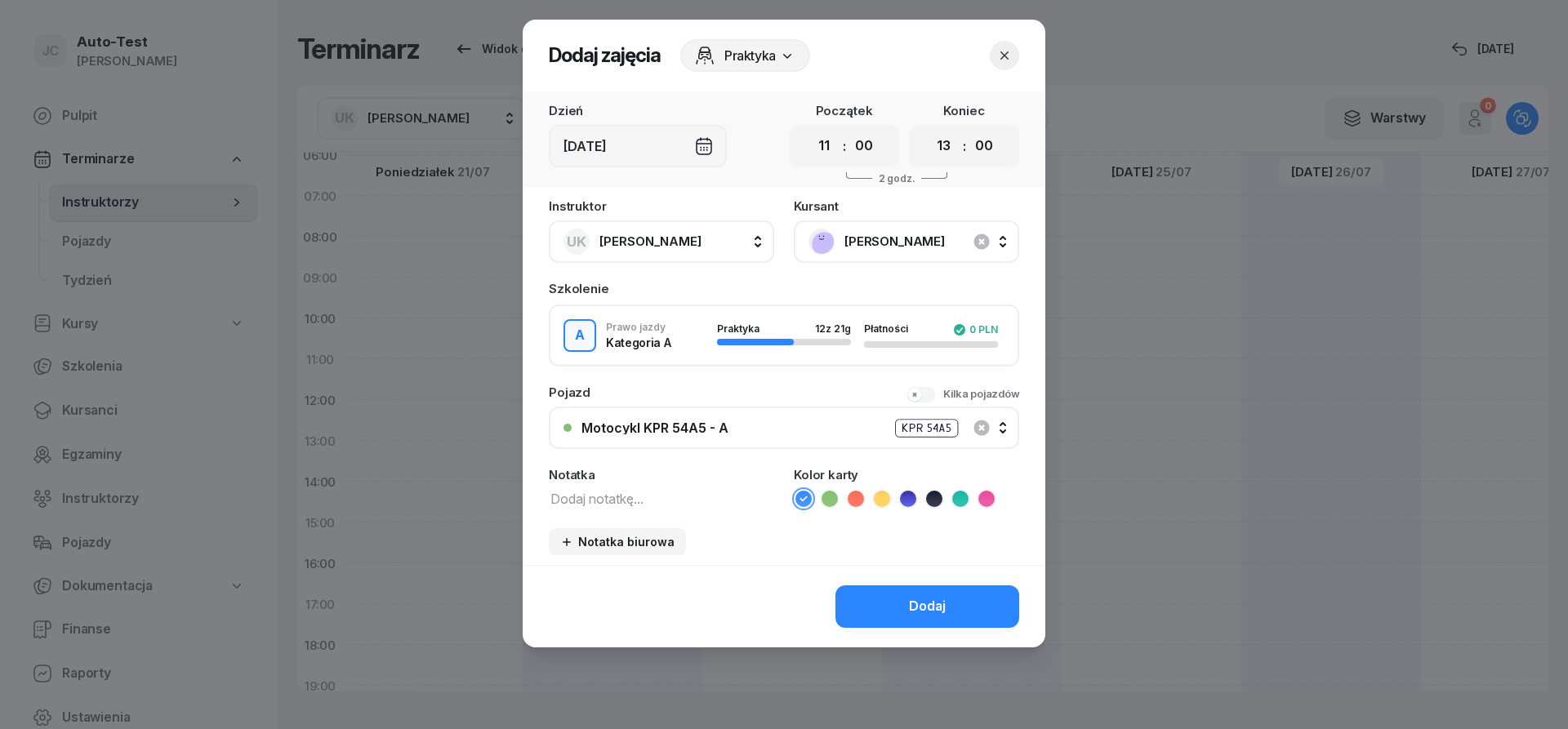
click at [928, 501] on icon at bounding box center [935, 499] width 17 height 17
click at [922, 603] on div "Dodaj" at bounding box center [927, 607] width 37 height 21
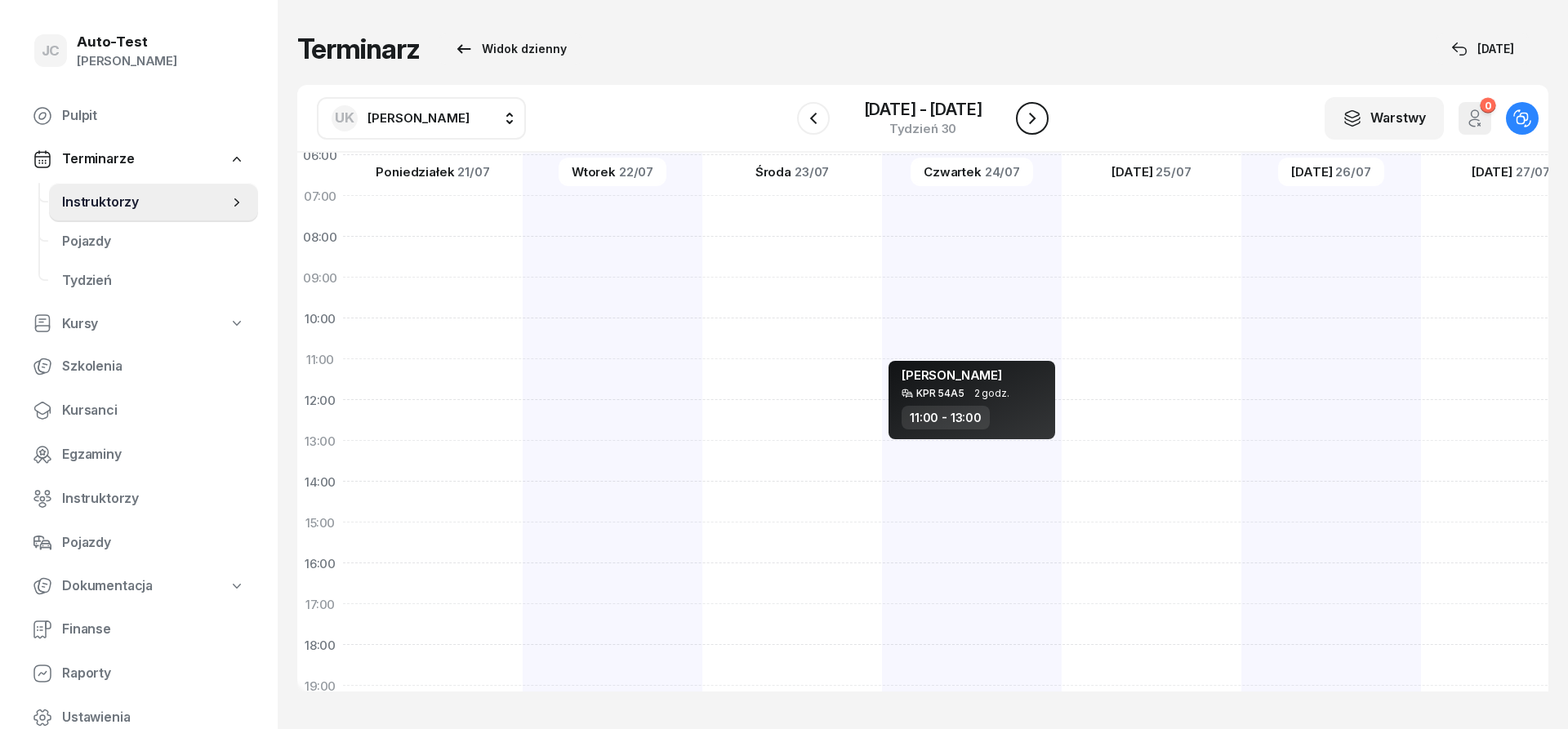
click at [1033, 113] on icon "button" at bounding box center [1032, 118] width 19 height 19
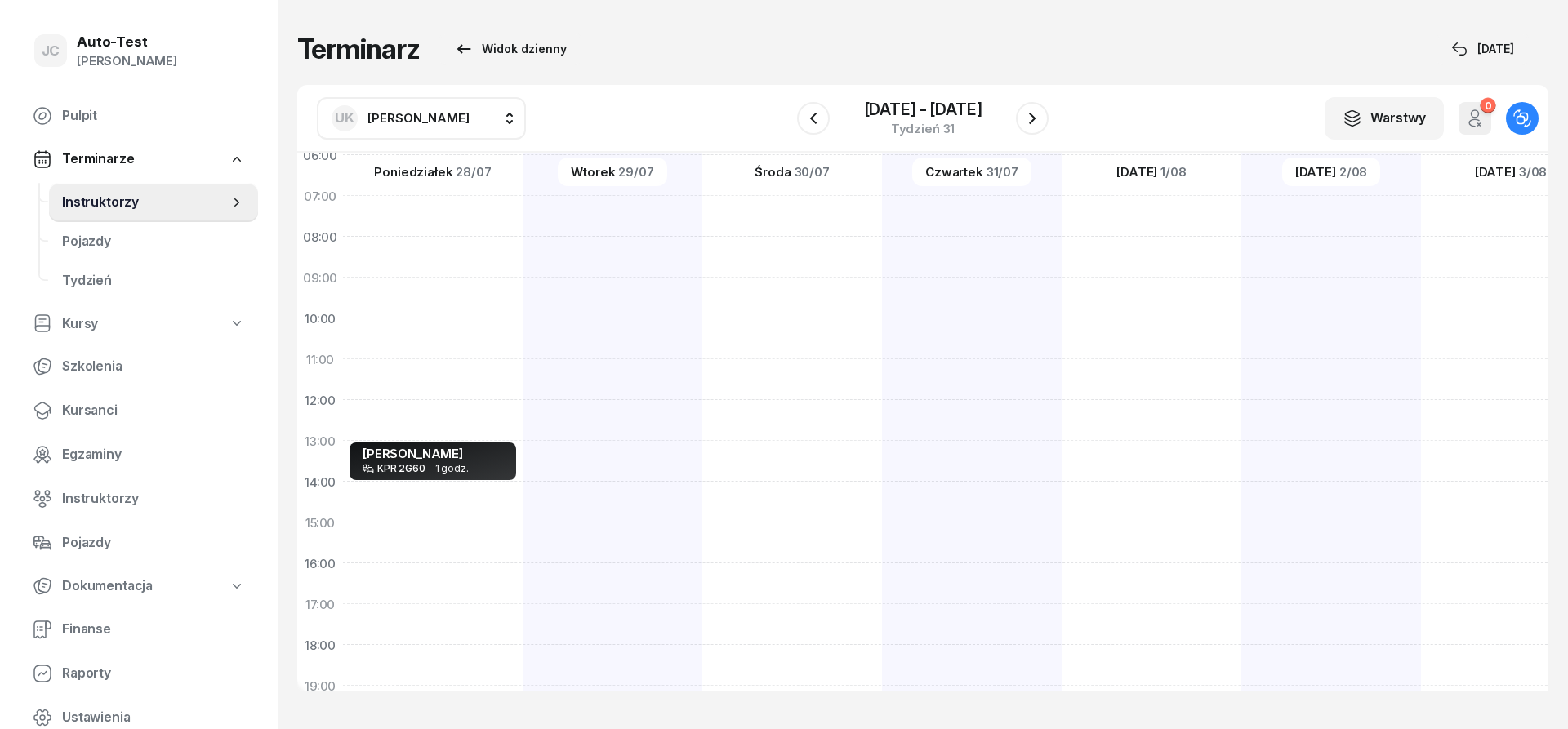
click at [702, 456] on div at bounding box center [792, 502] width 180 height 817
select select "13"
select select "15"
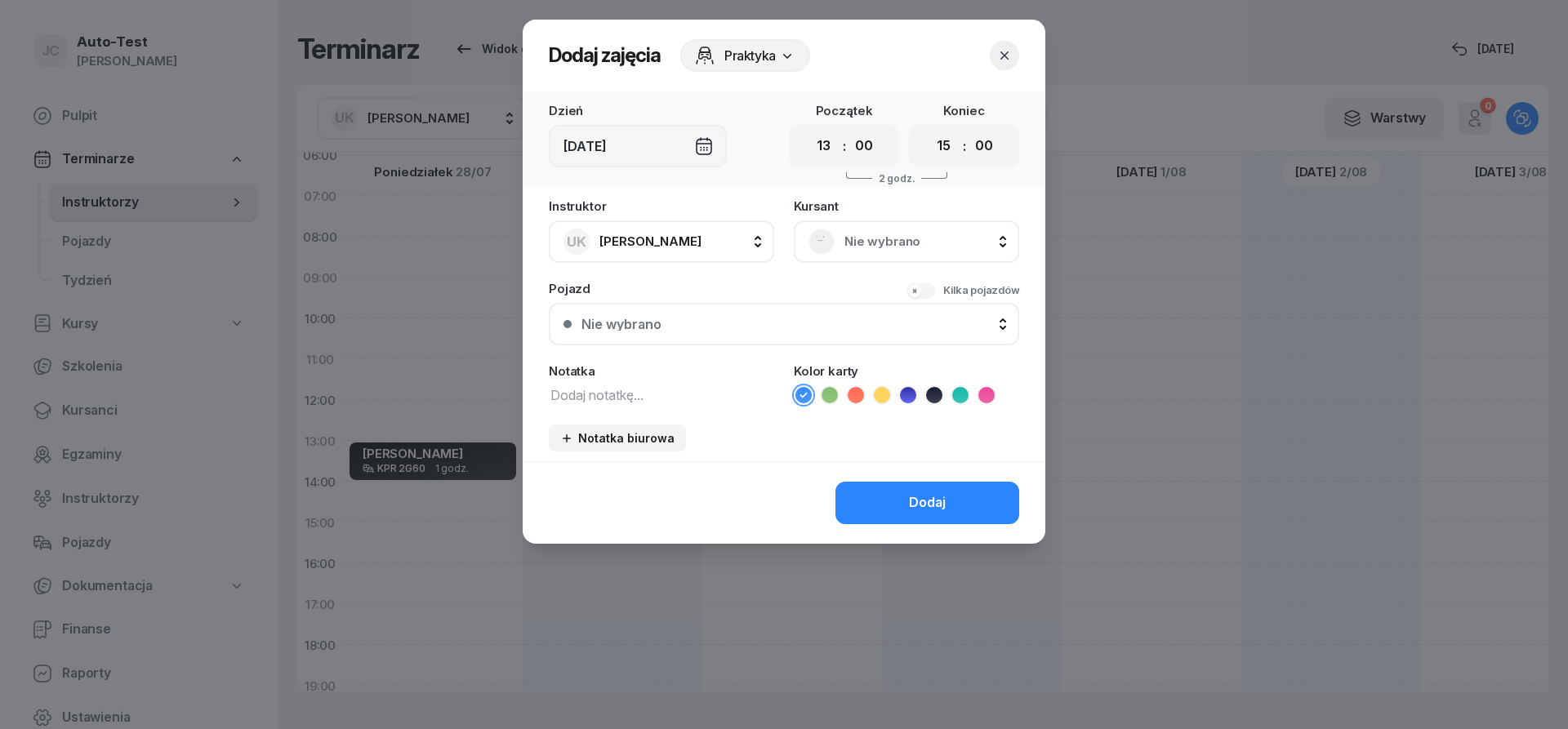
click at [937, 227] on div "Nie wybrano" at bounding box center [906, 242] width 225 height 43
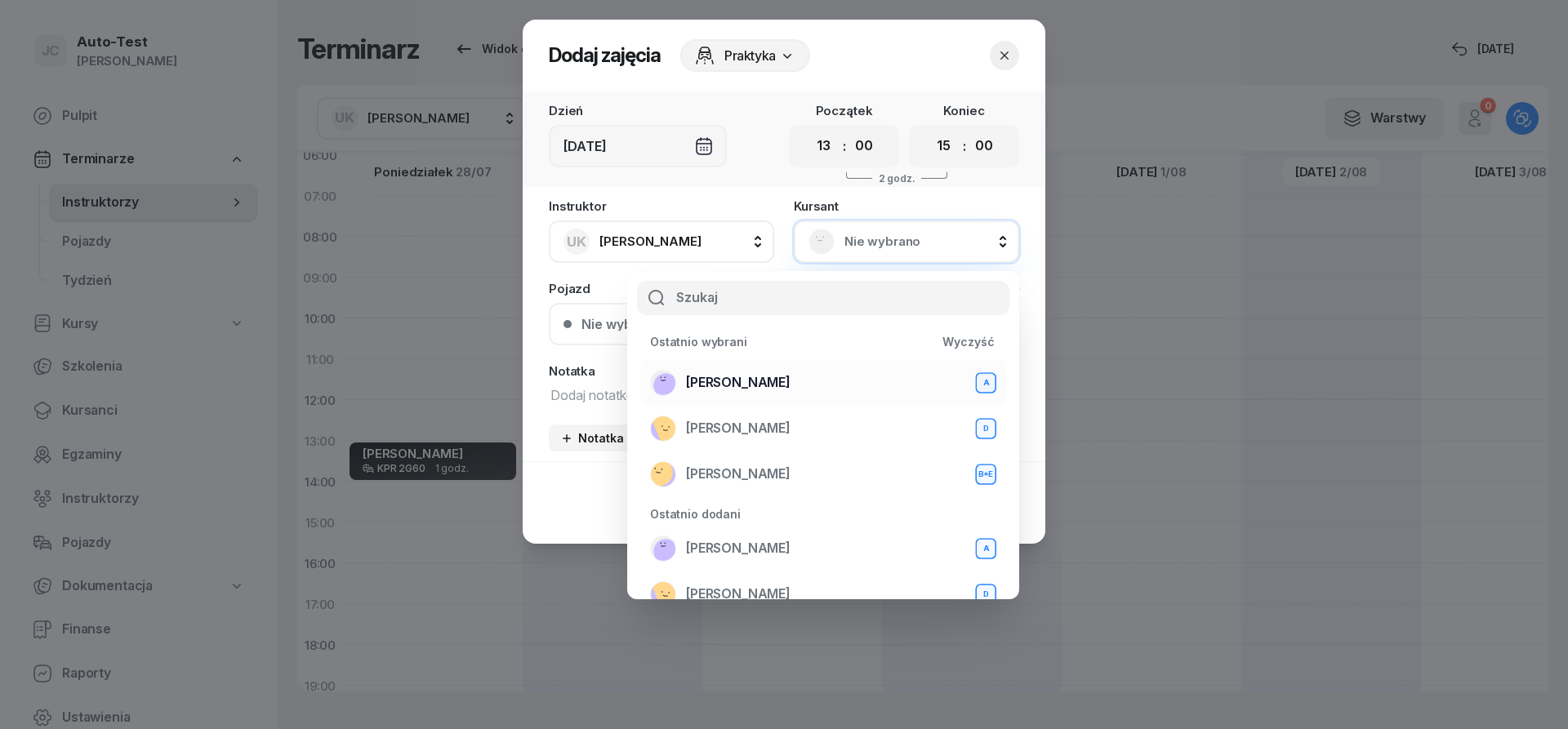
click at [787, 390] on div "[PERSON_NAME] A" at bounding box center [823, 383] width 346 height 26
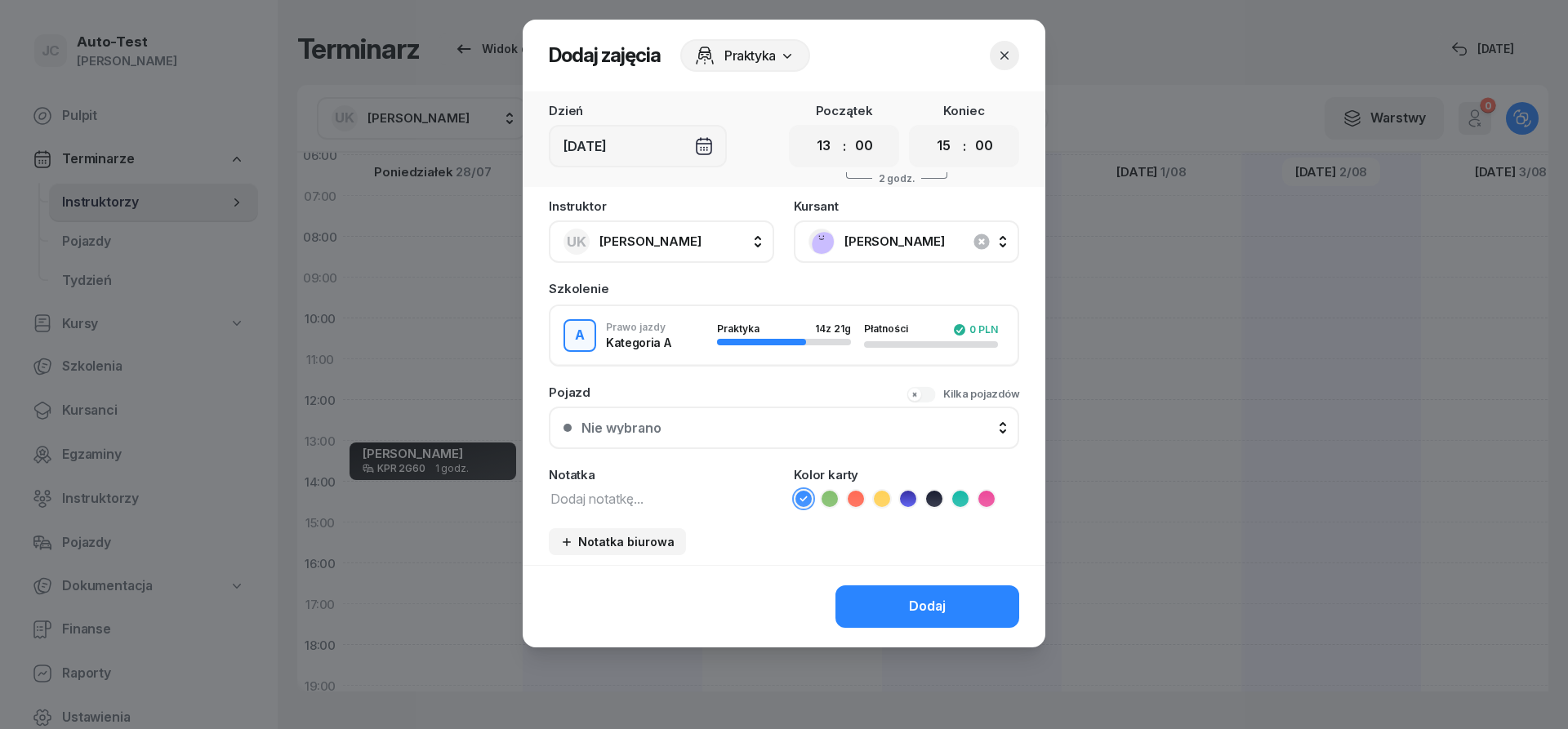
click at [768, 444] on button "Nie wybrano" at bounding box center [784, 428] width 470 height 43
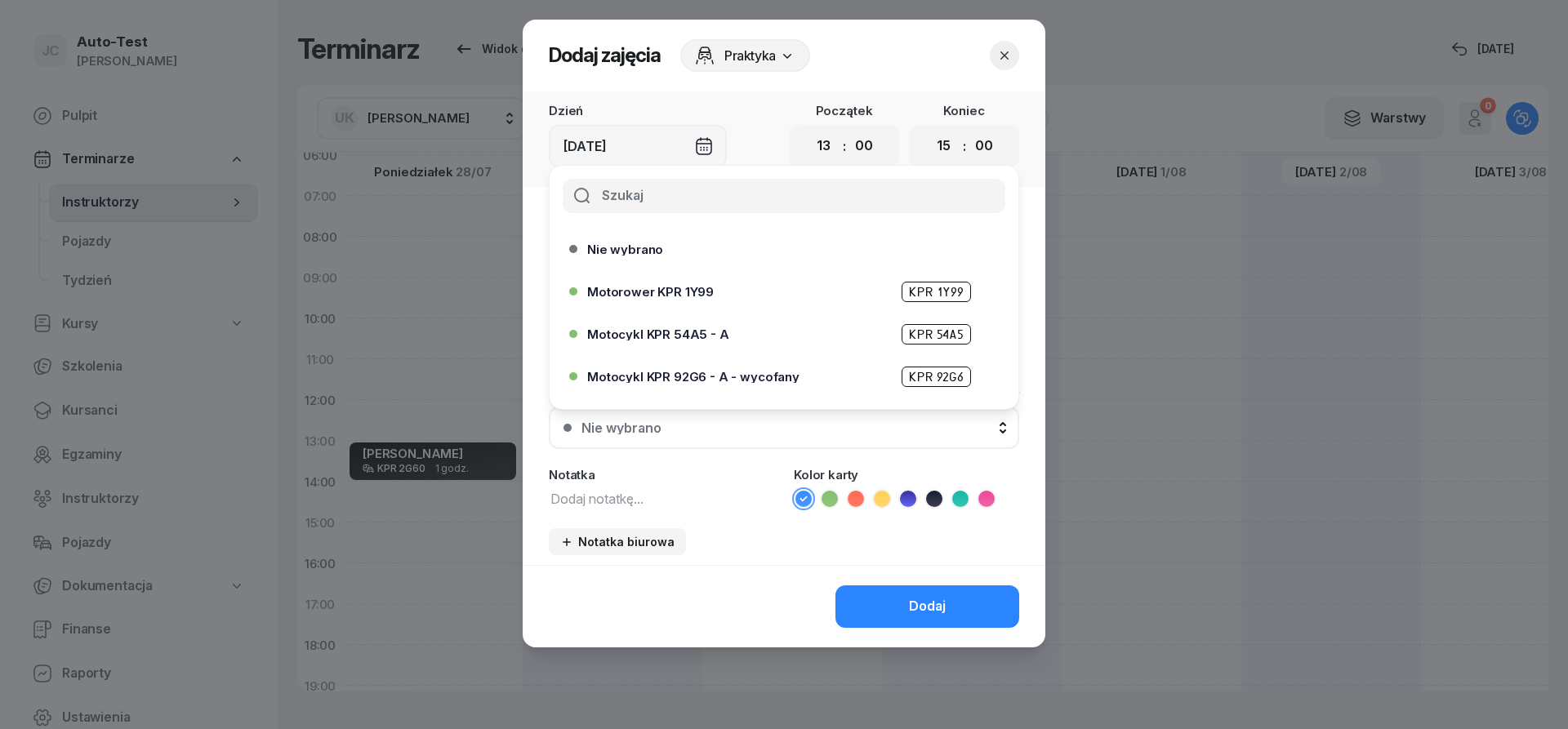
click at [725, 333] on div "Motocykl KPR 54A5 - A KPR 54A5" at bounding box center [788, 334] width 402 height 20
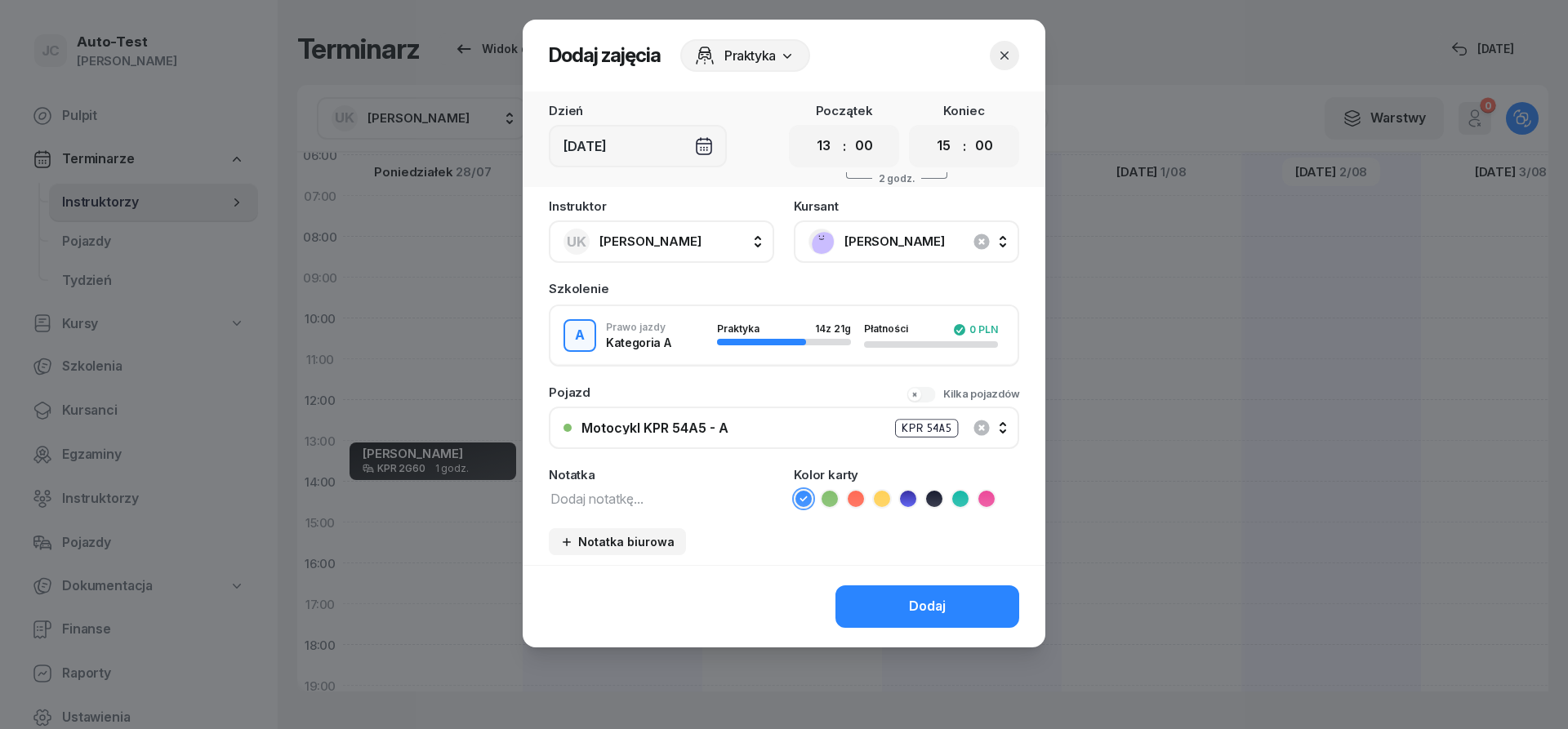
click at [941, 495] on icon at bounding box center [935, 499] width 17 height 17
click at [912, 584] on div "Dodaj" at bounding box center [784, 606] width 522 height 82
click at [911, 604] on div "Dodaj" at bounding box center [927, 607] width 37 height 21
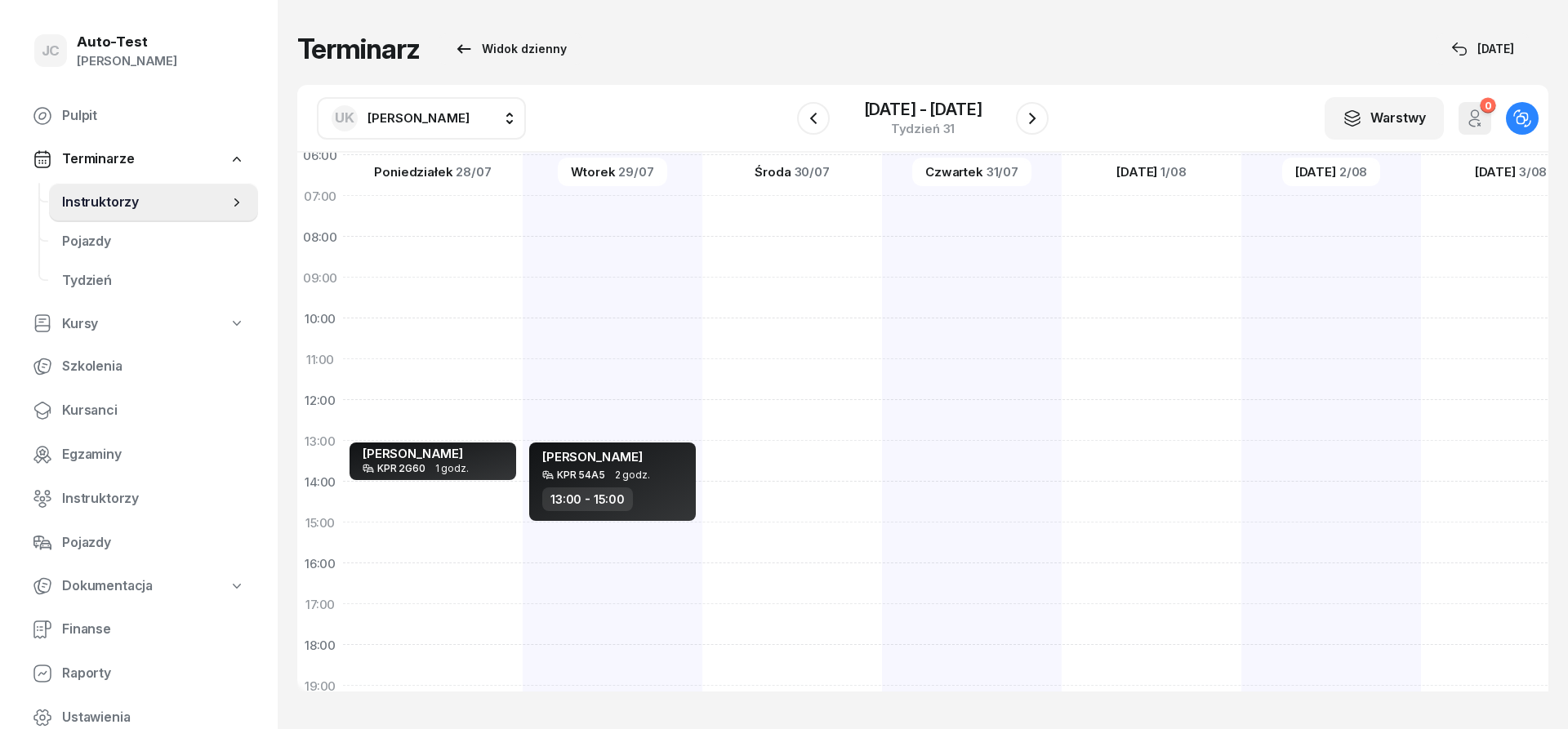
click at [882, 510] on div at bounding box center [972, 502] width 180 height 817
select select "14"
select select "16"
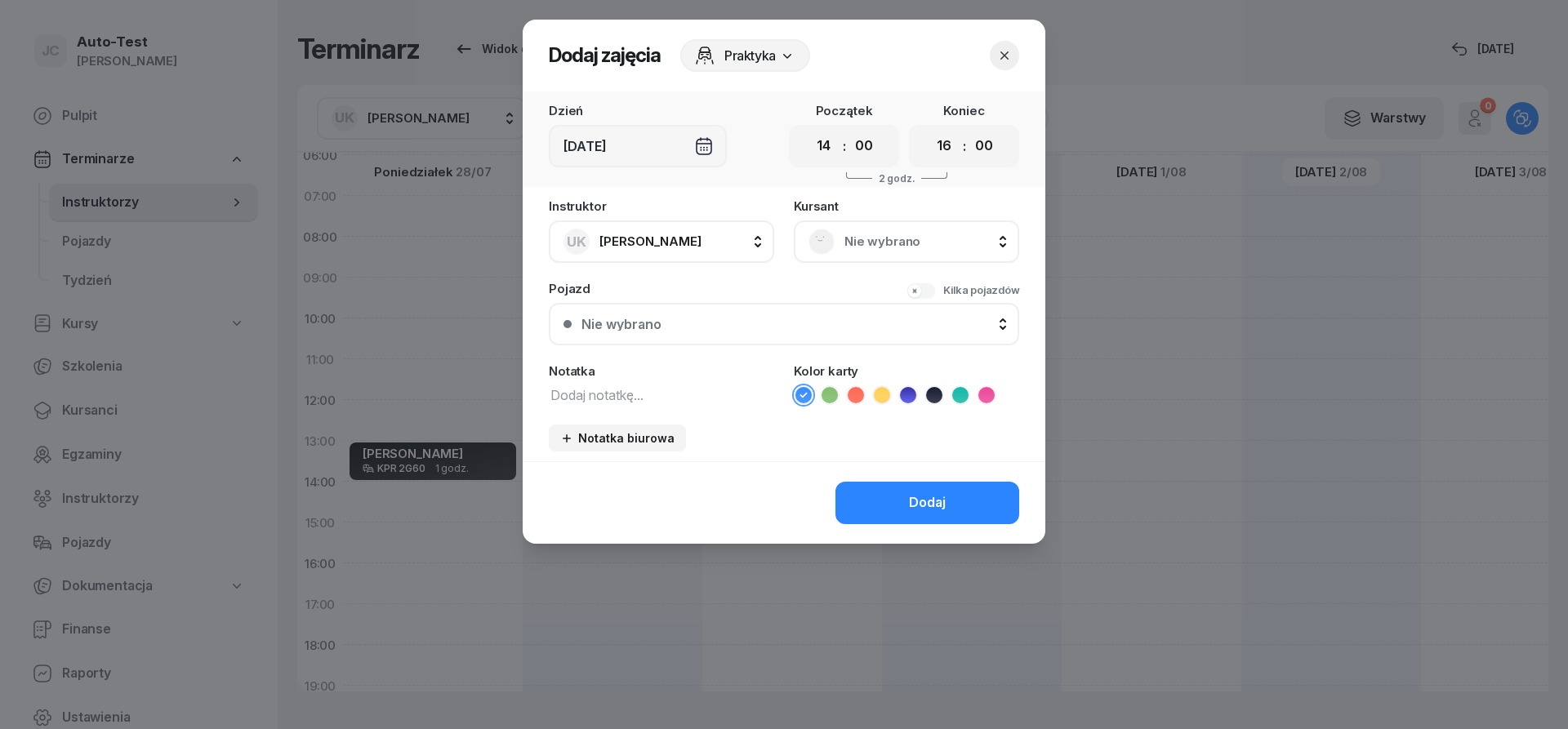
click at [881, 265] on div "Instruktor UK [PERSON_NAME] AW [PERSON_NAME] AH [PERSON_NAME] BM [PERSON_NAME] …" at bounding box center [784, 331] width 522 height 261
click at [877, 245] on span "Nie wybrano" at bounding box center [924, 242] width 160 height 21
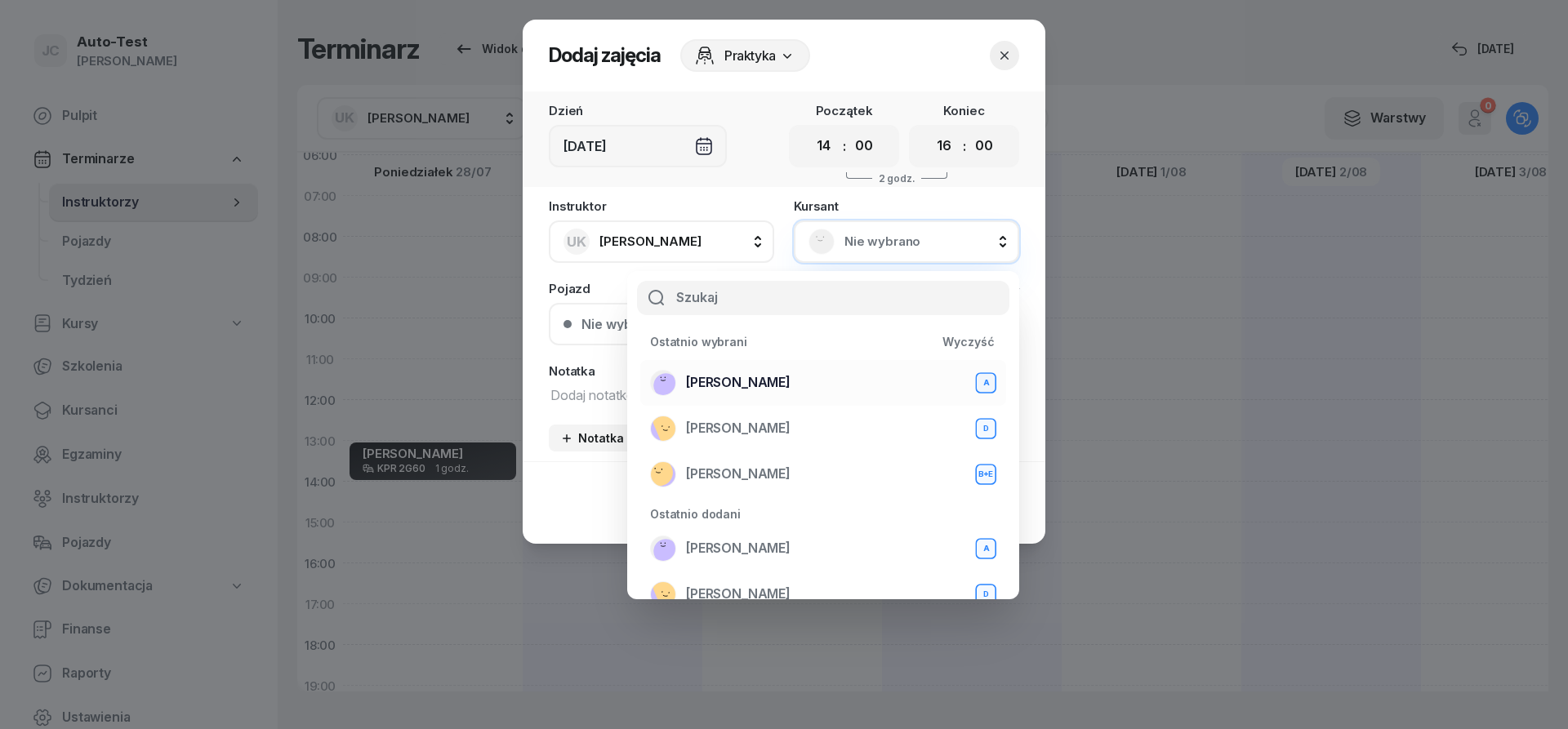
click at [757, 382] on span "[PERSON_NAME]" at bounding box center [738, 383] width 105 height 21
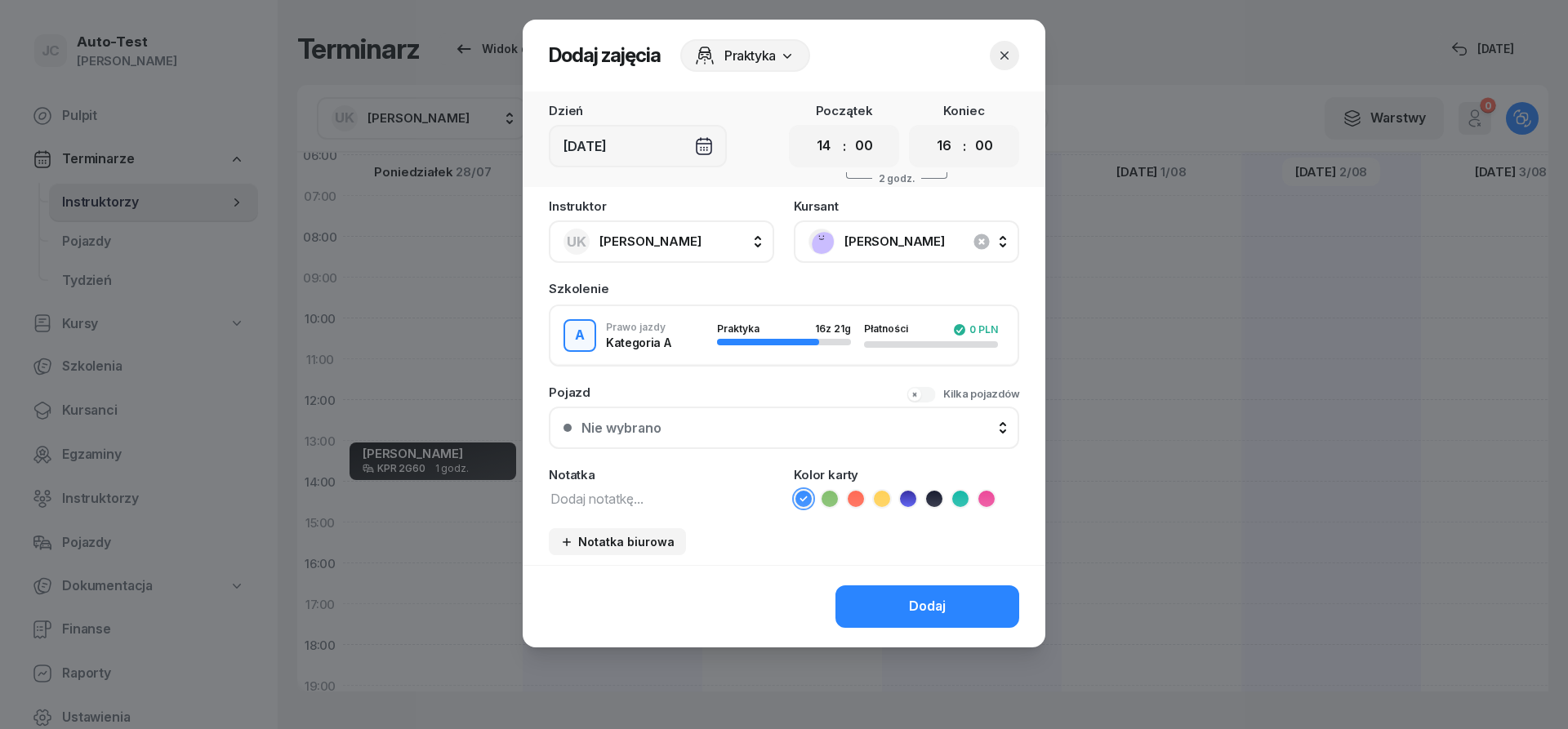
click at [778, 428] on div "Nie wybrano" at bounding box center [793, 428] width 423 height 13
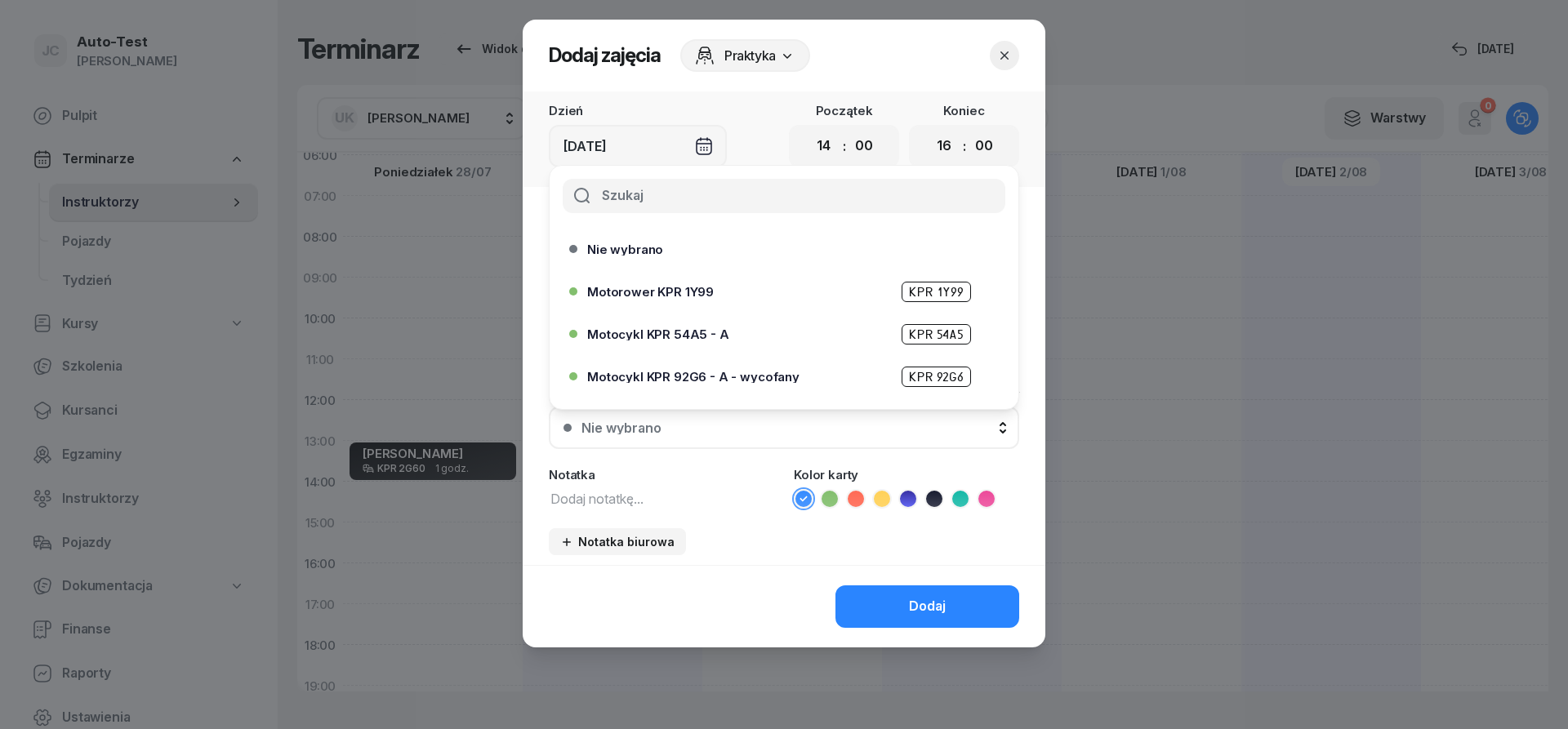
click at [738, 330] on div "Motocykl KPR 54A5 - A KPR 54A5" at bounding box center [788, 334] width 402 height 20
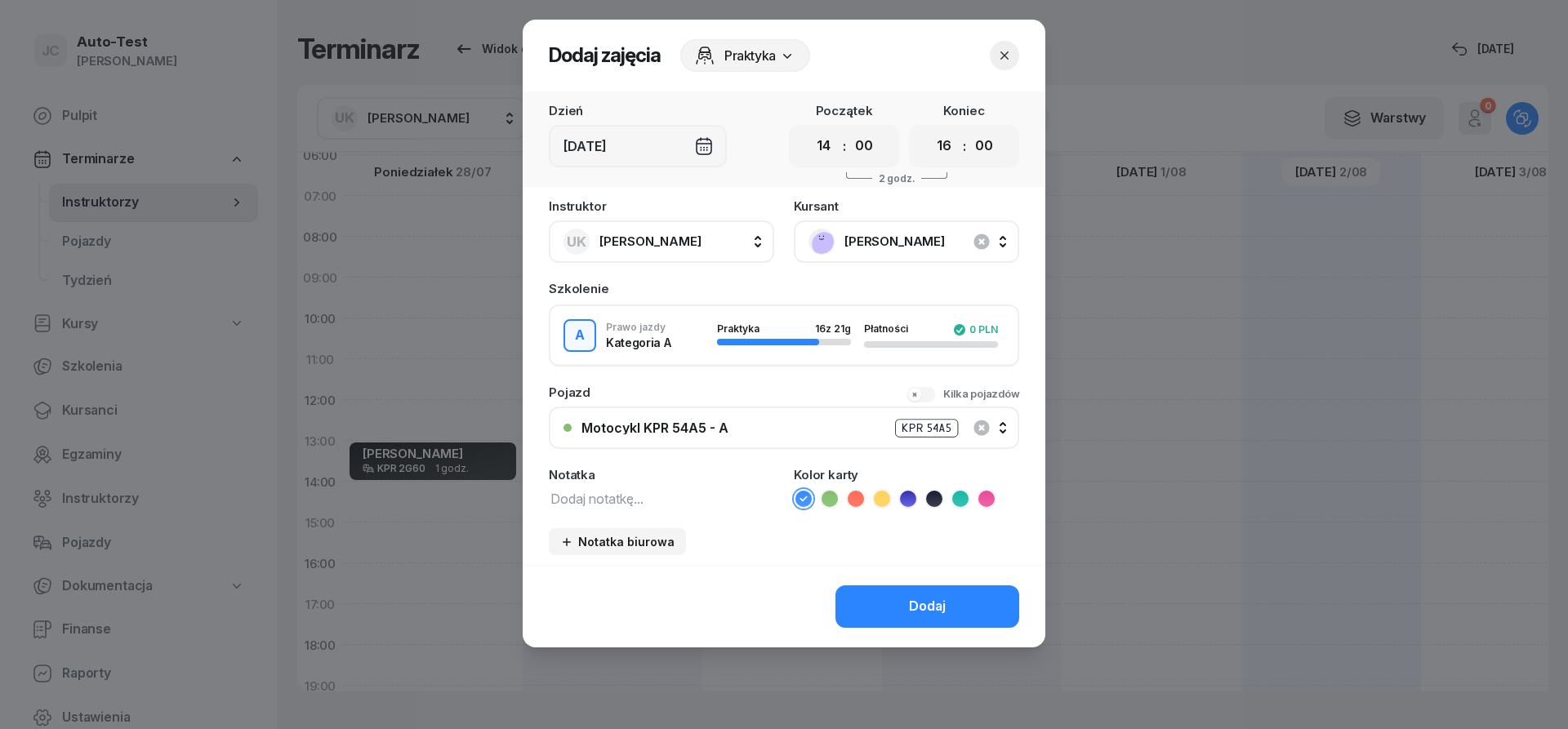
click at [936, 501] on icon at bounding box center [935, 499] width 17 height 17
click at [903, 587] on div "Dodaj" at bounding box center [784, 606] width 522 height 82
click at [902, 591] on button "Dodaj" at bounding box center [927, 607] width 183 height 43
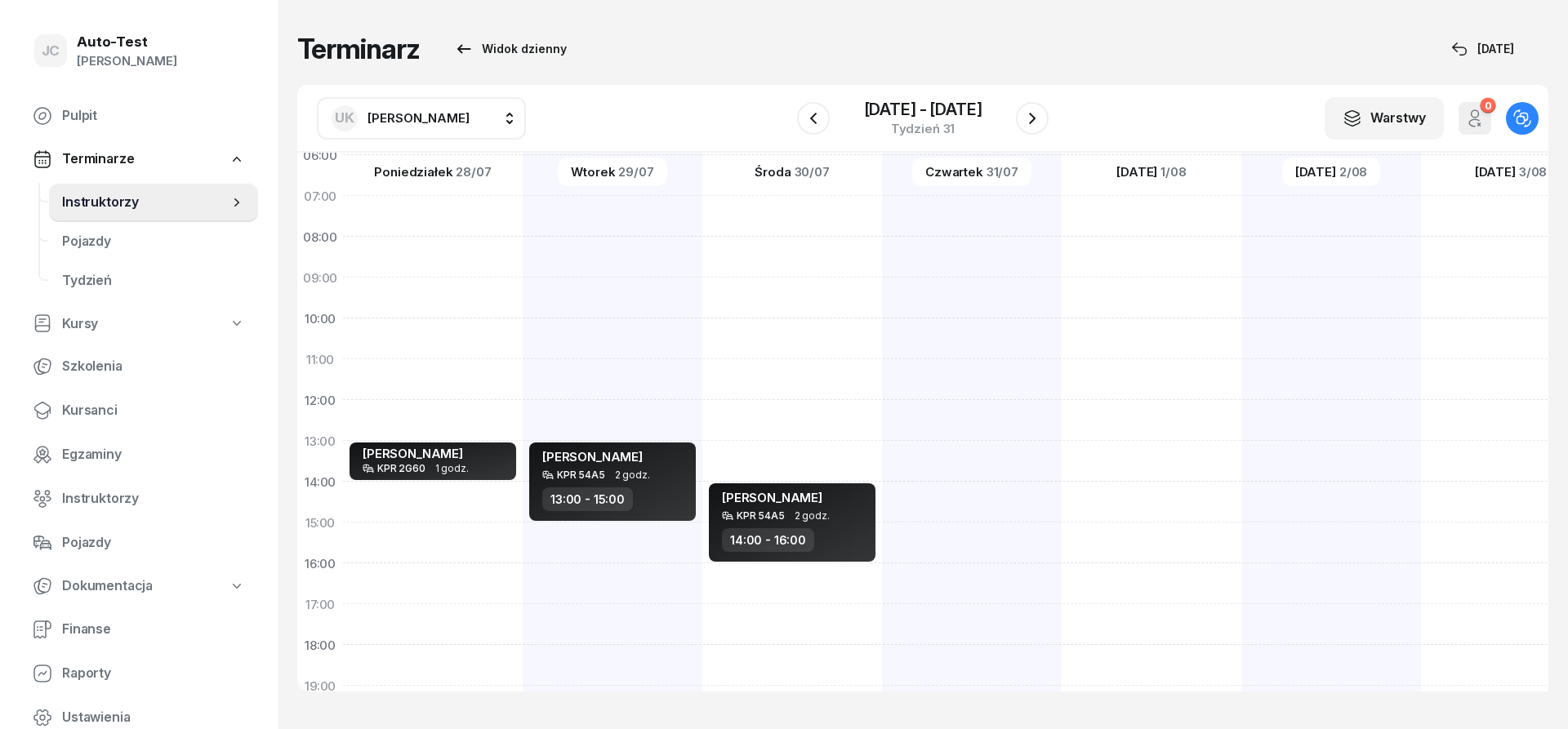
click at [405, 94] on div "UK [PERSON_NAME] AW [PERSON_NAME] AH [PERSON_NAME] BM [PERSON_NAME] BT [PERSON_…" at bounding box center [922, 119] width 1251 height 68
click at [410, 112] on span "[PERSON_NAME]" at bounding box center [419, 118] width 102 height 16
type input "maz"
click at [447, 232] on span "[PERSON_NAME]" at bounding box center [427, 226] width 100 height 21
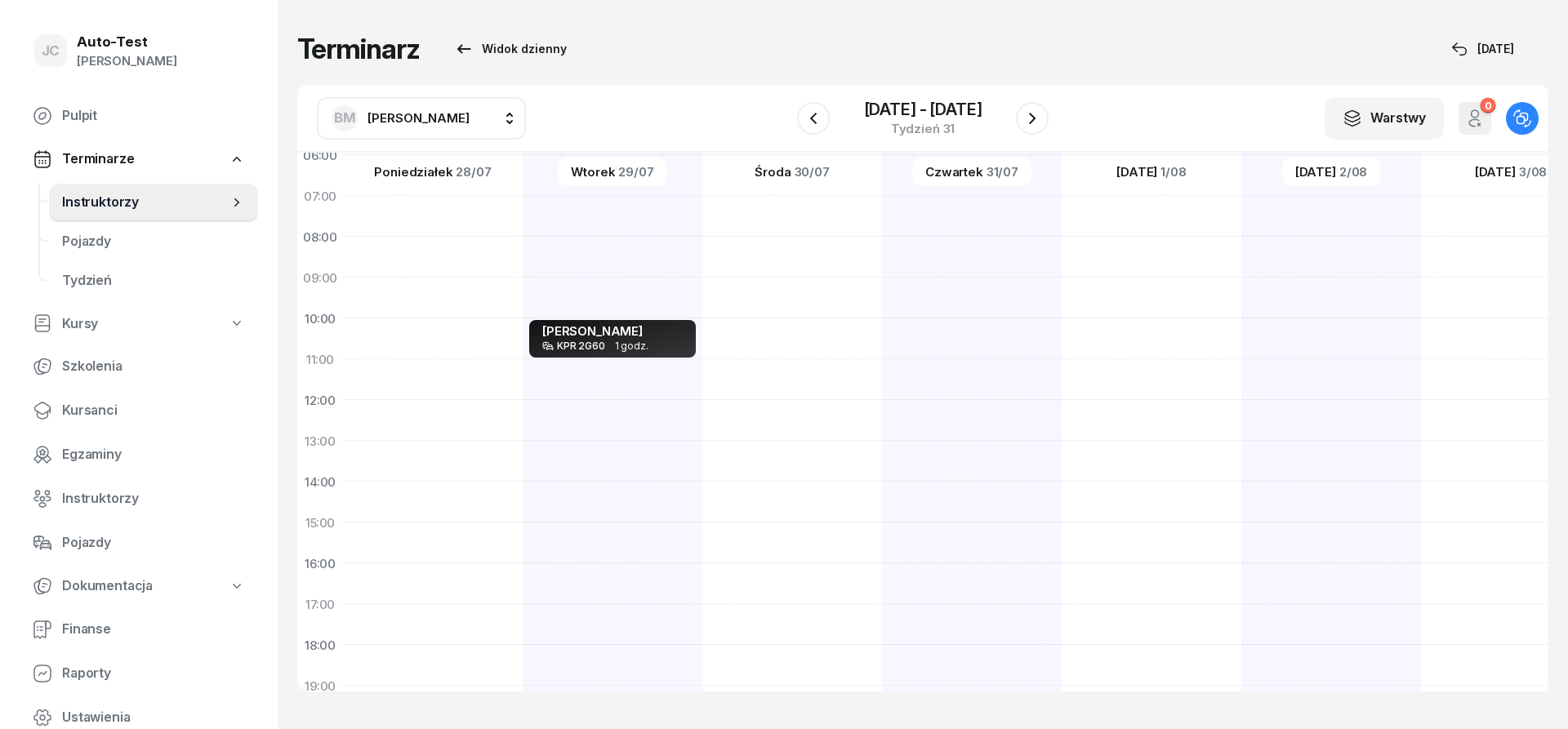
click at [1051, 118] on div "BM [PERSON_NAME] AW [PERSON_NAME] AH [PERSON_NAME] BM [PERSON_NAME] BT [PERSON_…" at bounding box center [922, 119] width 1251 height 68
click at [1038, 124] on icon "button" at bounding box center [1032, 118] width 19 height 19
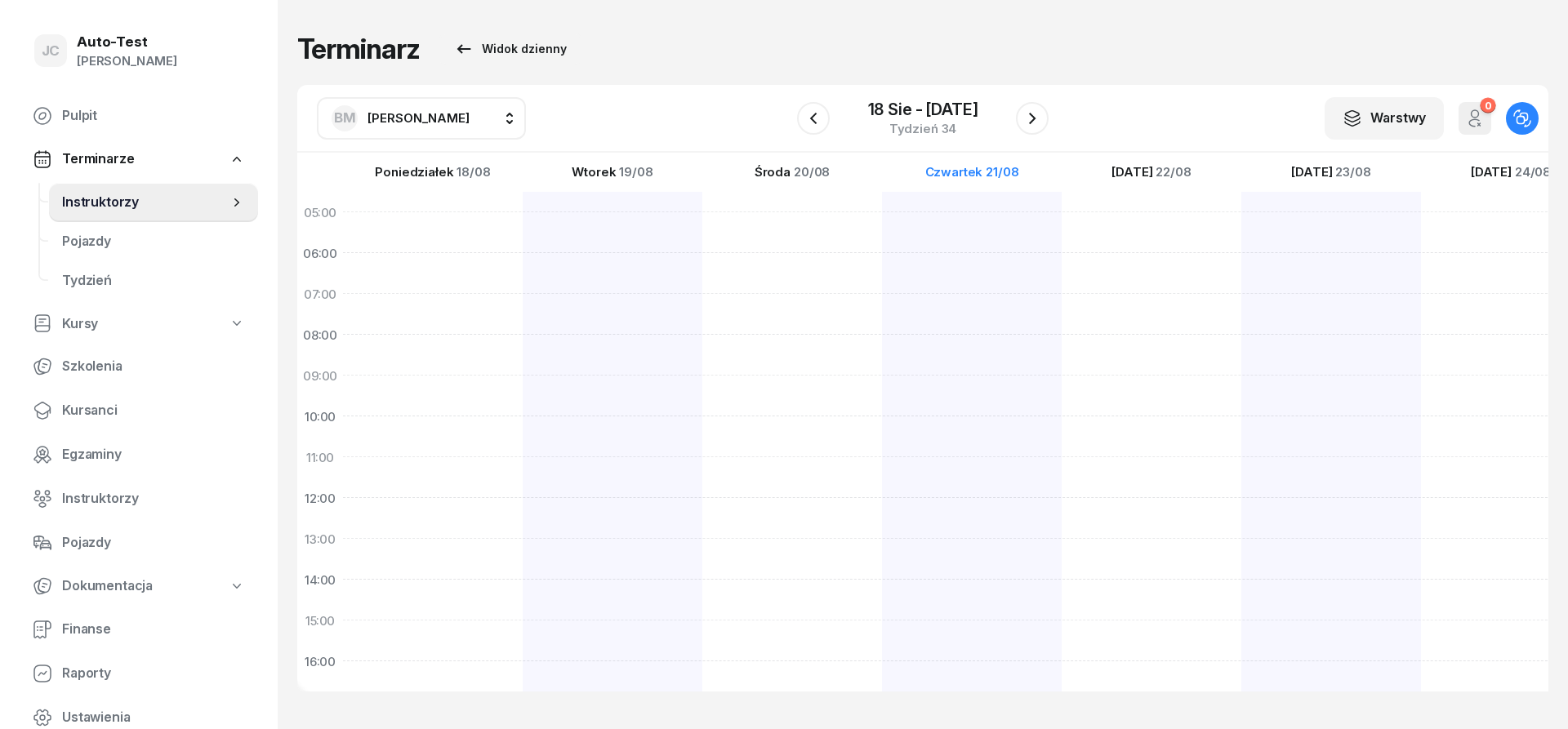
click at [1061, 264] on div at bounding box center [1151, 600] width 180 height 817
select select "06"
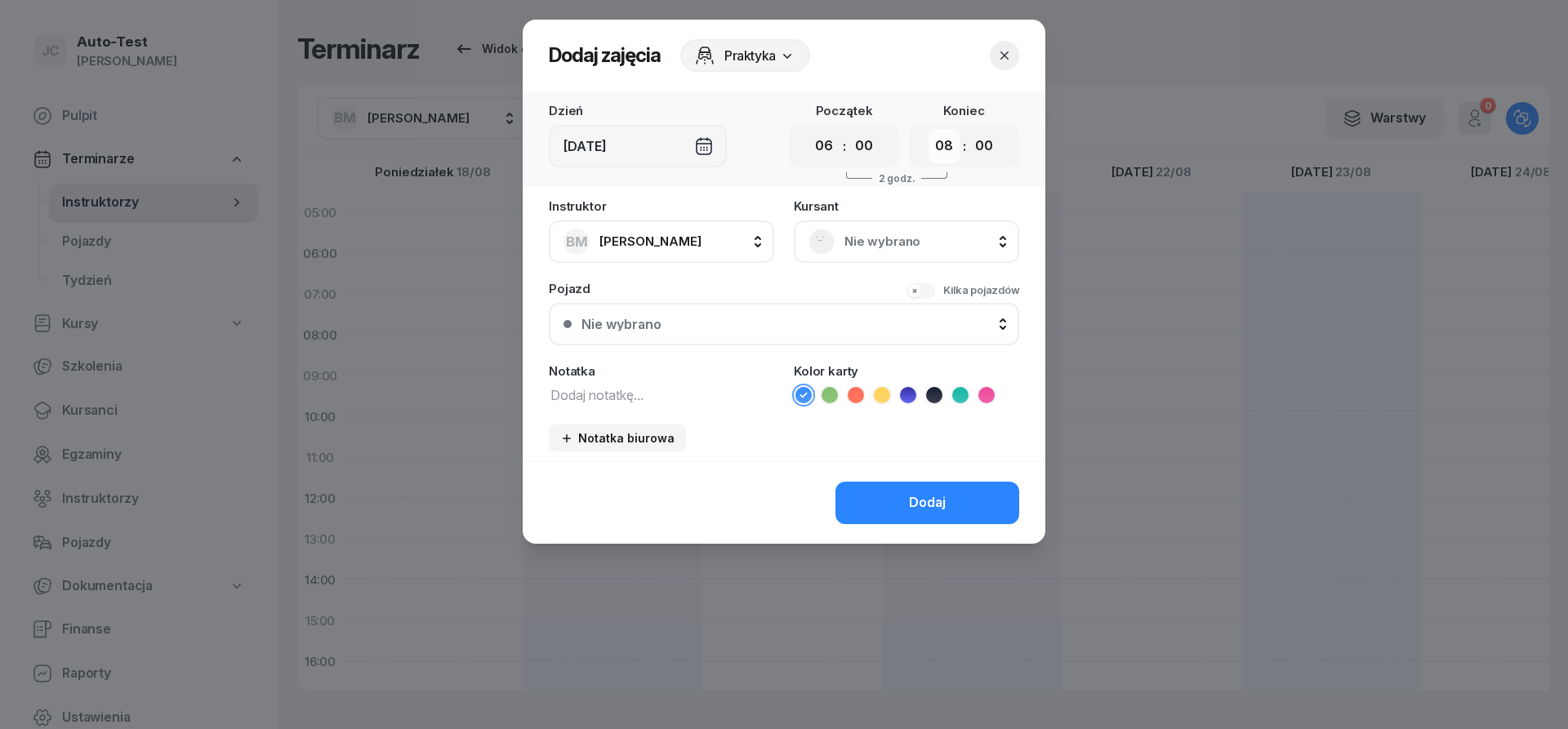
click at [929, 129] on select "00 01 02 03 04 05 06 07 08 09 10 11 12 13 14 15 16 17 18 19 20 21 22 23" at bounding box center [945, 145] width 31 height 34
select select "07"
click option "07" at bounding box center [0, 0] width 0 height 0
click at [880, 248] on span "Nie wybrano" at bounding box center [924, 242] width 160 height 21
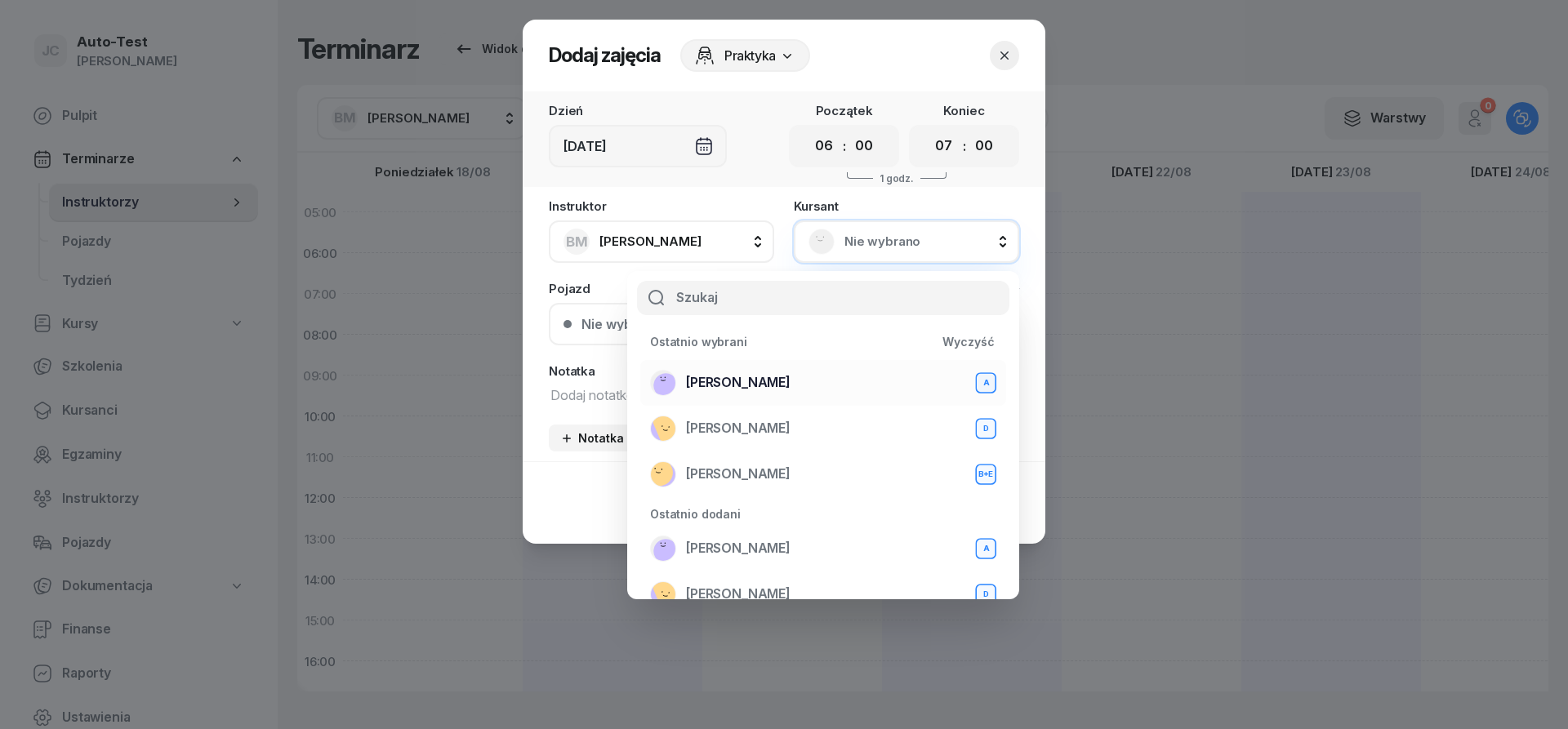
click at [798, 372] on div "[PERSON_NAME] A" at bounding box center [823, 383] width 346 height 26
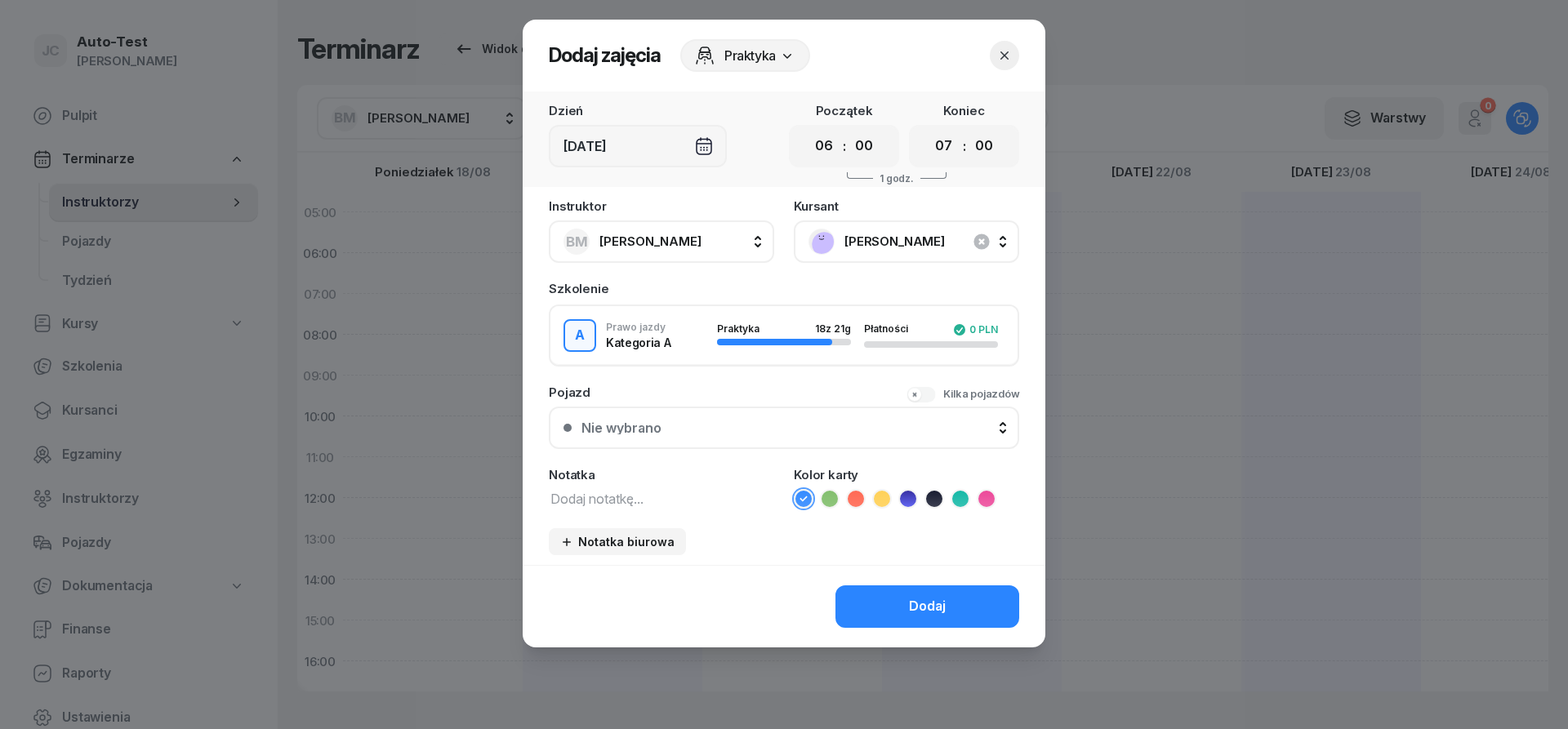
click at [762, 418] on button "Nie wybrano" at bounding box center [784, 428] width 470 height 43
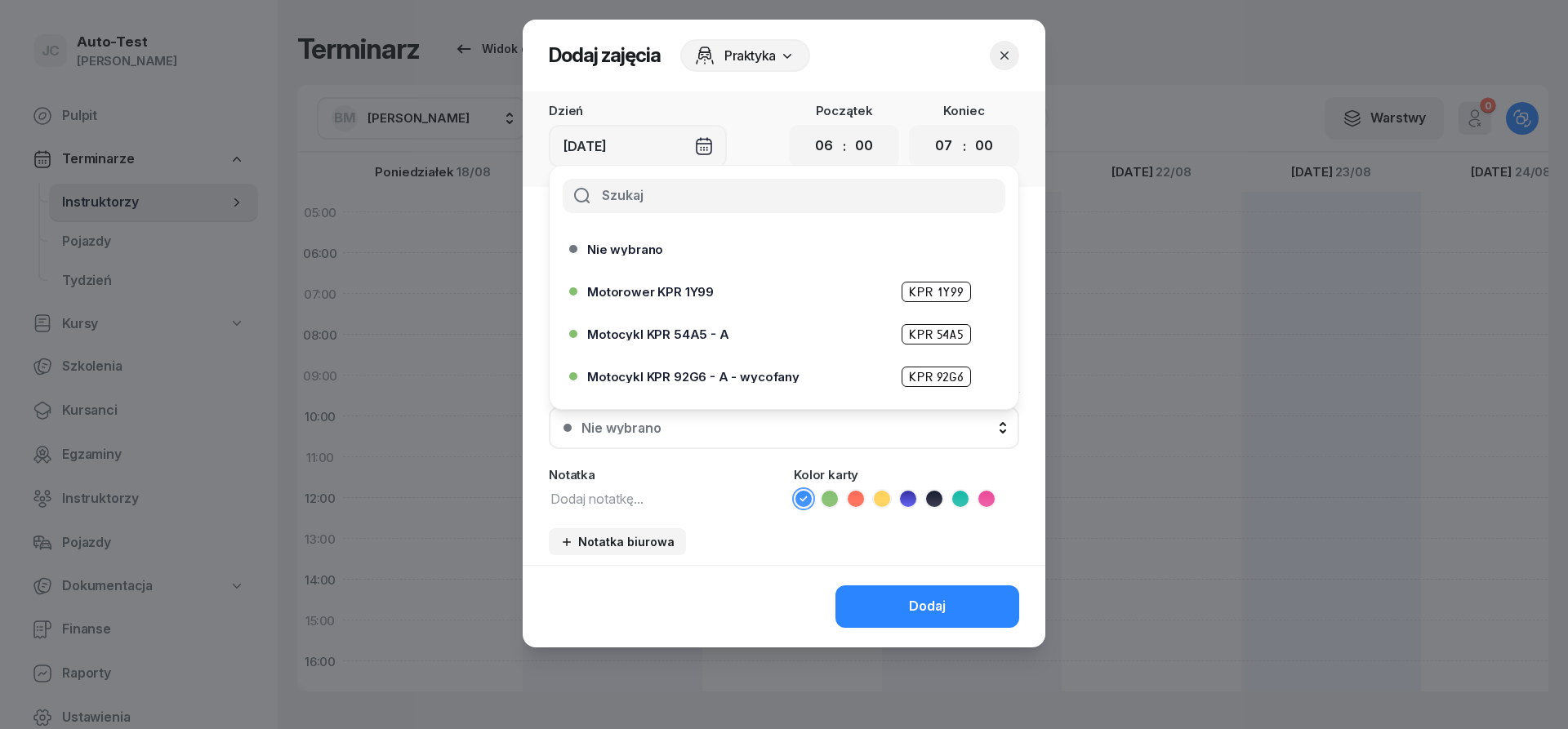
click at [721, 335] on span "Motocykl KPR 54A5 - A" at bounding box center [658, 333] width 142 height 12
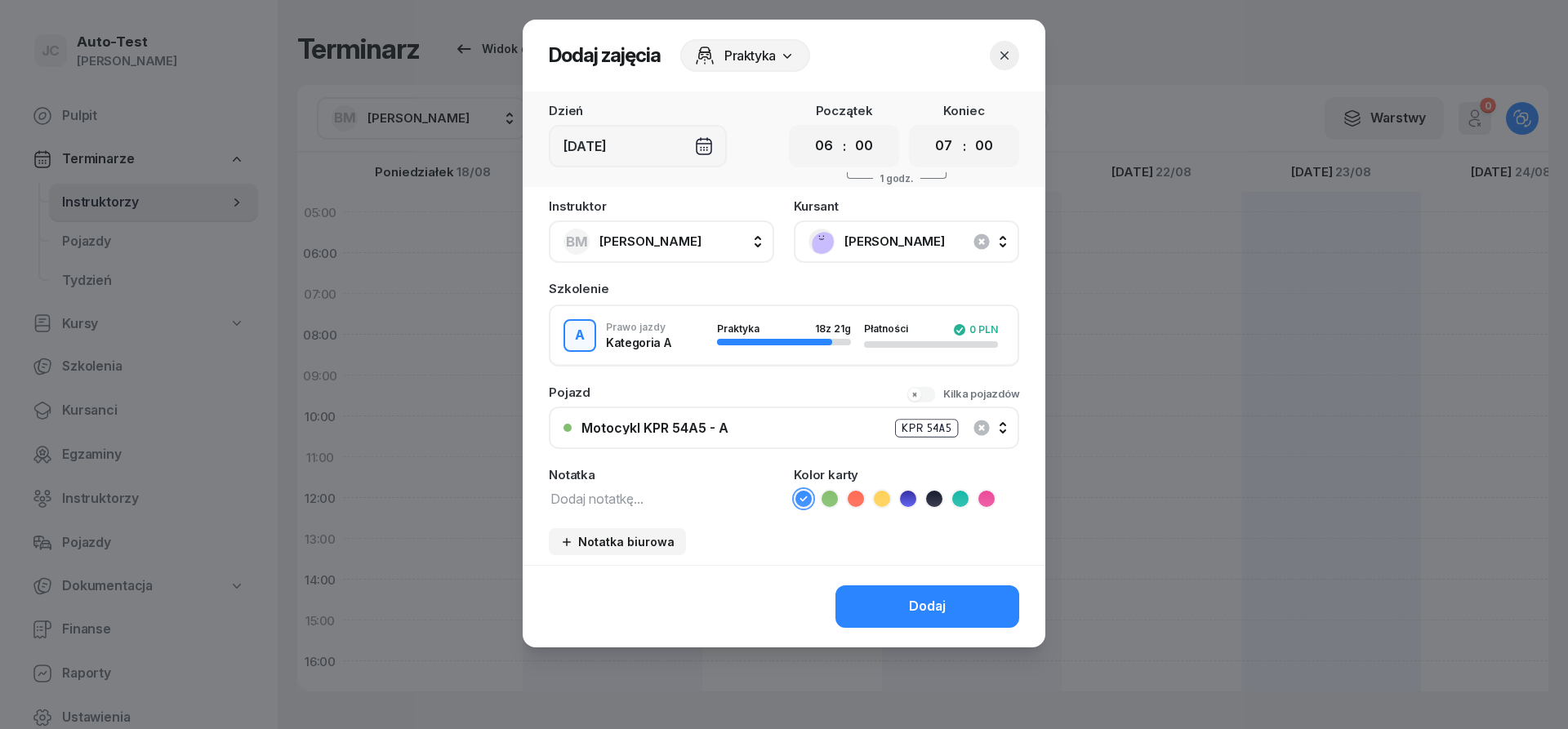
click at [938, 498] on icon at bounding box center [935, 499] width 17 height 17
click at [930, 602] on div "Dodaj" at bounding box center [927, 607] width 37 height 21
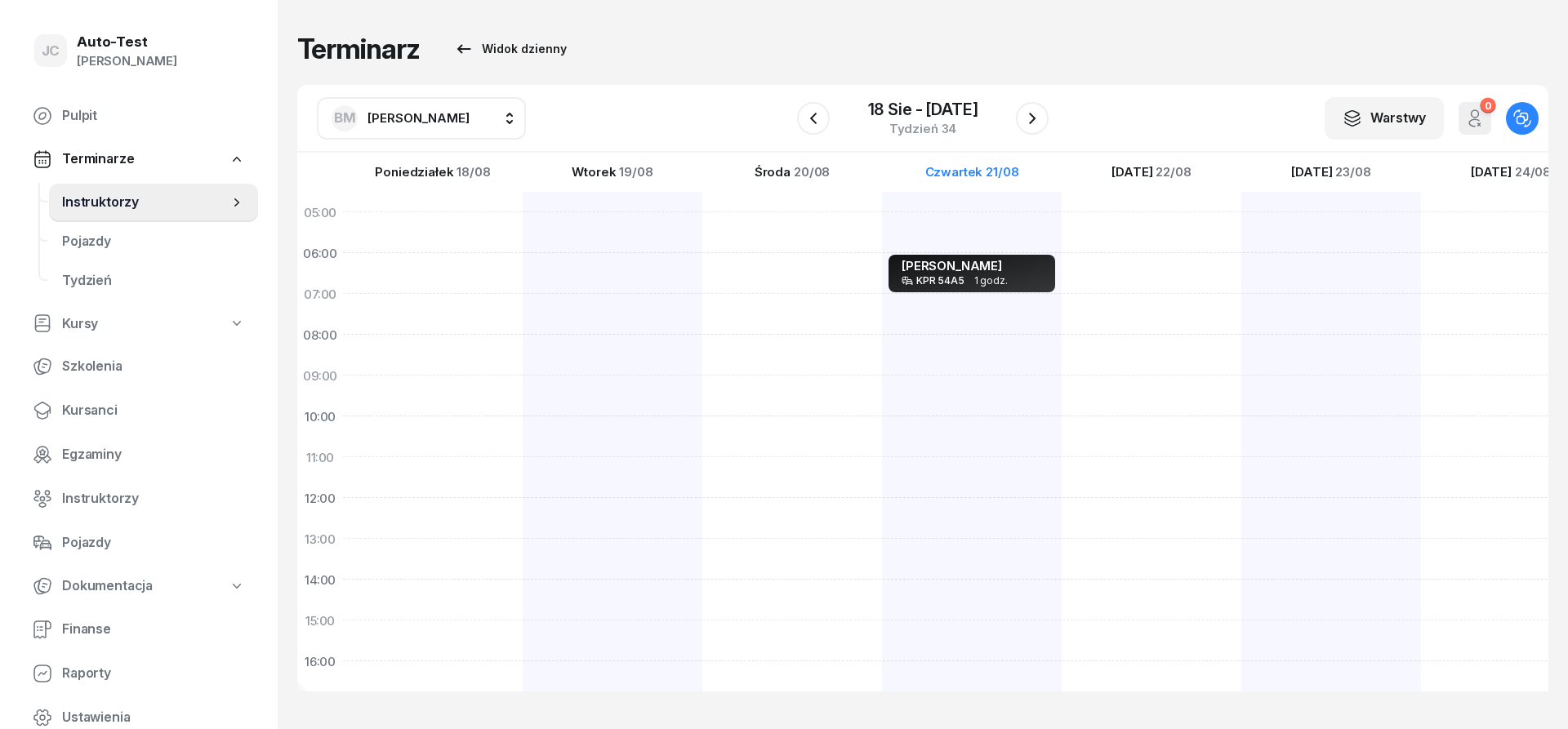
click at [683, 36] on div "Terminarz Widok dzienny" at bounding box center [922, 48] width 1251 height 32
